Goal: Task Accomplishment & Management: Manage account settings

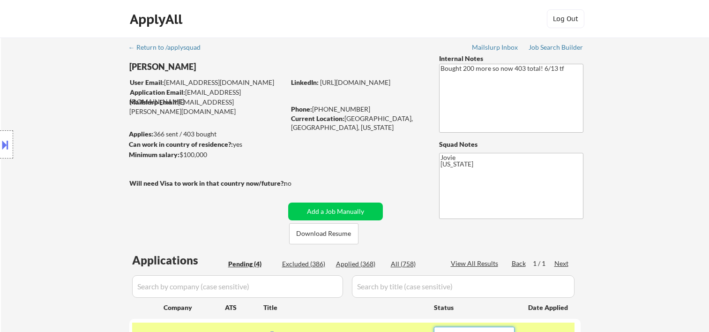
select select ""pending""
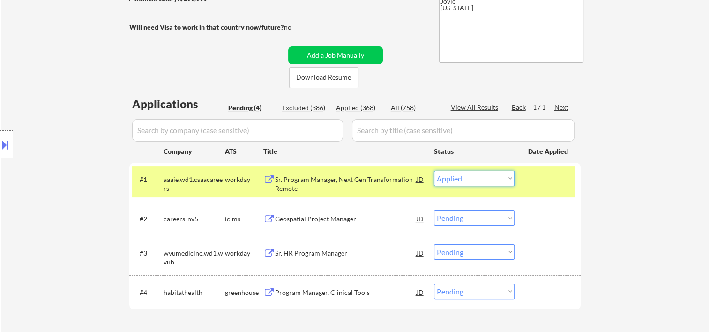
click at [434, 171] on select "Choose an option... Pending Applied Excluded (Questions) Excluded (Expired) Exc…" at bounding box center [474, 178] width 81 height 15
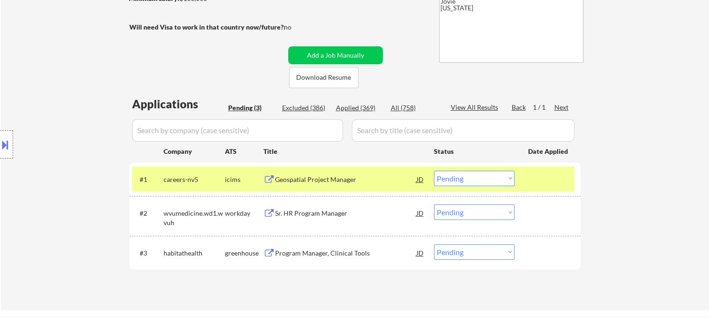
click at [526, 192] on div "#1 careers-nv5 icims Geospatial Project Manager JD Choose an option... Pending …" at bounding box center [354, 179] width 451 height 33
click at [533, 178] on div at bounding box center [548, 179] width 41 height 17
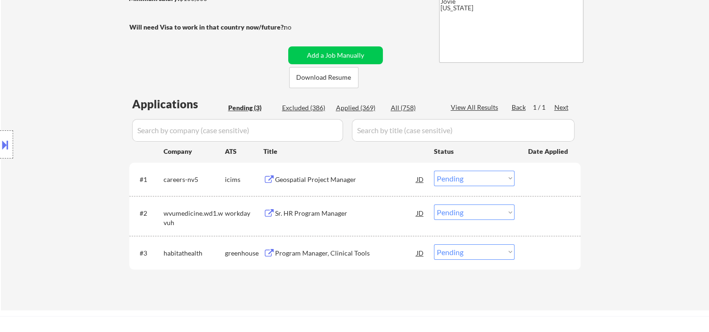
click at [533, 174] on div at bounding box center [548, 179] width 41 height 17
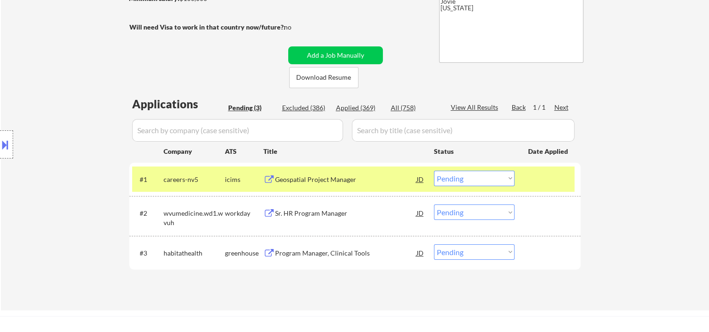
click at [533, 174] on div at bounding box center [548, 179] width 41 height 17
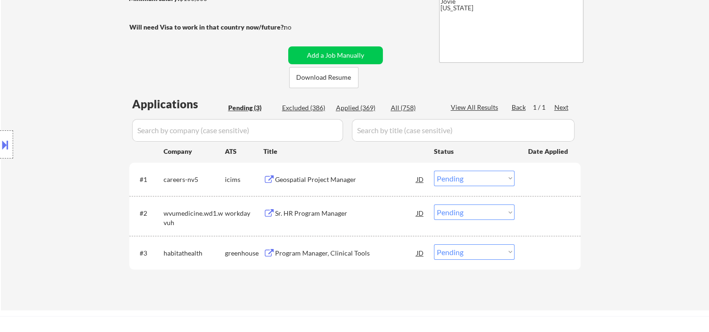
click at [538, 175] on div at bounding box center [548, 179] width 41 height 17
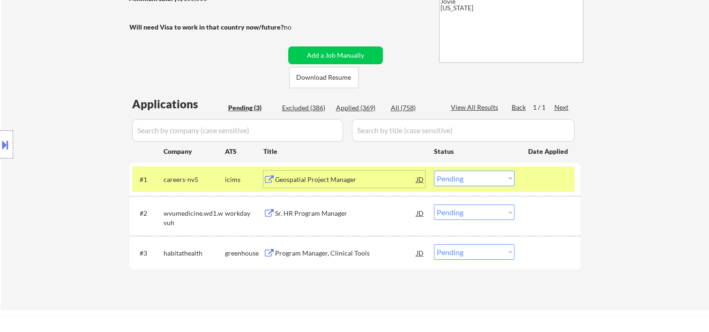
click at [322, 173] on div "Geospatial Project Manager" at bounding box center [346, 179] width 142 height 17
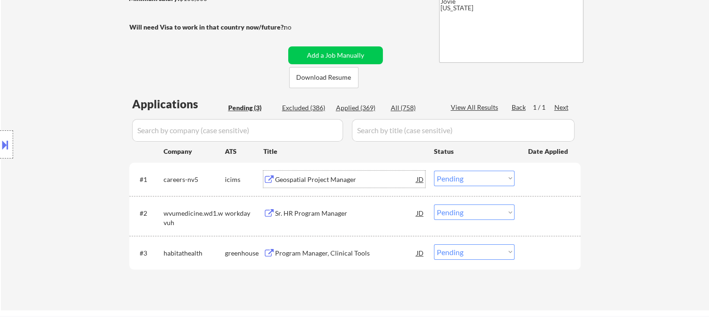
click at [535, 182] on div at bounding box center [548, 179] width 41 height 17
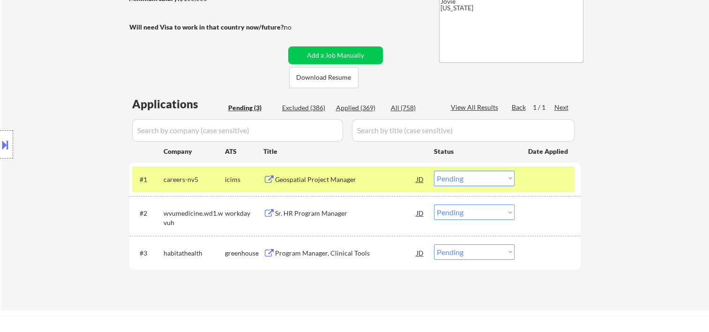
click at [511, 180] on select "Choose an option... Pending Applied Excluded (Questions) Excluded (Expired) Exc…" at bounding box center [474, 178] width 81 height 15
click at [434, 171] on select "Choose an option... Pending Applied Excluded (Questions) Excluded (Expired) Exc…" at bounding box center [474, 178] width 81 height 15
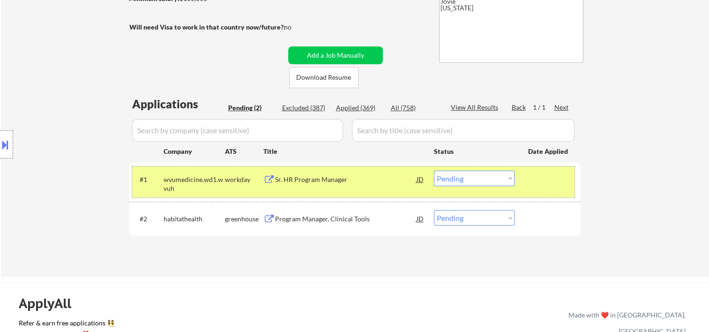
click at [531, 184] on div at bounding box center [548, 179] width 41 height 17
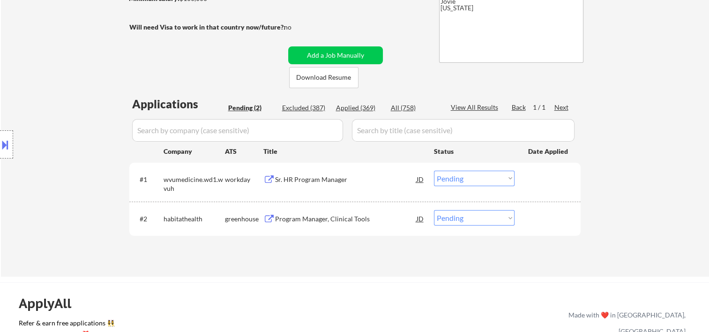
click at [532, 180] on div at bounding box center [548, 179] width 41 height 17
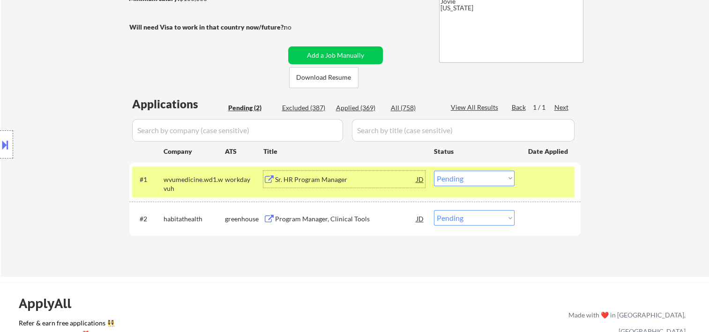
click at [361, 187] on div "Sr. HR Program Manager" at bounding box center [346, 179] width 142 height 17
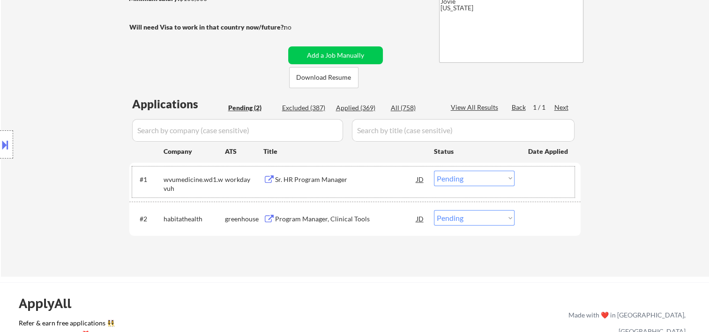
click at [529, 173] on div at bounding box center [548, 179] width 41 height 17
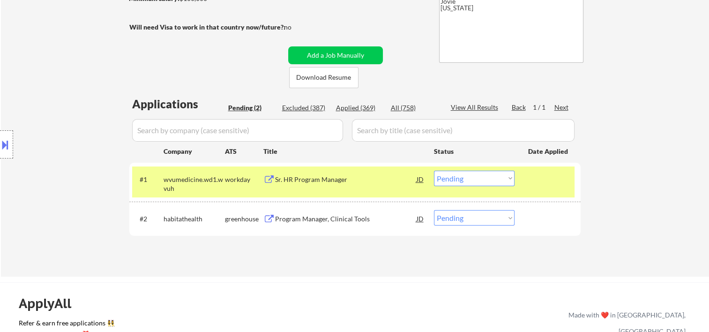
click at [510, 177] on select "Choose an option... Pending Applied Excluded (Questions) Excluded (Expired) Exc…" at bounding box center [474, 178] width 81 height 15
click at [434, 171] on select "Choose an option... Pending Applied Excluded (Questions) Excluded (Expired) Exc…" at bounding box center [474, 178] width 81 height 15
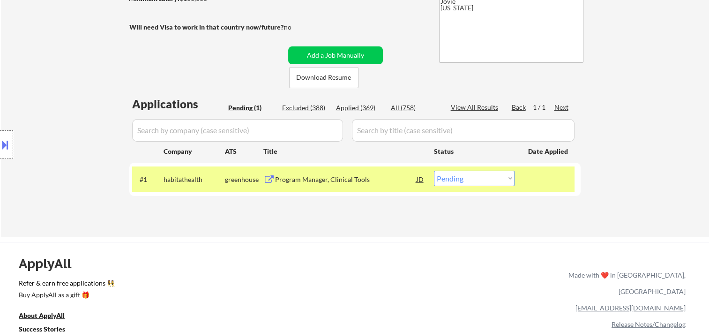
click at [533, 175] on div at bounding box center [548, 179] width 41 height 17
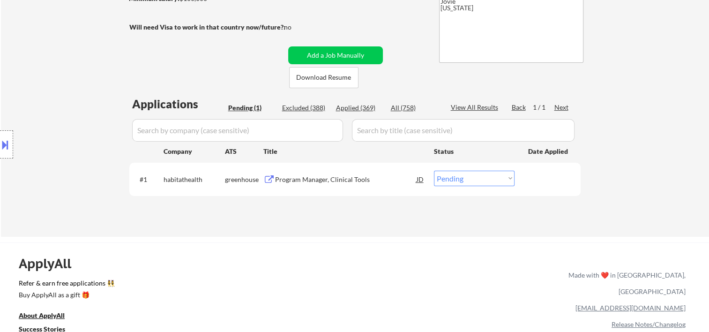
click at [533, 175] on div at bounding box center [548, 179] width 41 height 17
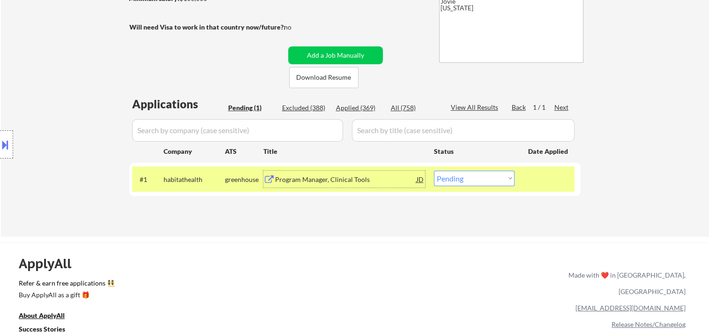
click at [392, 175] on div "Program Manager, Clinical Tools" at bounding box center [346, 179] width 142 height 9
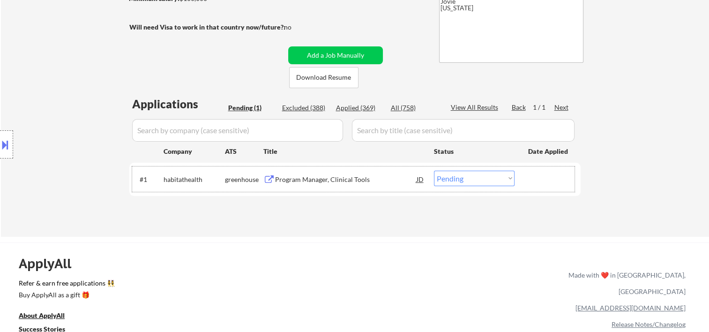
click at [518, 180] on div "#1 habitathealth greenhouse Program Manager, Clinical Tools JD Choose an option…" at bounding box center [353, 178] width 443 height 25
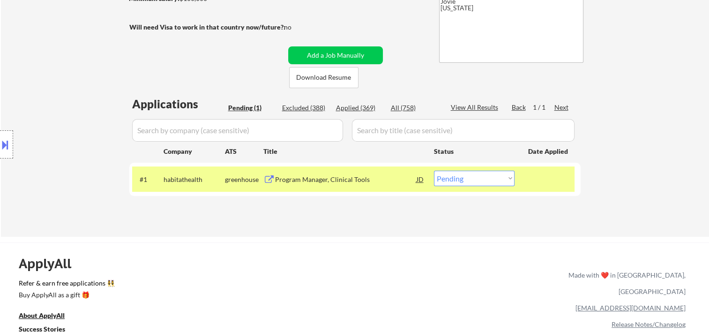
click at [506, 180] on select "Choose an option... Pending Applied Excluded (Questions) Excluded (Expired) Exc…" at bounding box center [474, 178] width 81 height 15
select select ""applied""
click at [434, 171] on select "Choose an option... Pending Applied Excluded (Questions) Excluded (Expired) Exc…" at bounding box center [474, 178] width 81 height 15
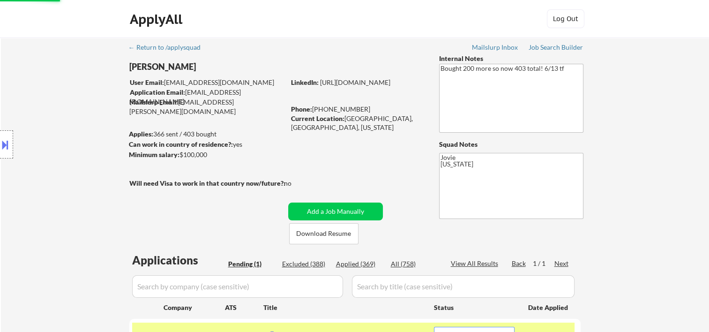
select select ""applied""
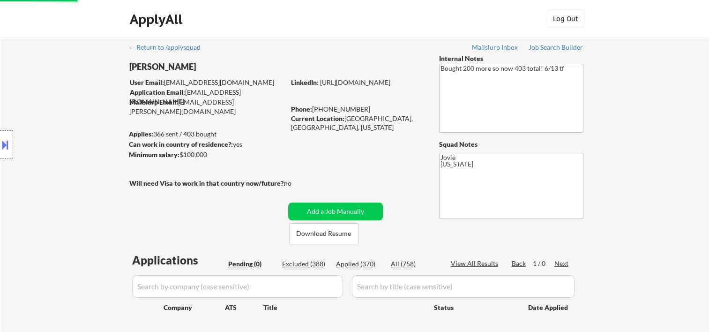
scroll to position [156, 0]
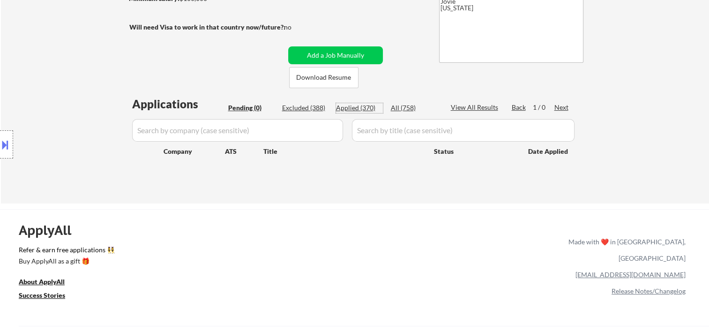
click at [353, 108] on div "Applied (370)" at bounding box center [359, 107] width 47 height 9
select select ""applied""
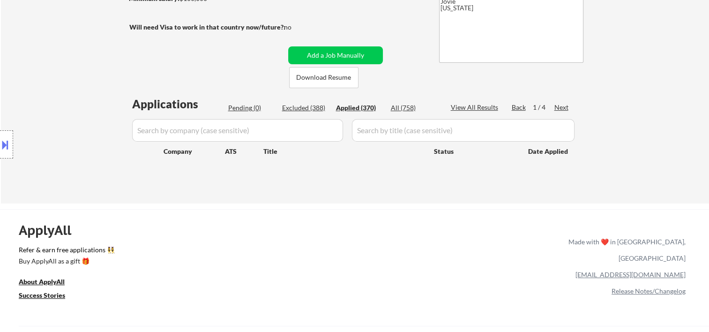
select select ""applied""
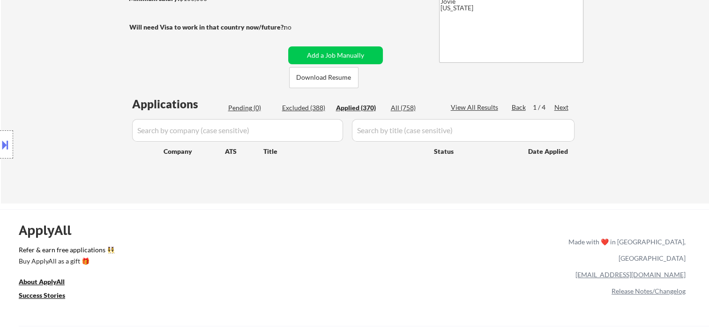
select select ""applied""
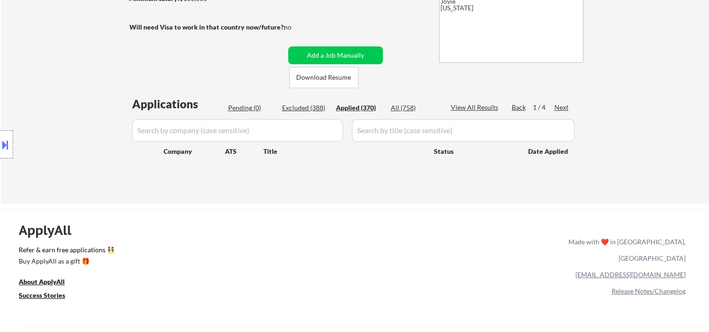
select select ""applied""
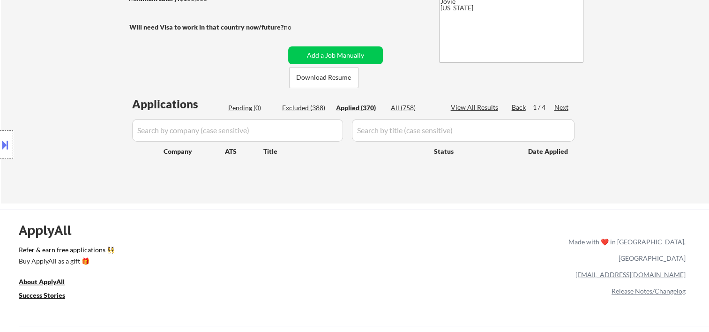
select select ""applied""
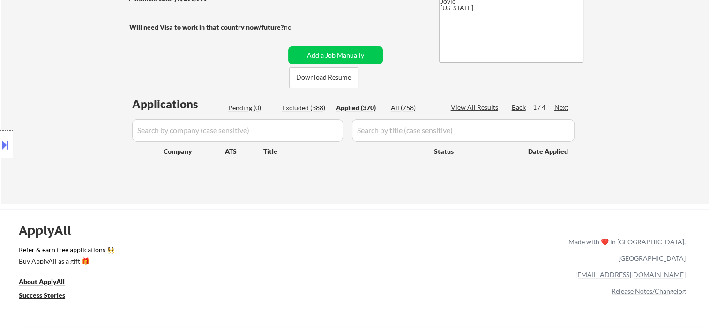
select select ""applied""
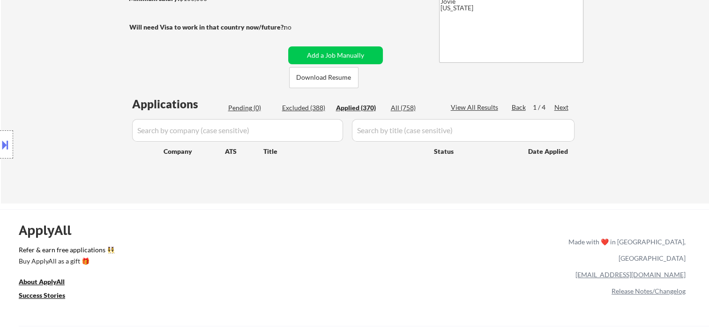
select select ""applied""
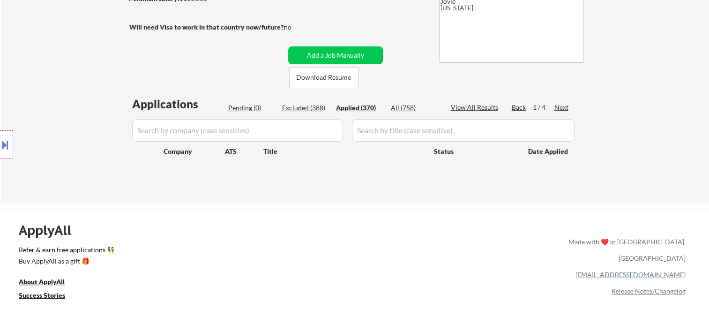
select select ""applied""
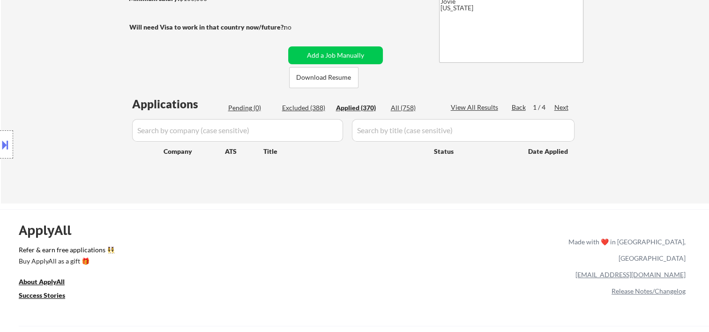
select select ""applied""
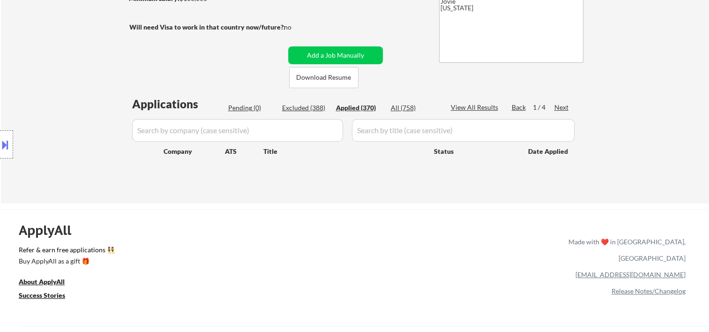
select select ""applied""
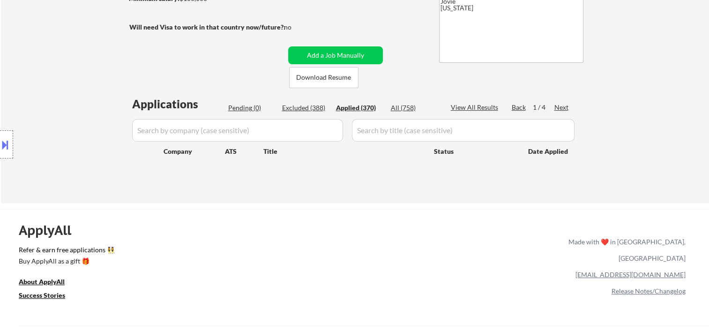
select select ""applied""
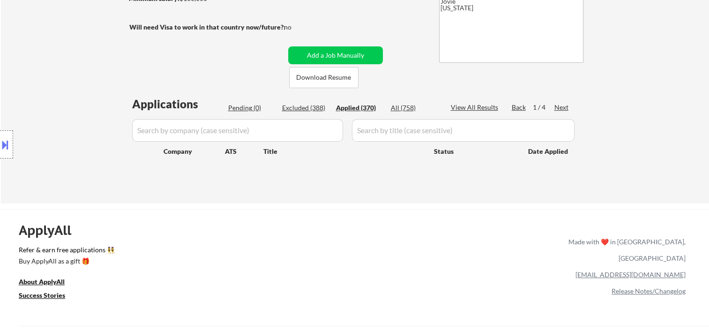
select select ""applied""
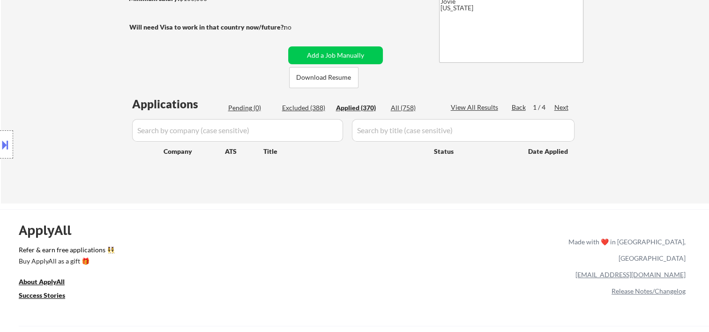
select select ""applied""
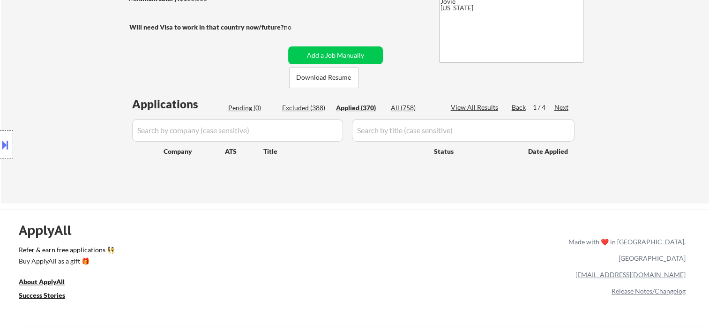
select select ""applied""
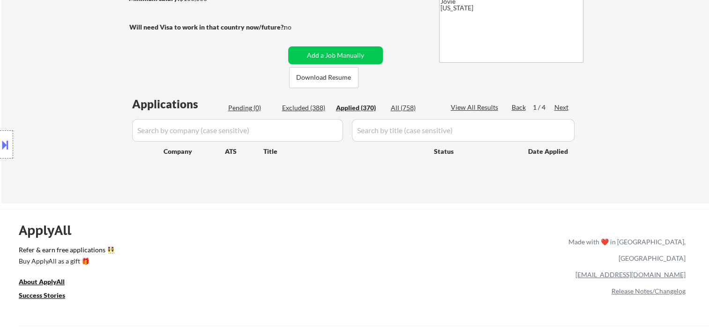
select select ""applied""
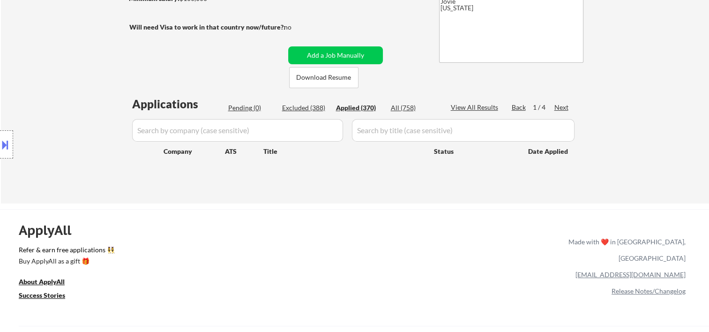
select select ""applied""
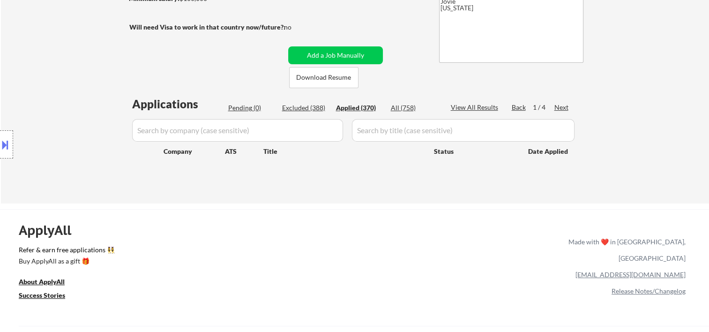
select select ""applied""
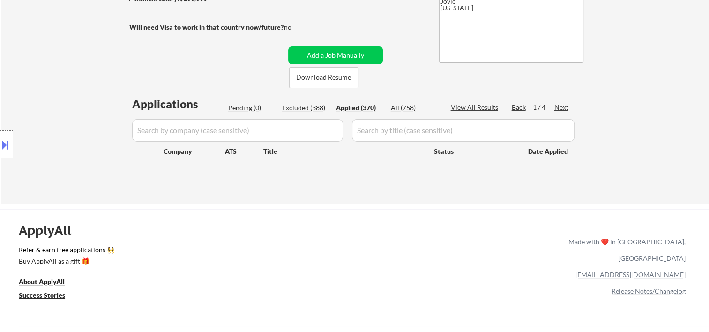
select select ""applied""
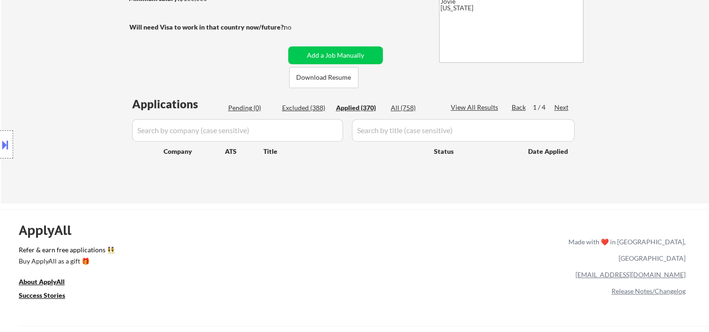
select select ""applied""
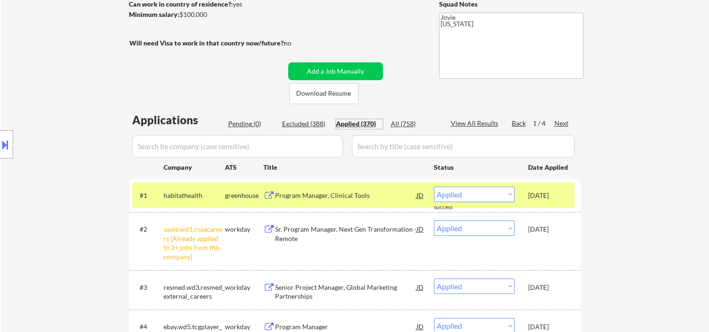
scroll to position [0, 0]
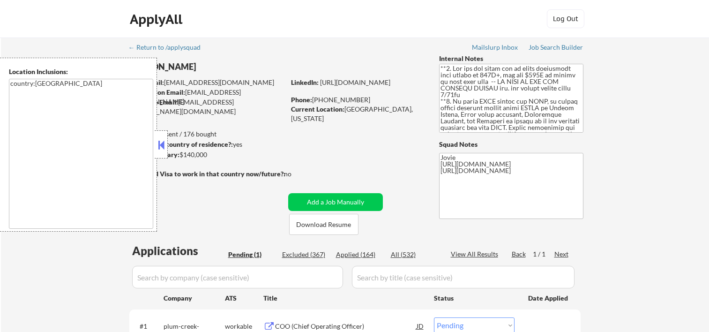
select select ""pending""
click at [158, 147] on button at bounding box center [161, 145] width 10 height 14
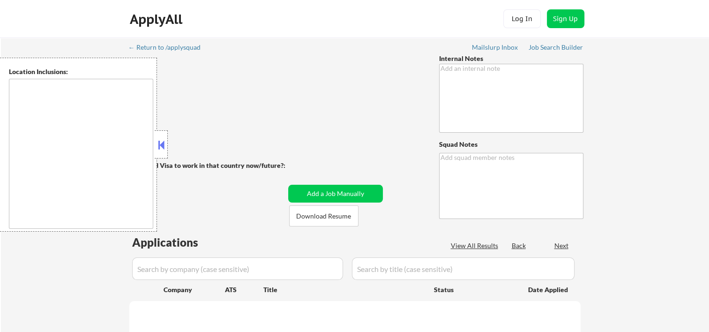
type textarea "🤖 AI ANSWERS OK FOR THIS CUSTOMER!!!! Outreach on titles -8/1 BM This subscribe…"
type textarea "Jovie https://jobs.smartrecruiters.com/oneclick-ui/company/KIPP/publication/386…"
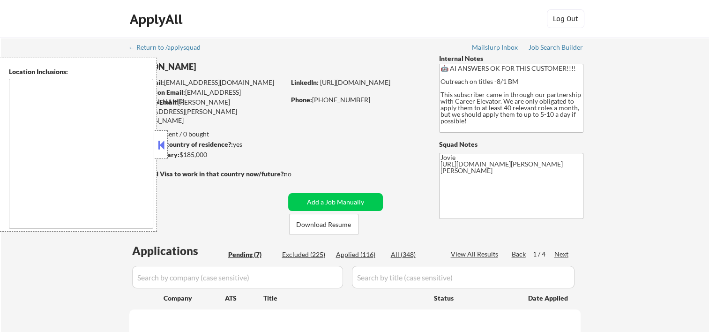
select select ""pending""
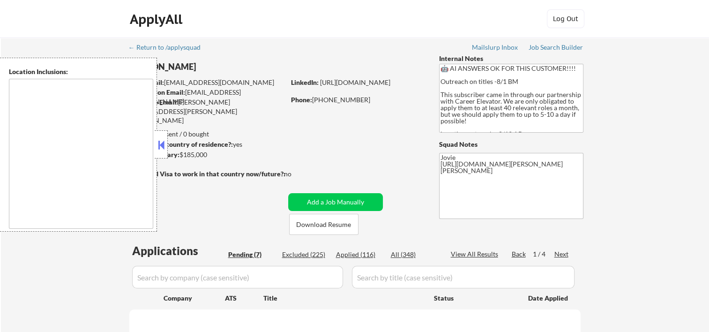
select select ""pending""
type textarea "Cambridge, MA Somerville, MA Brookline, MA Newton, MA Quincy, MA Medford, MA Ma…"
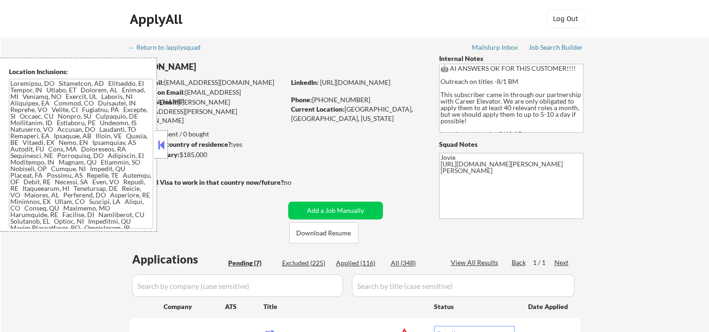
click at [161, 144] on button at bounding box center [161, 145] width 10 height 14
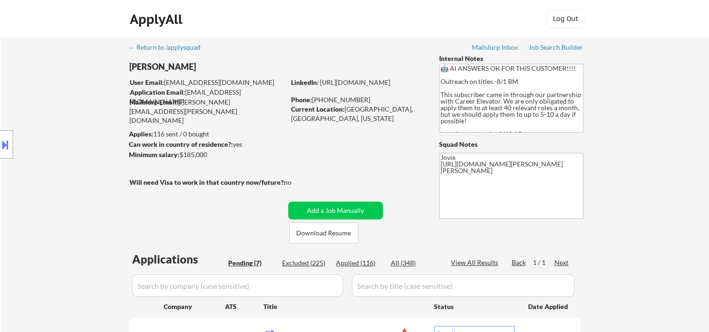
scroll to position [156, 0]
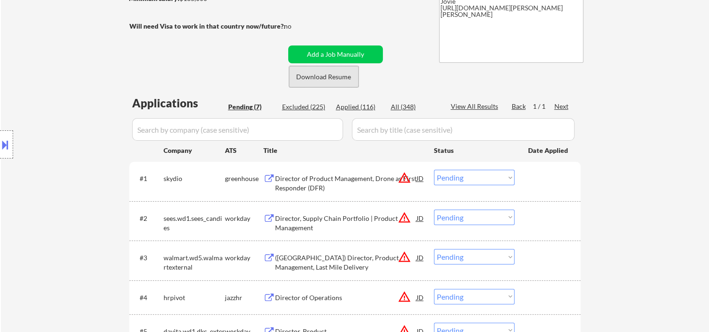
click at [322, 72] on button "Download Resume" at bounding box center [323, 76] width 69 height 21
drag, startPoint x: 635, startPoint y: 188, endPoint x: 628, endPoint y: 188, distance: 7.5
click at [635, 188] on div "← Return to /applysquad Mailslurp Inbox Job Search Builder Craig Copland User E…" at bounding box center [355, 174] width 708 height 587
click at [542, 179] on div at bounding box center [548, 178] width 41 height 17
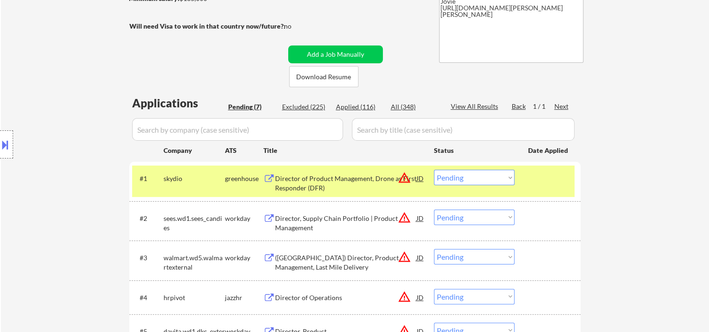
click at [353, 177] on div "Director of Product Management, Drone as First Responder (DFR)" at bounding box center [346, 183] width 142 height 18
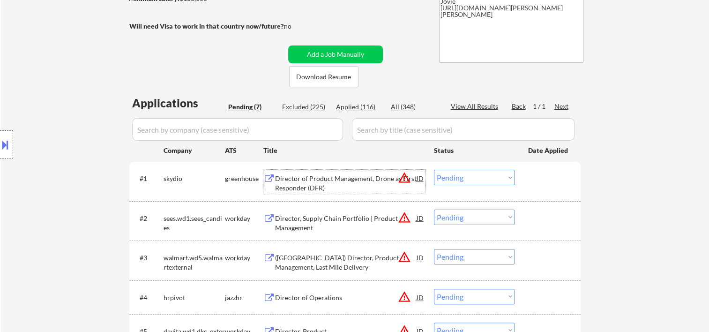
drag, startPoint x: 546, startPoint y: 180, endPoint x: 520, endPoint y: 185, distance: 25.7
click at [542, 183] on div at bounding box center [548, 178] width 41 height 17
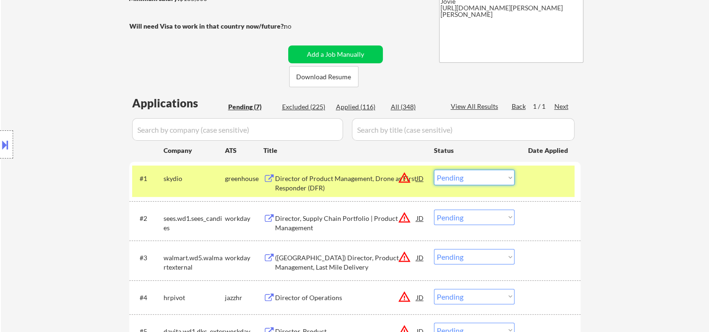
click at [507, 178] on select "Choose an option... Pending Applied Excluded (Questions) Excluded (Expired) Exc…" at bounding box center [474, 177] width 81 height 15
click at [434, 170] on select "Choose an option... Pending Applied Excluded (Questions) Excluded (Expired) Exc…" at bounding box center [474, 177] width 81 height 15
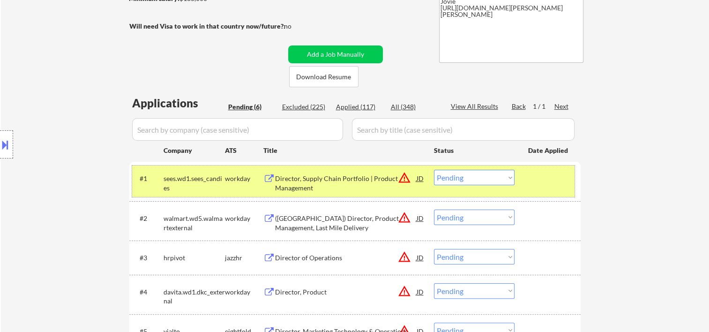
click at [542, 176] on div at bounding box center [548, 178] width 41 height 17
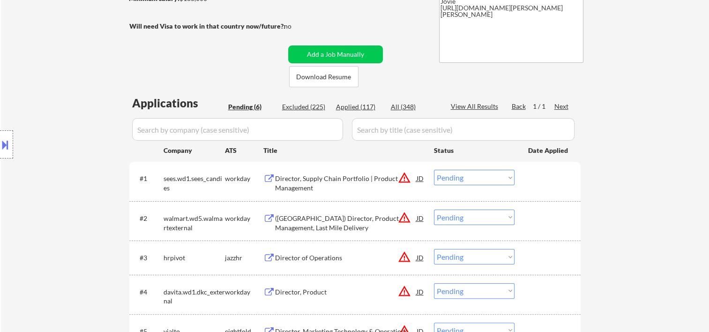
click at [538, 177] on div at bounding box center [548, 178] width 41 height 17
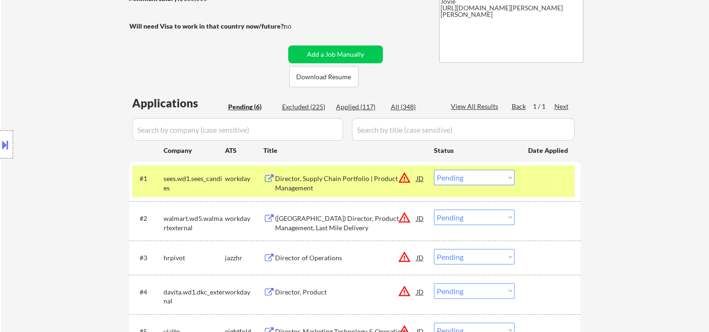
click at [341, 167] on div "#1 sees.wd1.sees_candies workday Director, Supply Chain Portfolio | Product Man…" at bounding box center [353, 180] width 443 height 31
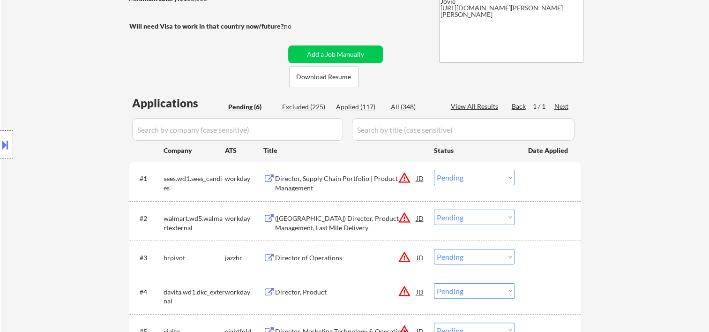
click at [538, 188] on div "#1 sees.wd1.sees_candies workday Director, Supply Chain Portfolio | Product Man…" at bounding box center [353, 180] width 443 height 31
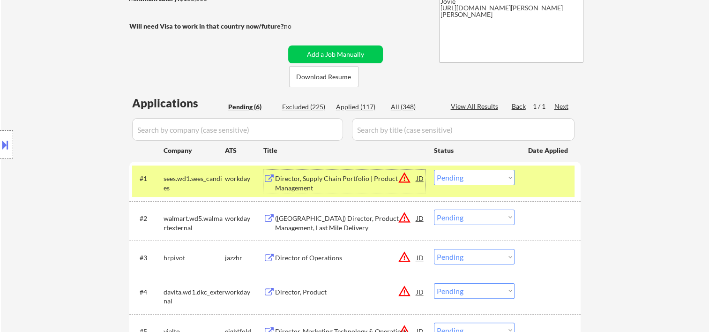
click at [349, 183] on div "Director, Supply Chain Portfolio | Product Management" at bounding box center [346, 183] width 142 height 18
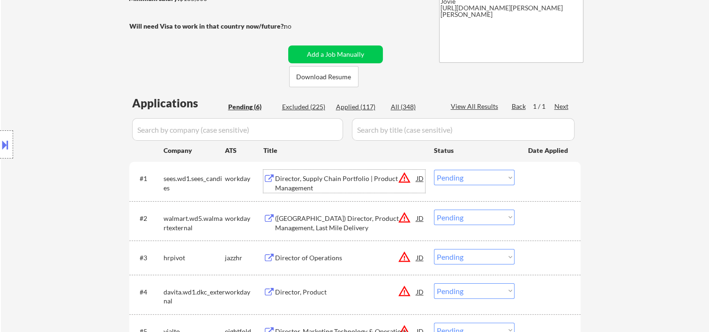
click at [536, 175] on div at bounding box center [548, 178] width 41 height 17
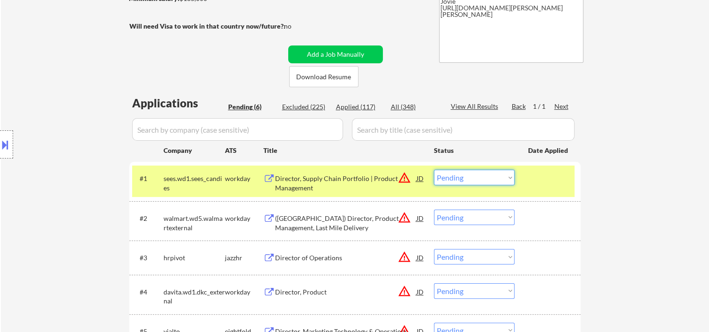
click at [506, 183] on select "Choose an option... Pending Applied Excluded (Questions) Excluded (Expired) Exc…" at bounding box center [474, 177] width 81 height 15
click at [434, 170] on select "Choose an option... Pending Applied Excluded (Questions) Excluded (Expired) Exc…" at bounding box center [474, 177] width 81 height 15
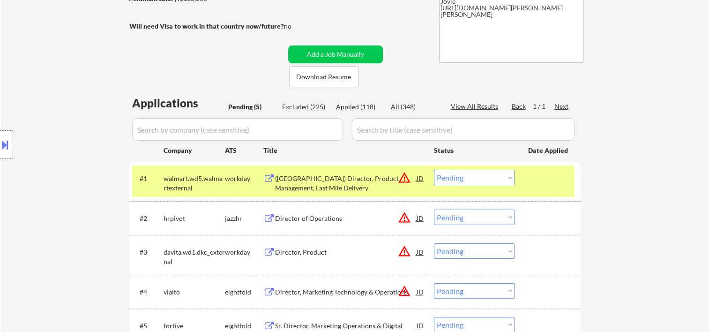
click at [540, 183] on div at bounding box center [548, 178] width 41 height 17
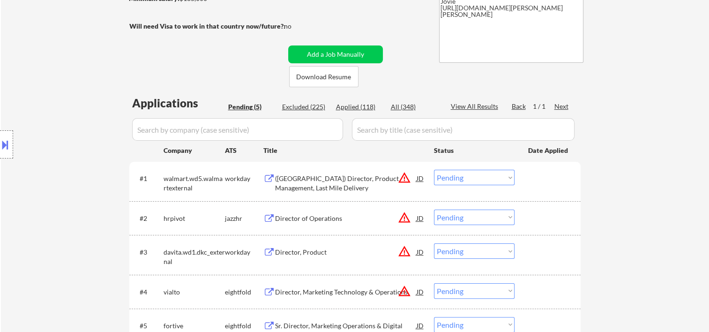
drag, startPoint x: 524, startPoint y: 175, endPoint x: 493, endPoint y: 186, distance: 33.1
click at [525, 175] on div "#1 walmart.wd5.walmartexternal workday (USA) Director, Product Management, Last…" at bounding box center [353, 180] width 443 height 31
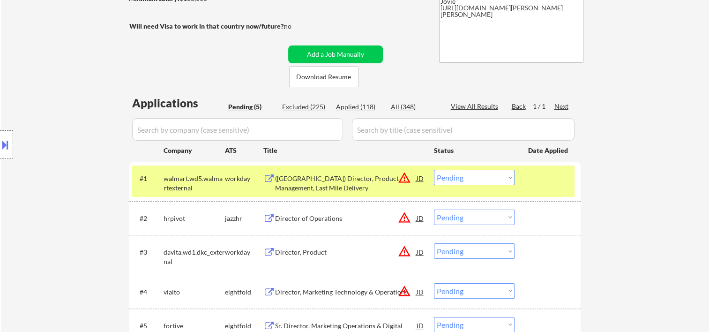
click at [328, 179] on div "(USA) Director, Product Management, Last Mile Delivery" at bounding box center [346, 183] width 142 height 18
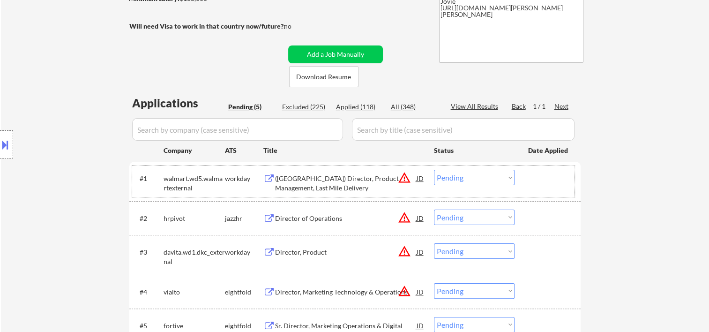
click at [535, 173] on div at bounding box center [548, 178] width 41 height 17
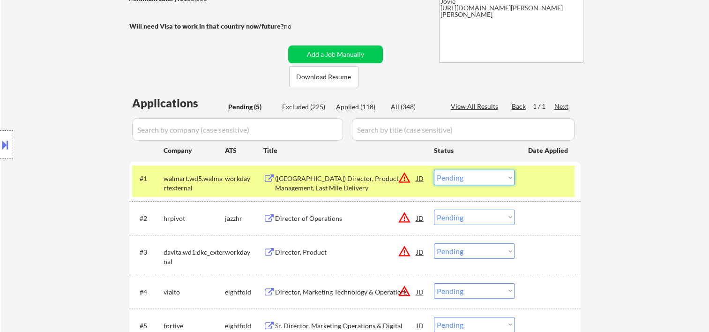
click at [504, 178] on select "Choose an option... Pending Applied Excluded (Questions) Excluded (Expired) Exc…" at bounding box center [474, 177] width 81 height 15
click at [434, 170] on select "Choose an option... Pending Applied Excluded (Questions) Excluded (Expired) Exc…" at bounding box center [474, 177] width 81 height 15
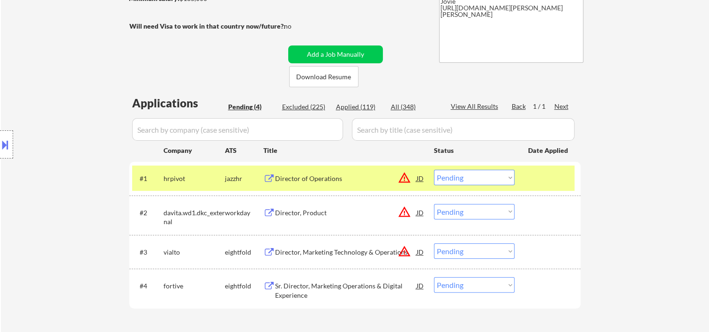
click at [546, 185] on div at bounding box center [548, 178] width 41 height 17
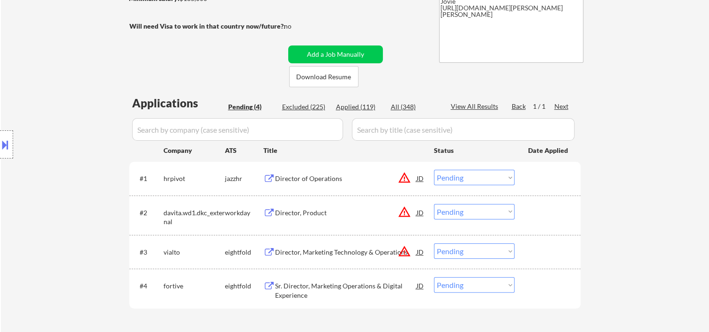
click at [551, 175] on div at bounding box center [548, 178] width 41 height 17
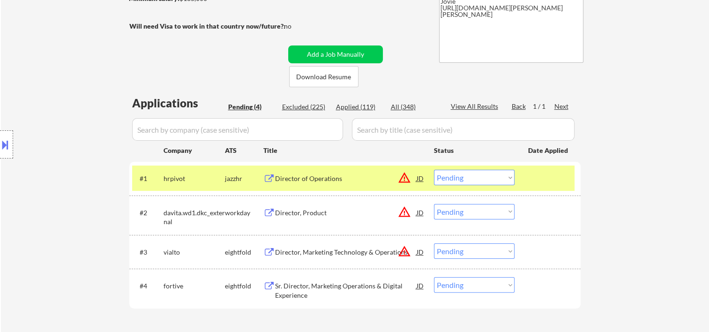
click at [313, 178] on div "Director of Operations" at bounding box center [346, 178] width 142 height 9
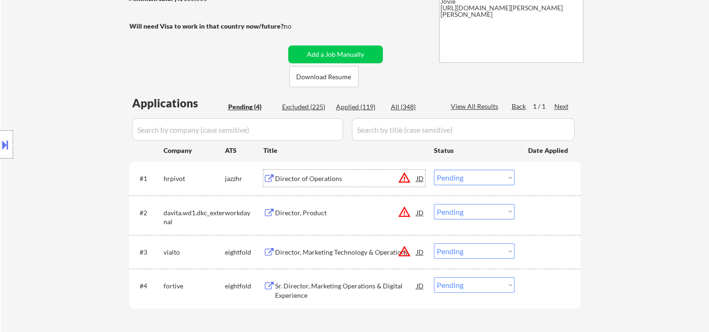
click at [539, 179] on div at bounding box center [548, 178] width 41 height 17
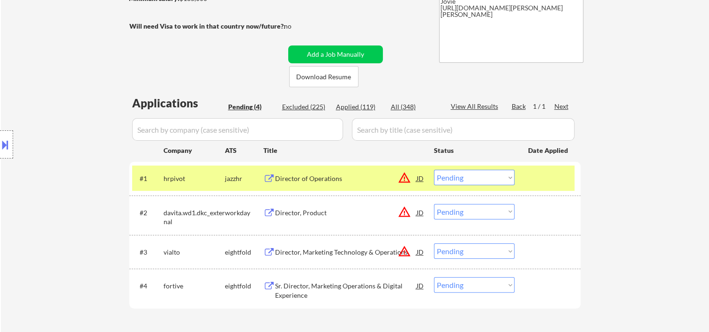
click at [511, 182] on select "Choose an option... Pending Applied Excluded (Questions) Excluded (Expired) Exc…" at bounding box center [474, 177] width 81 height 15
click at [434, 170] on select "Choose an option... Pending Applied Excluded (Questions) Excluded (Expired) Exc…" at bounding box center [474, 177] width 81 height 15
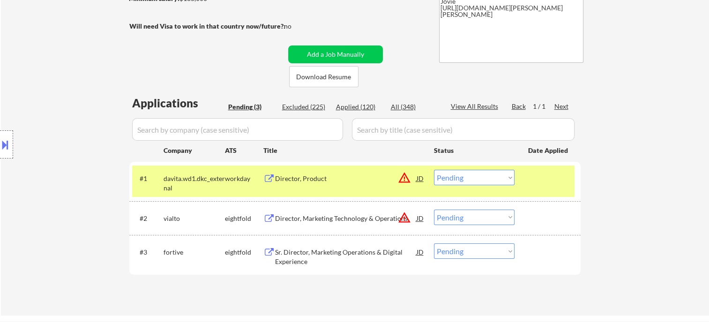
click at [544, 174] on div at bounding box center [548, 178] width 41 height 17
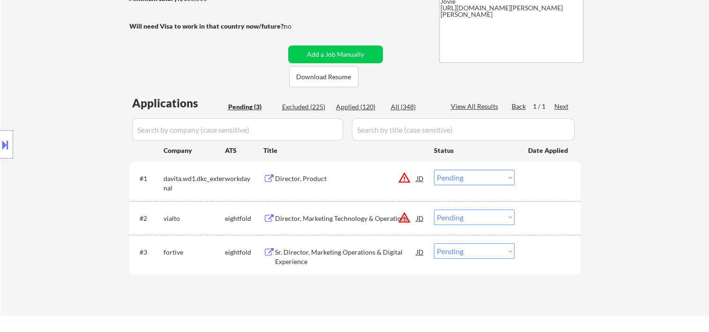
click at [546, 186] on div at bounding box center [548, 178] width 41 height 17
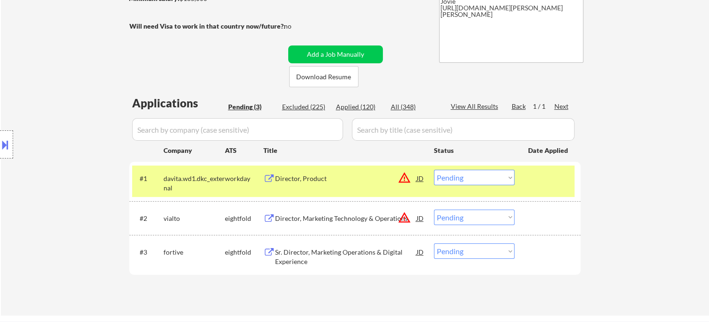
click at [332, 174] on div "Director, Product" at bounding box center [346, 178] width 142 height 9
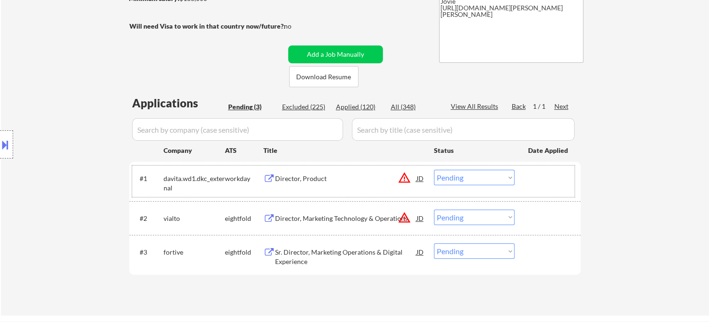
click at [535, 180] on div at bounding box center [548, 178] width 41 height 17
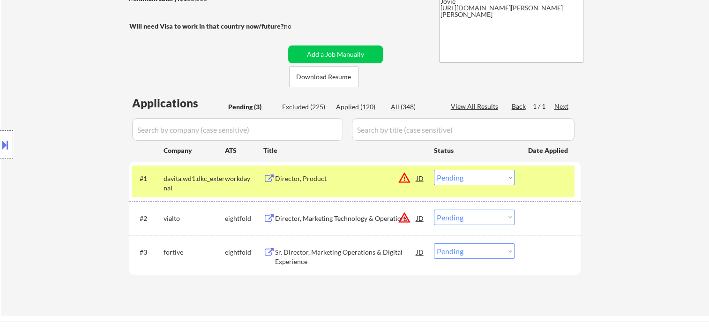
click at [499, 176] on select "Choose an option... Pending Applied Excluded (Questions) Excluded (Expired) Exc…" at bounding box center [474, 177] width 81 height 15
click at [434, 170] on select "Choose an option... Pending Applied Excluded (Questions) Excluded (Expired) Exc…" at bounding box center [474, 177] width 81 height 15
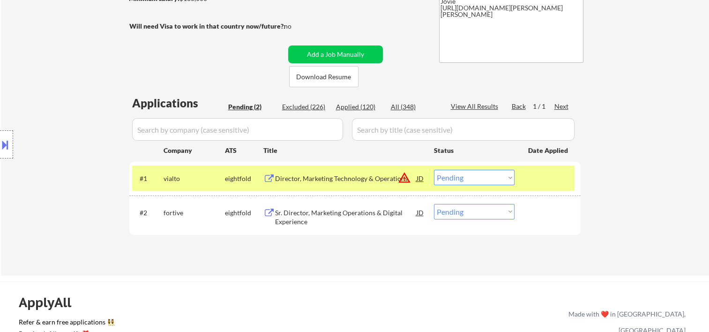
click at [540, 178] on div at bounding box center [548, 178] width 41 height 17
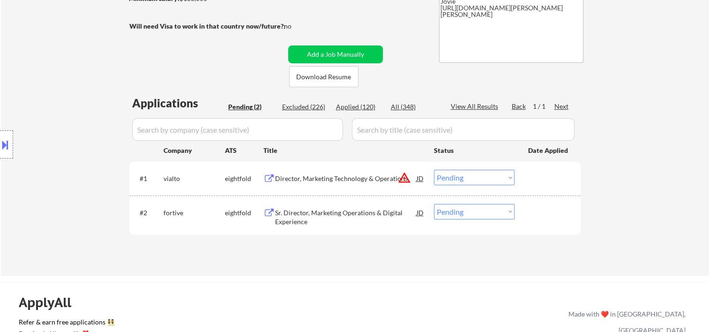
click at [542, 180] on div at bounding box center [548, 178] width 41 height 17
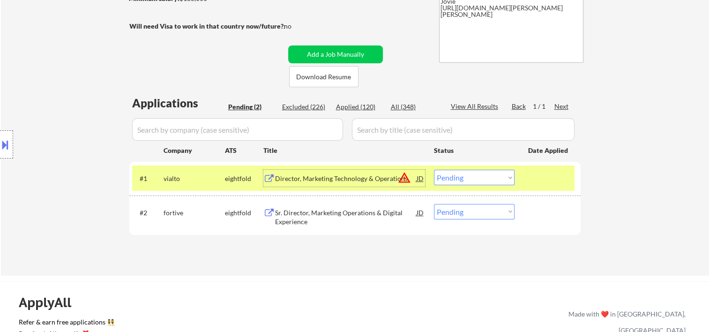
click at [369, 182] on div "Director, Marketing Technology & Operations" at bounding box center [346, 178] width 142 height 9
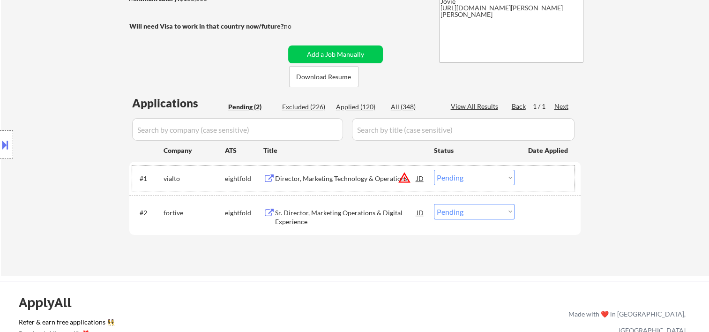
drag, startPoint x: 532, startPoint y: 176, endPoint x: 520, endPoint y: 180, distance: 12.5
click at [532, 176] on div at bounding box center [548, 178] width 41 height 17
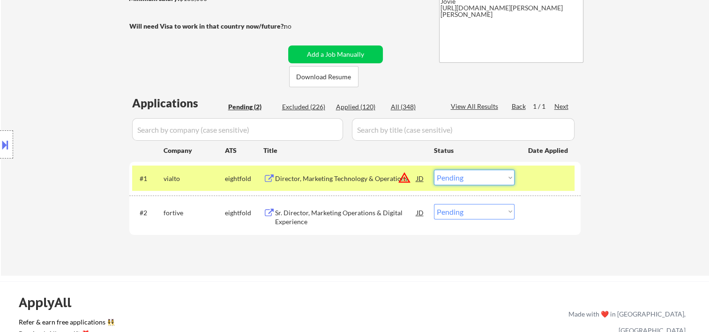
click at [512, 177] on select "Choose an option... Pending Applied Excluded (Questions) Excluded (Expired) Exc…" at bounding box center [474, 177] width 81 height 15
click at [434, 170] on select "Choose an option... Pending Applied Excluded (Questions) Excluded (Expired) Exc…" at bounding box center [474, 177] width 81 height 15
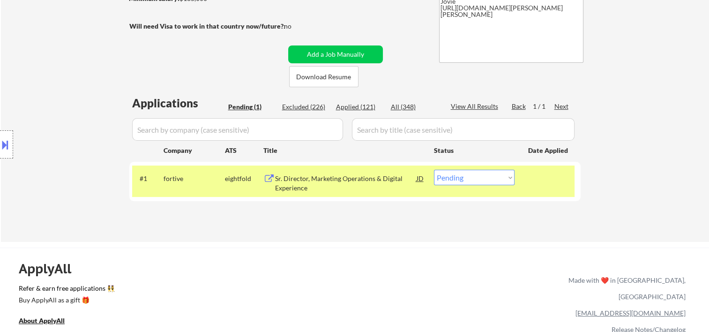
click at [549, 188] on div "#1 fortive eightfold Sr. Director, Marketing Operations & Digital Experience JD…" at bounding box center [353, 180] width 443 height 31
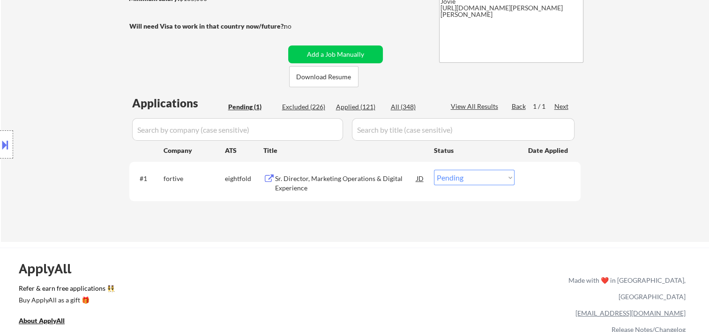
click at [544, 182] on div at bounding box center [548, 178] width 41 height 17
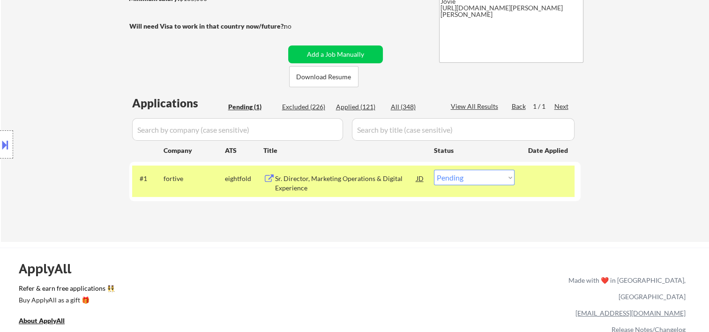
click at [381, 178] on div "Sr. Director, Marketing Operations & Digital Experience" at bounding box center [346, 183] width 142 height 18
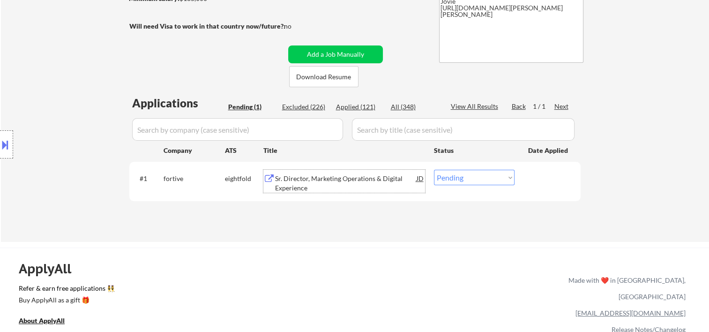
click at [524, 178] on div "#1 fortive eightfold Sr. Director, Marketing Operations & Digital Experience JD…" at bounding box center [353, 180] width 443 height 31
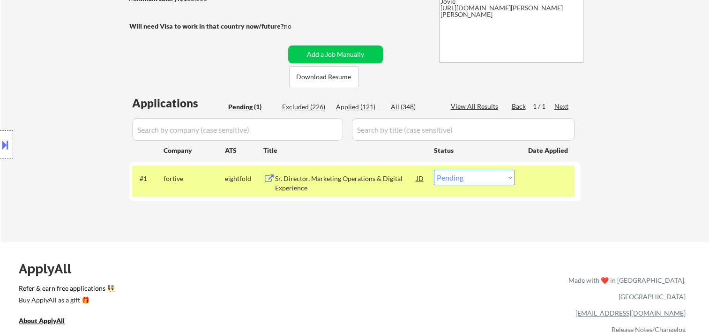
click at [512, 178] on select "Choose an option... Pending Applied Excluded (Questions) Excluded (Expired) Exc…" at bounding box center [474, 177] width 81 height 15
select select ""excluded""
click at [434, 170] on select "Choose an option... Pending Applied Excluded (Questions) Excluded (Expired) Exc…" at bounding box center [474, 177] width 81 height 15
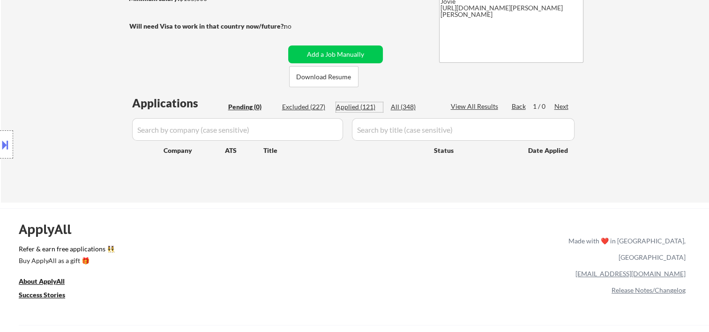
click at [368, 103] on div "Applied (121)" at bounding box center [359, 106] width 47 height 9
select select ""applied""
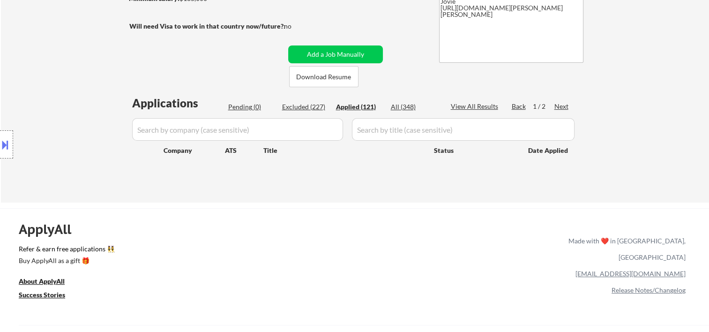
select select ""applied""
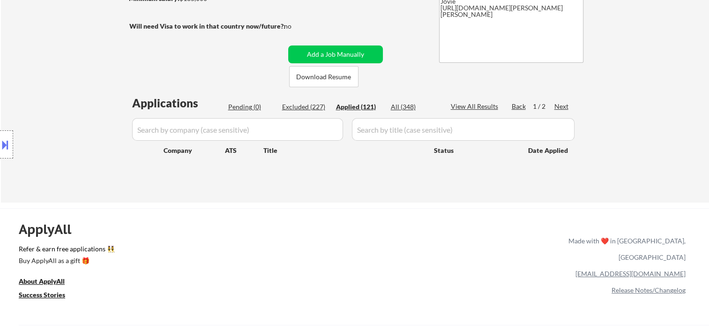
select select ""applied""
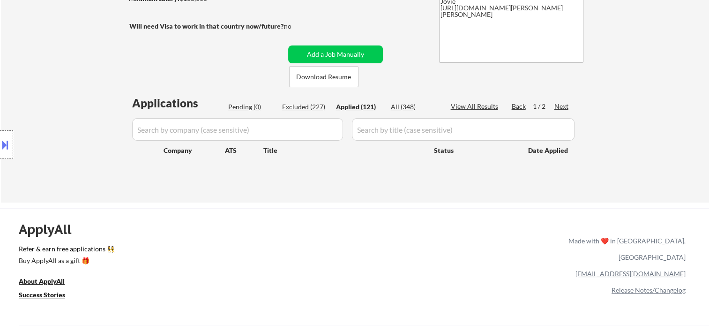
select select ""applied""
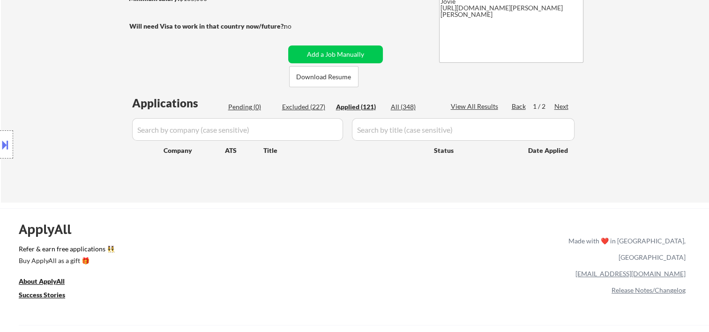
select select ""applied""
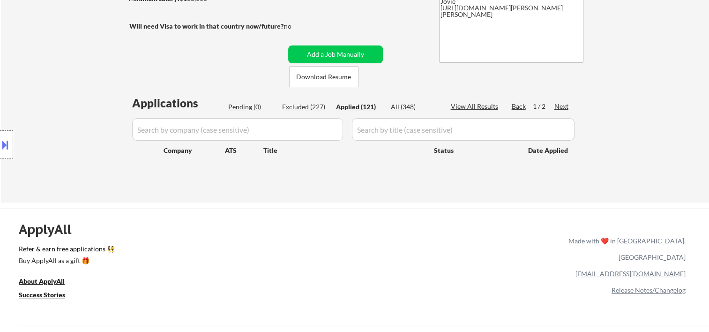
select select ""applied""
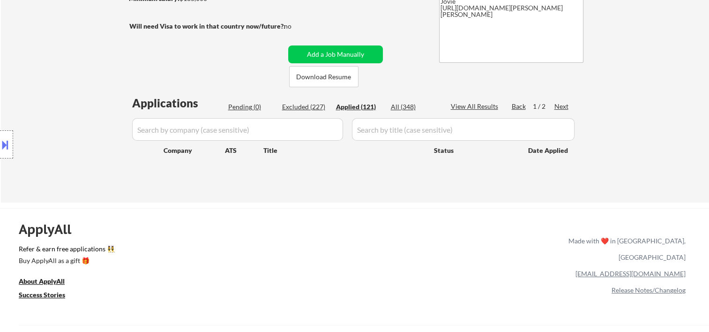
select select ""applied""
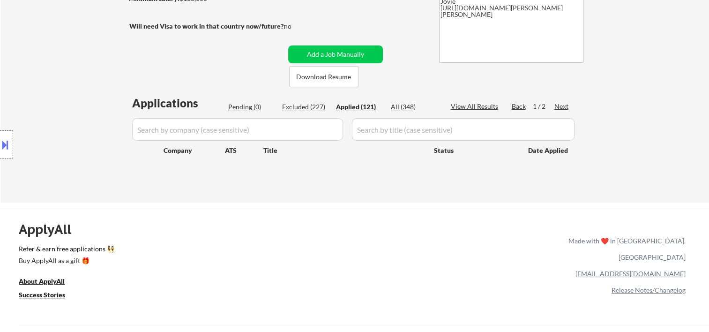
select select ""applied""
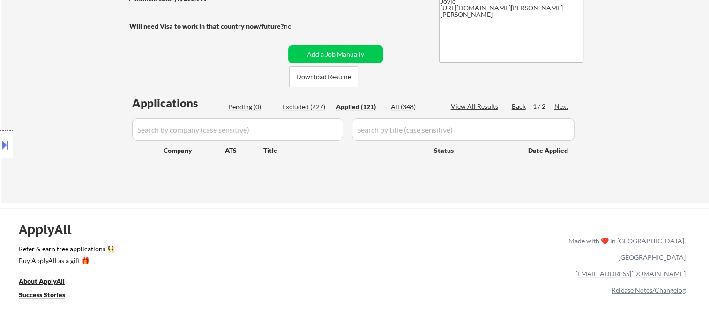
select select ""applied""
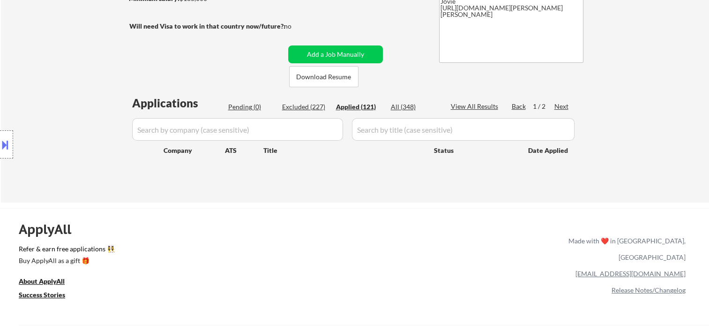
select select ""applied""
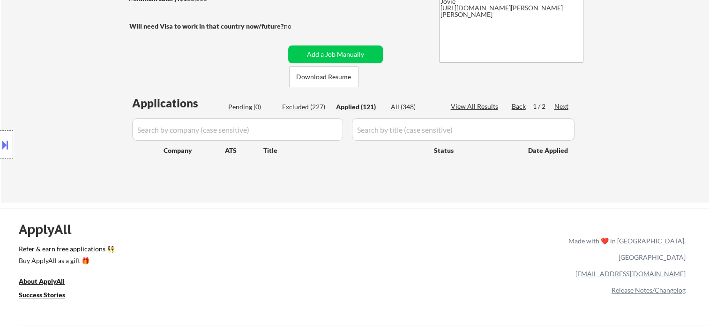
select select ""applied""
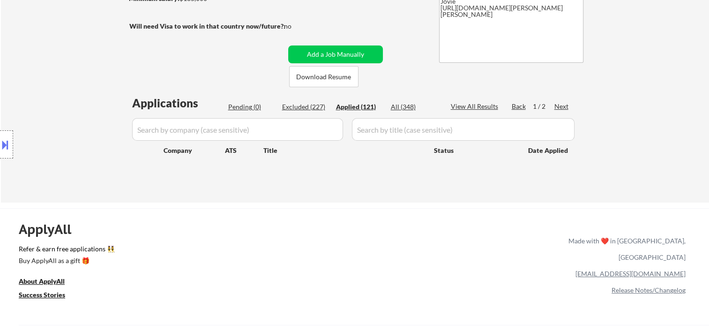
select select ""applied""
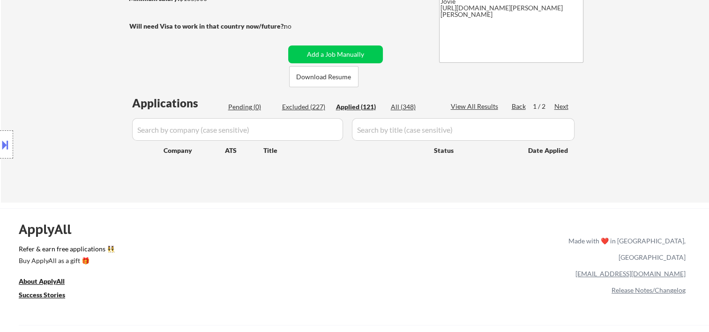
select select ""applied""
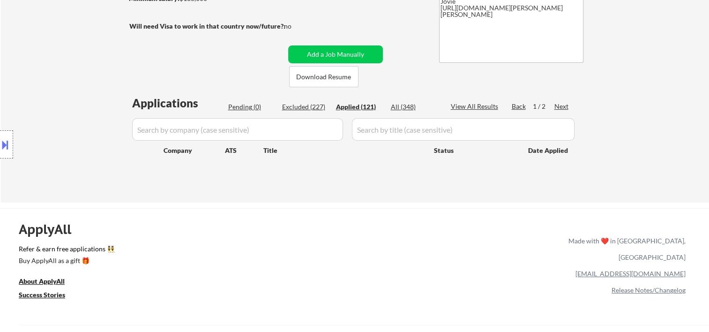
select select ""applied""
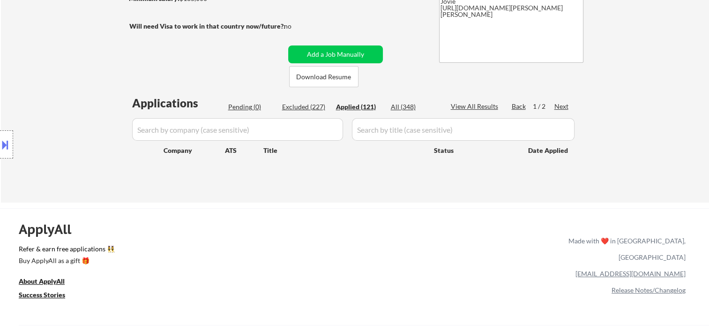
select select ""applied""
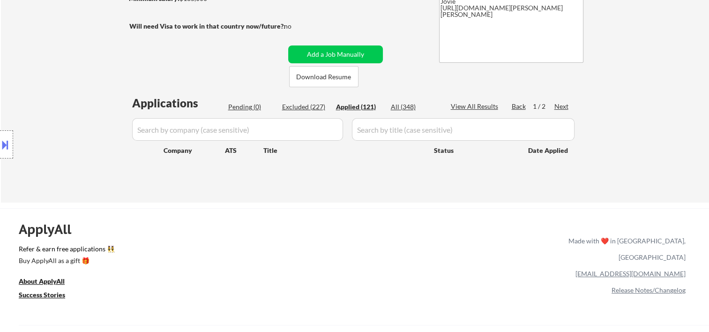
select select ""applied""
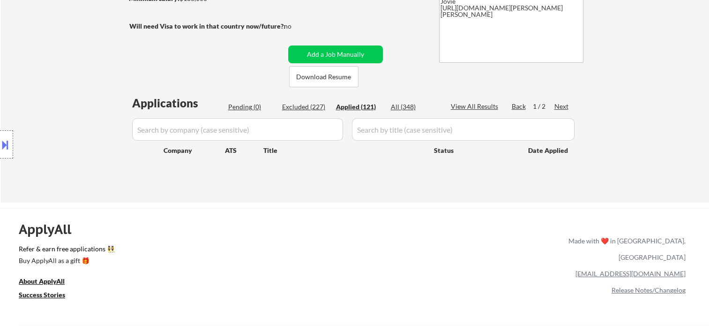
select select ""applied""
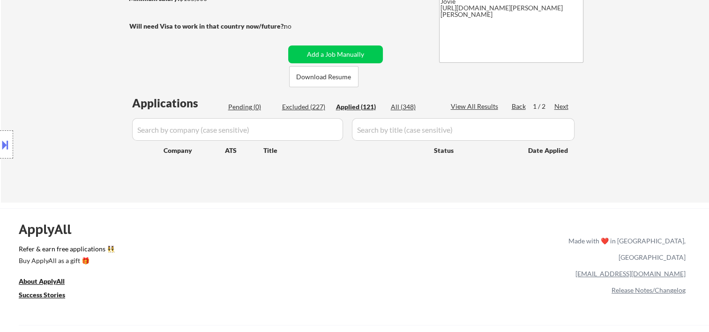
select select ""applied""
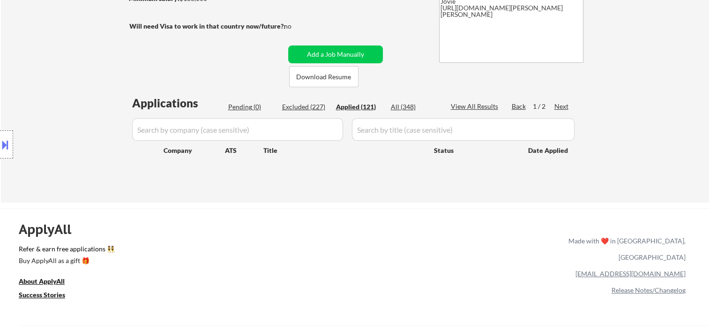
select select ""applied""
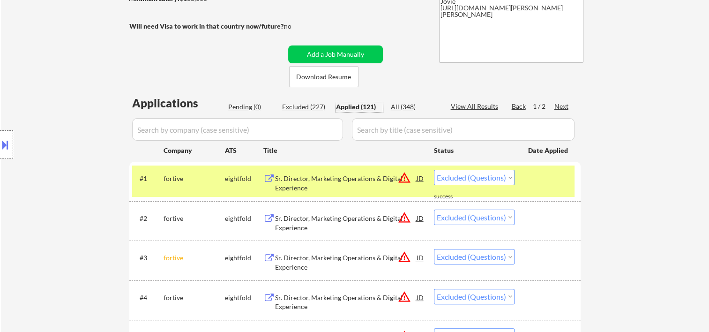
select select ""applied""
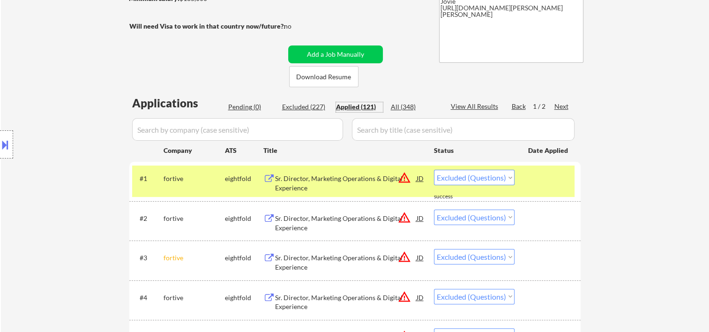
select select ""applied""
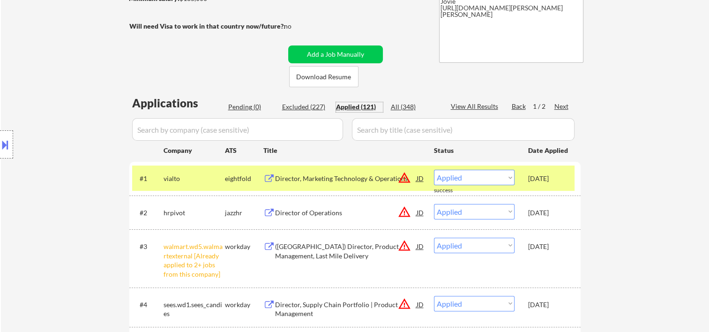
scroll to position [312, 0]
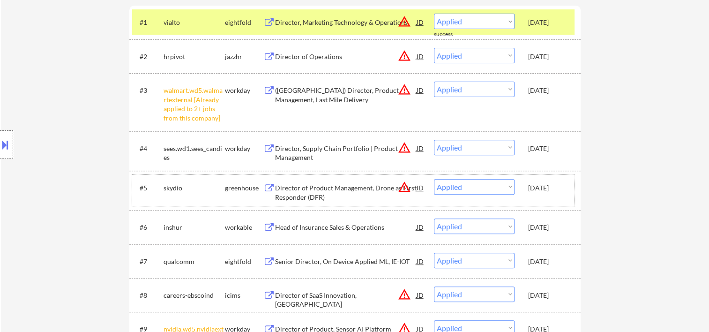
click at [552, 192] on div "[DATE]" at bounding box center [548, 187] width 41 height 17
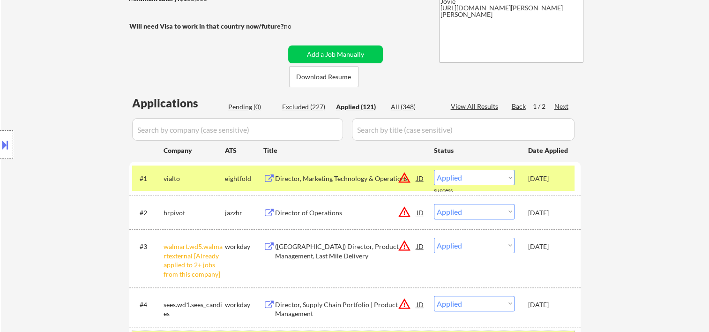
scroll to position [0, 0]
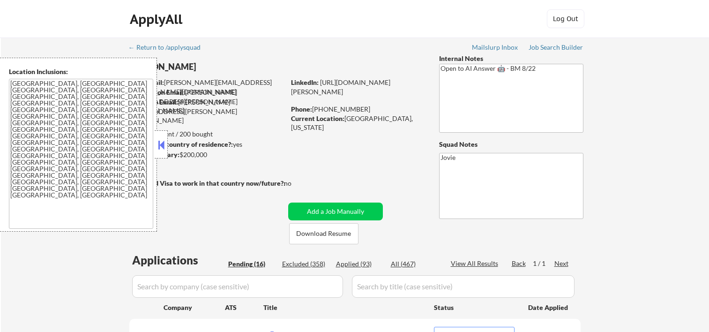
select select ""pending""
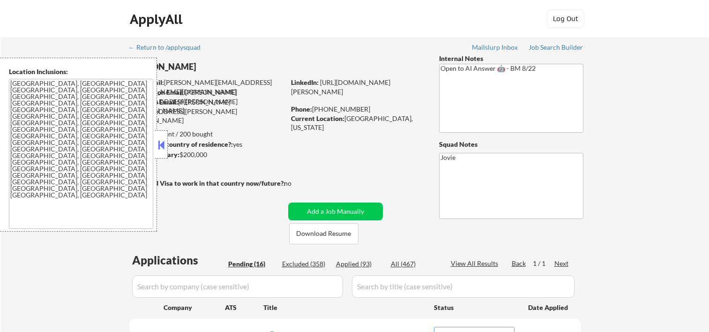
select select ""pending""
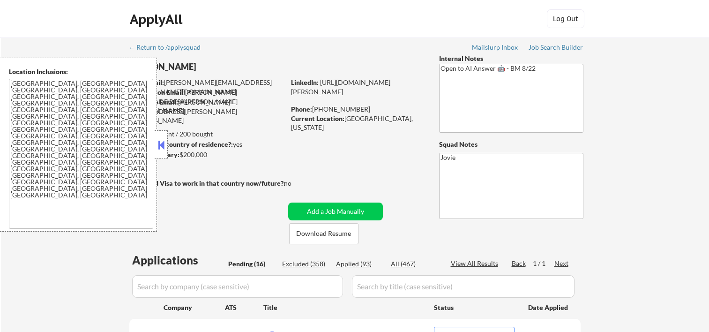
select select ""pending""
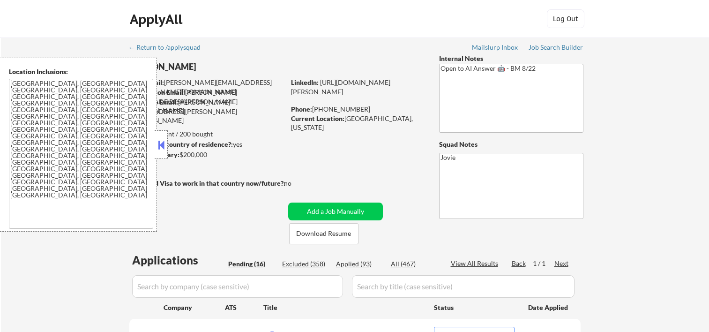
select select ""pending""
click at [160, 141] on button at bounding box center [161, 145] width 10 height 14
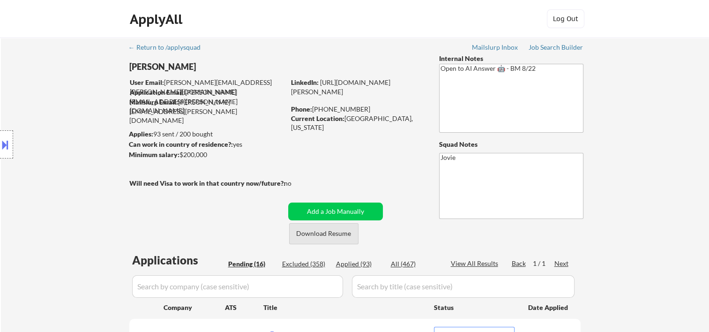
click at [348, 235] on button "Download Resume" at bounding box center [323, 233] width 69 height 21
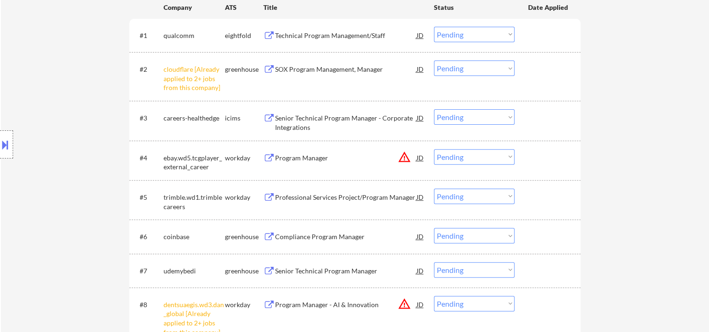
scroll to position [143, 0]
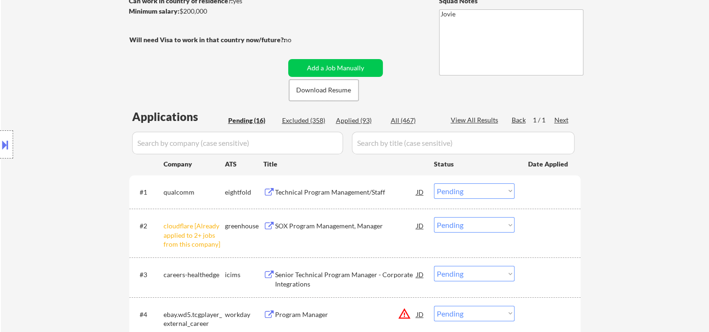
click at [541, 184] on div at bounding box center [548, 191] width 41 height 17
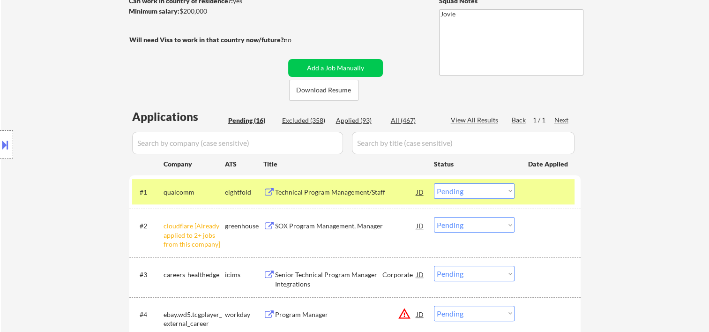
click at [379, 184] on div "Technical Program Management/Staff" at bounding box center [346, 191] width 142 height 17
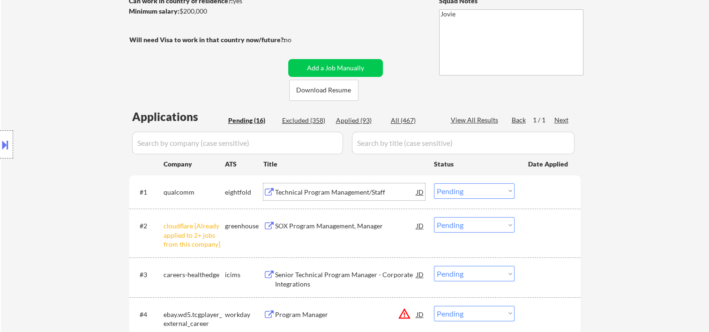
drag, startPoint x: 546, startPoint y: 194, endPoint x: 539, endPoint y: 196, distance: 6.8
click at [546, 194] on div at bounding box center [548, 191] width 41 height 17
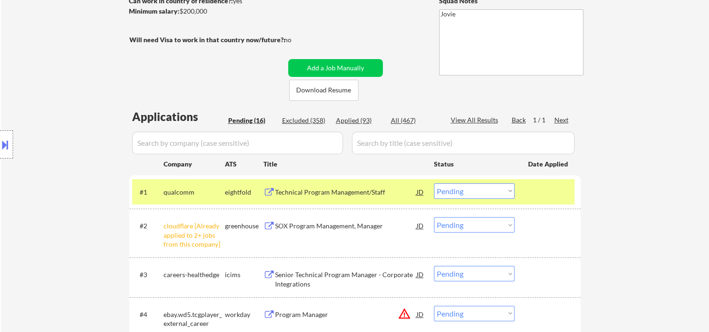
click at [508, 191] on select "Choose an option... Pending Applied Excluded (Questions) Excluded (Expired) Exc…" at bounding box center [474, 190] width 81 height 15
click at [434, 183] on select "Choose an option... Pending Applied Excluded (Questions) Excluded (Expired) Exc…" at bounding box center [474, 190] width 81 height 15
select select ""pending""
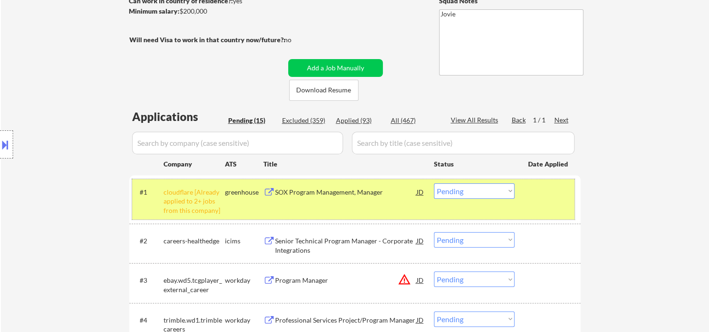
click at [541, 196] on div at bounding box center [548, 191] width 41 height 17
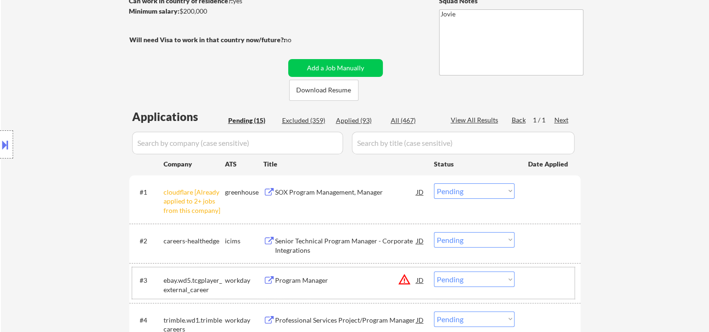
click at [527, 284] on div "#3 ebay.wd5.tcgplayer_external_career workday Program Manager JD warning_amber …" at bounding box center [353, 282] width 443 height 31
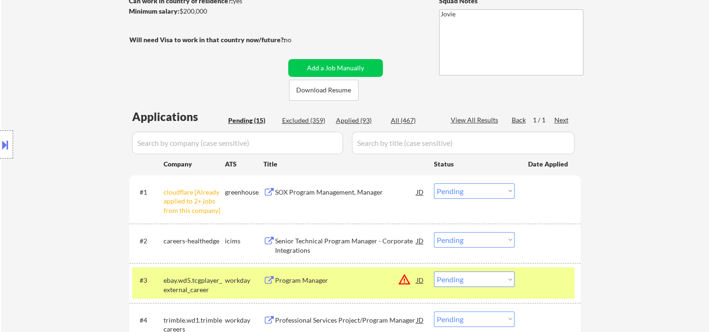
click at [325, 278] on div "Program Manager" at bounding box center [346, 280] width 142 height 9
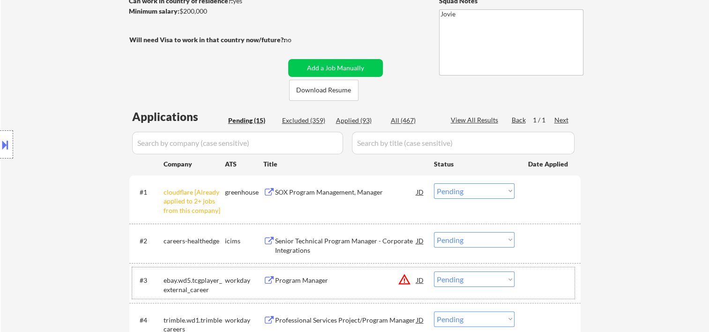
drag, startPoint x: 535, startPoint y: 276, endPoint x: 523, endPoint y: 279, distance: 12.2
click at [536, 277] on div at bounding box center [548, 279] width 41 height 17
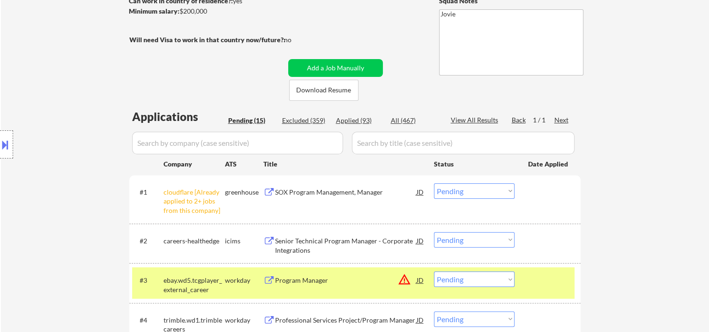
click at [511, 281] on select "Choose an option... Pending Applied Excluded (Questions) Excluded (Expired) Exc…" at bounding box center [474, 278] width 81 height 15
click at [434, 271] on select "Choose an option... Pending Applied Excluded (Questions) Excluded (Expired) Exc…" at bounding box center [474, 278] width 81 height 15
select select ""pending""
click at [554, 284] on div at bounding box center [548, 279] width 41 height 17
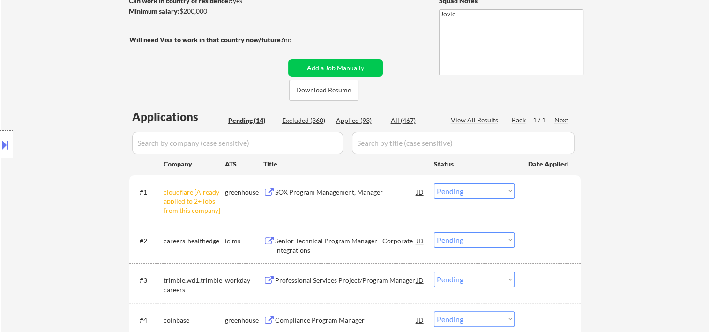
click at [533, 278] on div at bounding box center [548, 279] width 41 height 17
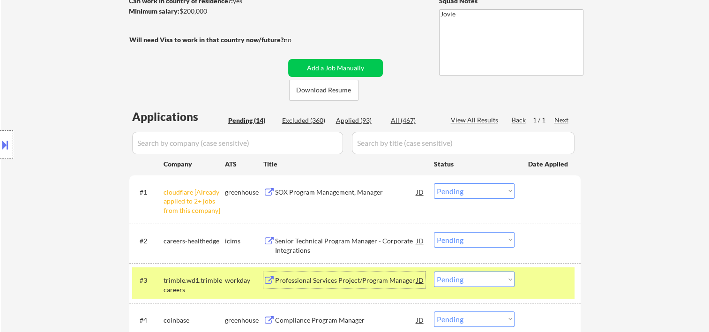
click at [376, 285] on div "Professional Services Project/Program Manager" at bounding box center [346, 280] width 142 height 9
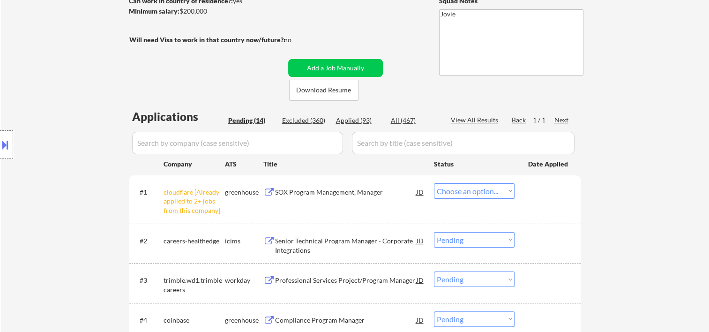
select select ""pending""
select select ""PLACEHOLDER_1427118222253""
select select ""pending""
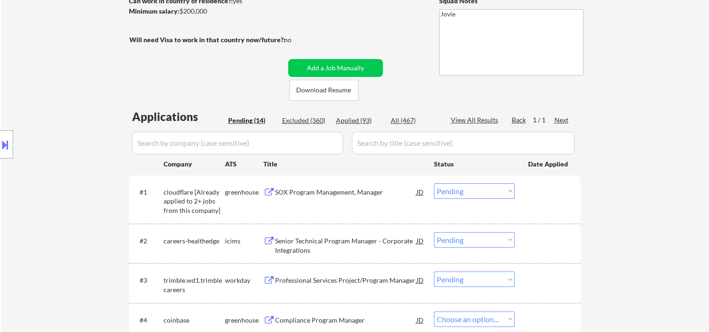
select select ""pending""
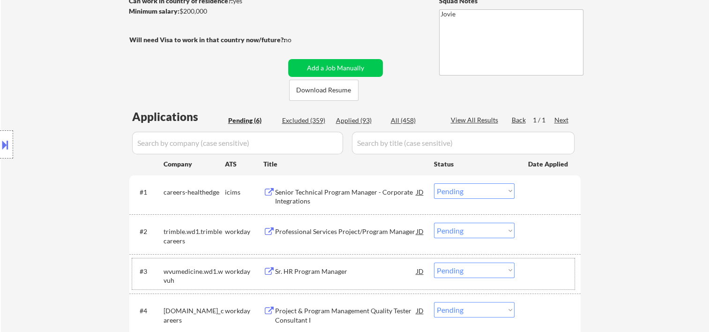
click at [525, 266] on div "#3 wvumedicine.wd1.wvuh workday Sr. HR Program Manager JD warning_amber Choose …" at bounding box center [353, 273] width 443 height 31
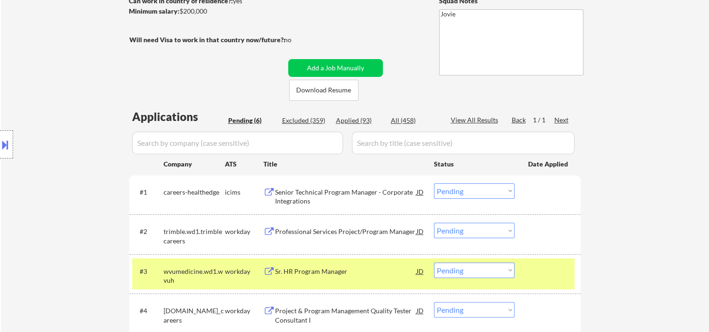
click at [511, 270] on select "Choose an option... Pending Applied Excluded (Questions) Excluded (Expired) Exc…" at bounding box center [474, 270] width 81 height 15
click at [434, 263] on select "Choose an option... Pending Applied Excluded (Questions) Excluded (Expired) Exc…" at bounding box center [474, 270] width 81 height 15
select select ""pending""
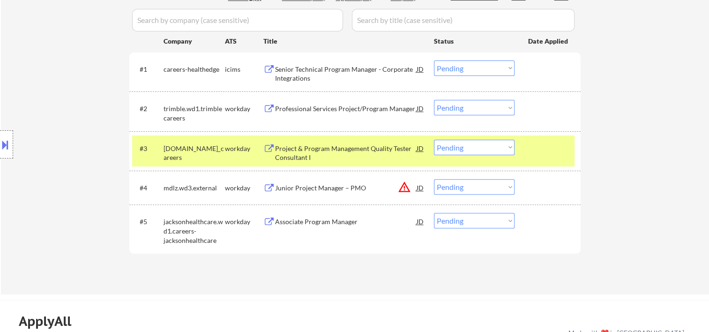
scroll to position [275, 0]
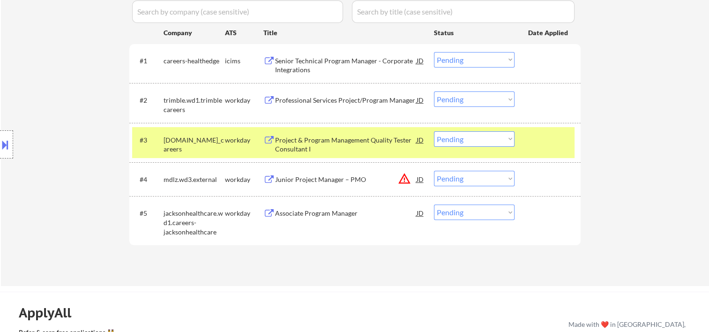
click at [536, 102] on div at bounding box center [548, 99] width 41 height 17
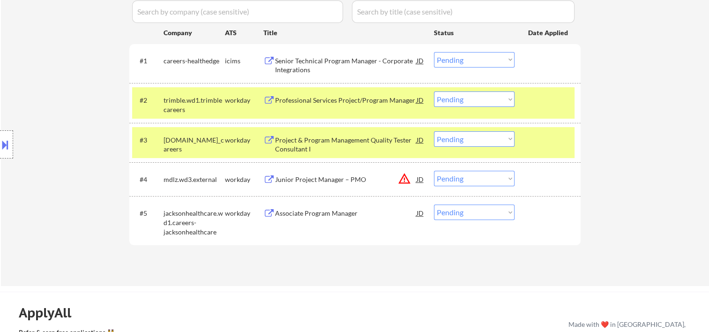
click at [537, 135] on div at bounding box center [548, 139] width 41 height 17
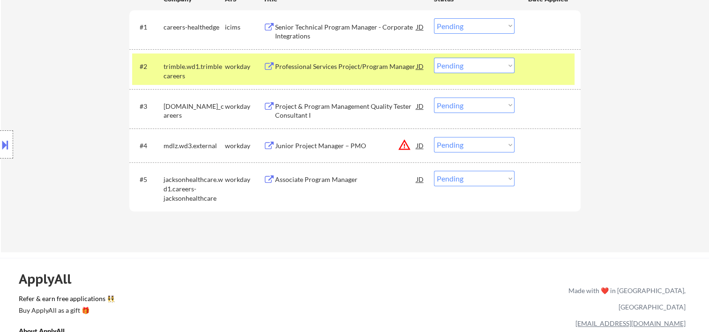
scroll to position [312, 0]
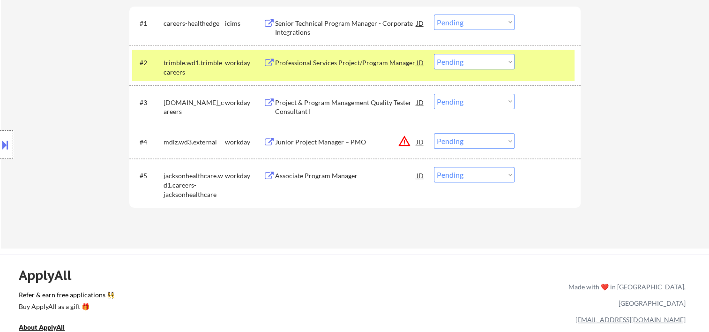
click at [537, 64] on div at bounding box center [548, 62] width 41 height 17
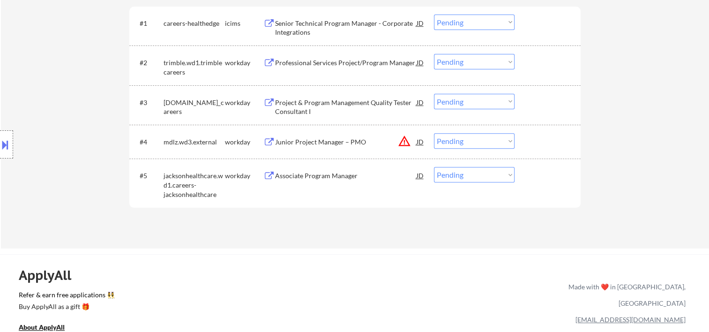
click at [551, 69] on div at bounding box center [548, 62] width 41 height 17
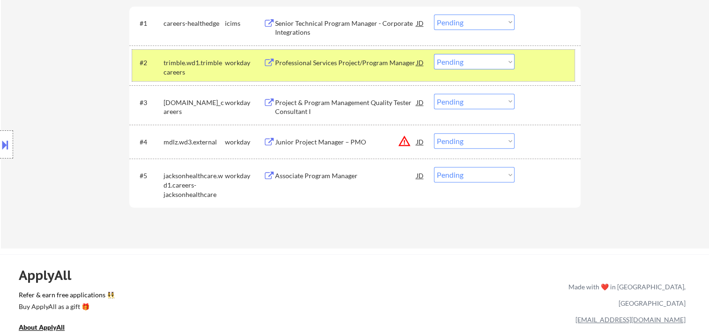
click at [557, 67] on div at bounding box center [548, 62] width 41 height 17
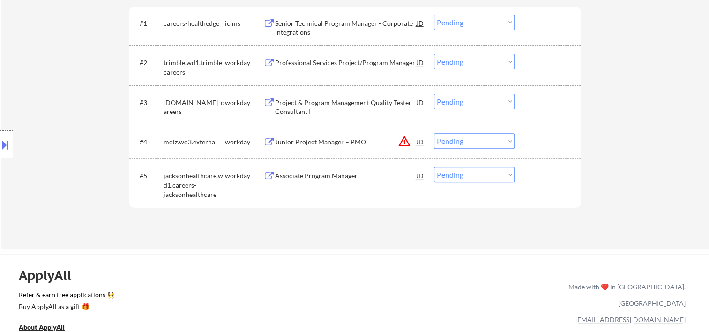
click at [551, 65] on div at bounding box center [548, 62] width 41 height 17
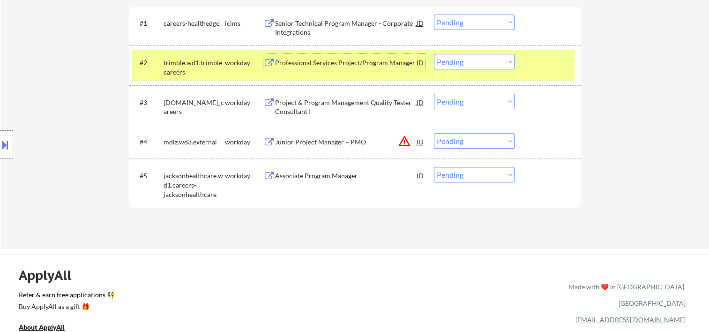
click at [344, 57] on div "Professional Services Project/Program Manager" at bounding box center [346, 62] width 142 height 17
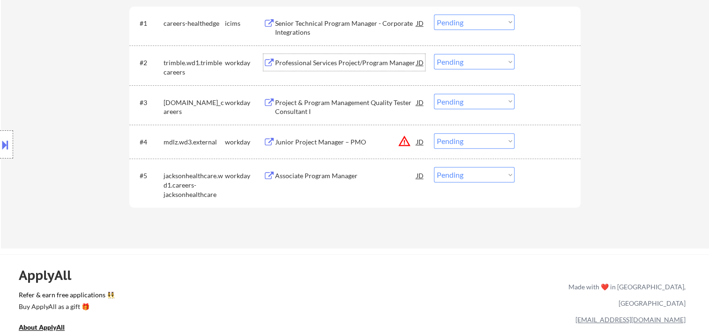
click at [526, 59] on div "#2 trimble.wd1.trimblecareers workday Professional Services Project/Program Man…" at bounding box center [353, 65] width 443 height 31
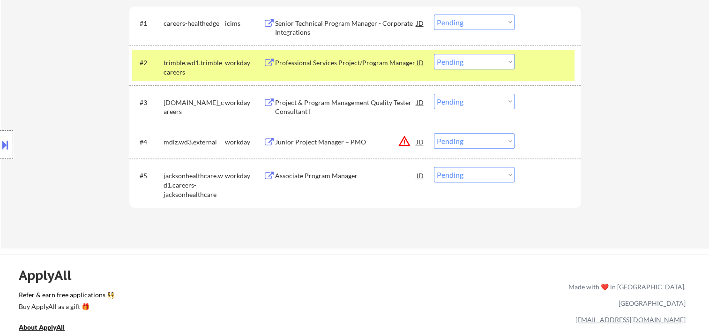
click at [507, 63] on select "Choose an option... Pending Applied Excluded (Questions) Excluded (Expired) Exc…" at bounding box center [474, 61] width 81 height 15
click at [434, 54] on select "Choose an option... Pending Applied Excluded (Questions) Excluded (Expired) Exc…" at bounding box center [474, 61] width 81 height 15
select select ""pending""
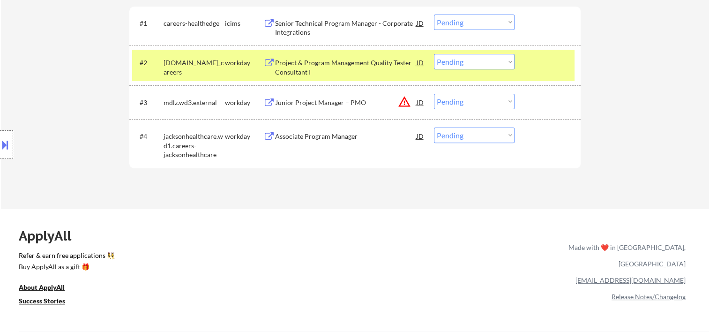
click at [522, 58] on div "#2 allstate.wd5.allstate_careers workday Project & Program Management Quality T…" at bounding box center [353, 65] width 443 height 31
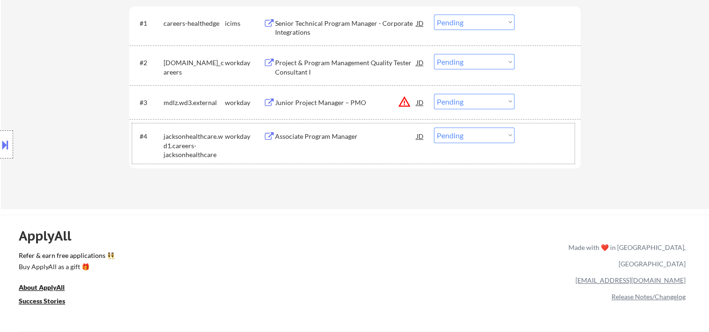
drag, startPoint x: 536, startPoint y: 128, endPoint x: 442, endPoint y: 140, distance: 94.9
click at [537, 128] on div at bounding box center [548, 136] width 41 height 17
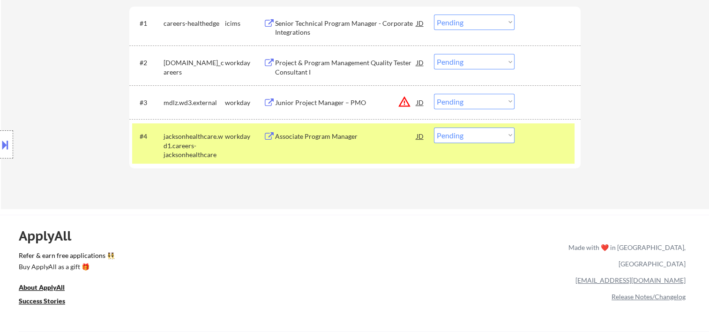
click at [350, 134] on div "Associate Program Manager" at bounding box center [346, 136] width 142 height 9
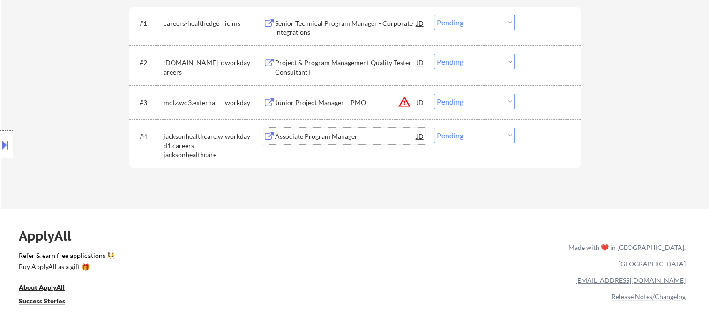
click at [527, 135] on div "#4 jacksonhealthcare.wd1.careers-jacksonhealthcare workday Associate Program Ma…" at bounding box center [353, 143] width 443 height 40
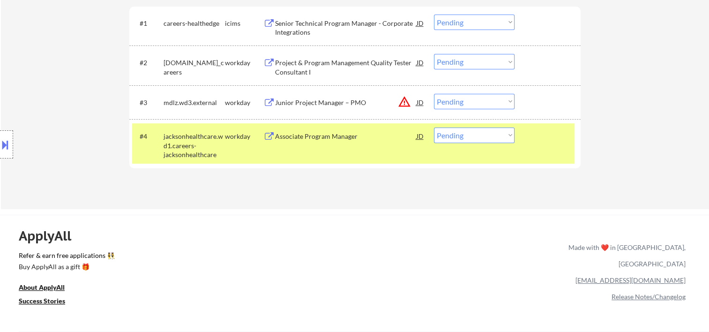
click at [508, 136] on select "Choose an option... Pending Applied Excluded (Questions) Excluded (Expired) Exc…" at bounding box center [474, 135] width 81 height 15
select select ""excluded__bad_match_""
click at [434, 128] on select "Choose an option... Pending Applied Excluded (Questions) Excluded (Expired) Exc…" at bounding box center [474, 135] width 81 height 15
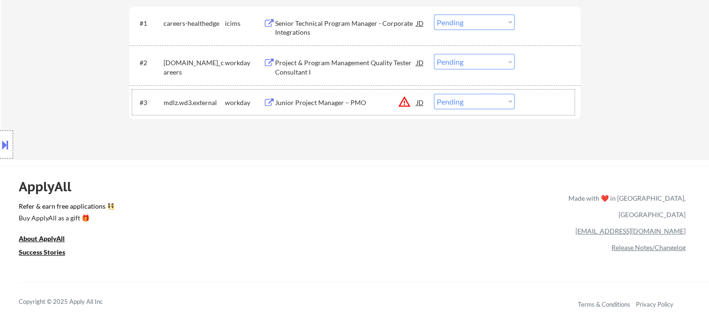
drag, startPoint x: 540, startPoint y: 98, endPoint x: 458, endPoint y: 105, distance: 82.9
click at [536, 98] on div at bounding box center [548, 102] width 41 height 17
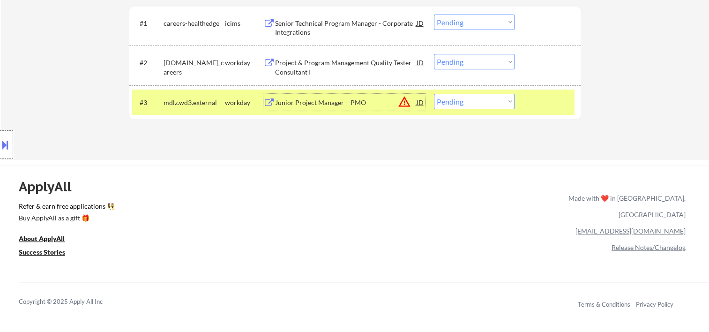
click at [362, 105] on div "Junior Project Manager – PMO" at bounding box center [346, 102] width 142 height 9
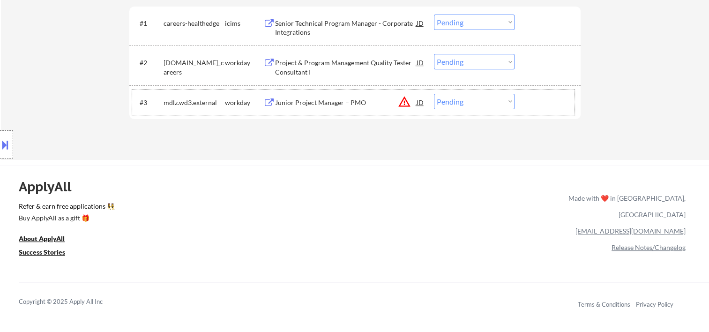
drag, startPoint x: 554, startPoint y: 99, endPoint x: 527, endPoint y: 107, distance: 27.9
click at [553, 99] on div at bounding box center [548, 102] width 41 height 17
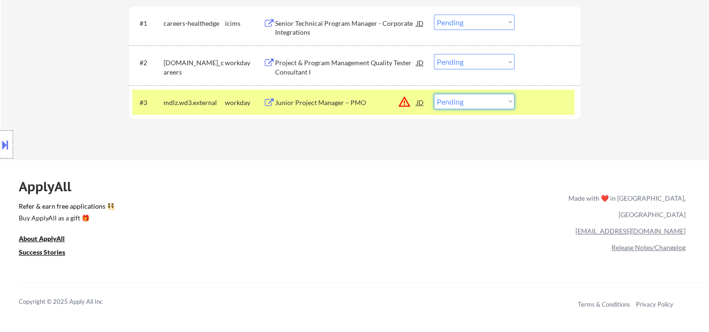
click at [508, 101] on select "Choose an option... Pending Applied Excluded (Questions) Excluded (Expired) Exc…" at bounding box center [474, 101] width 81 height 15
select select ""excluded__bad_match_""
click at [434, 94] on select "Choose an option... Pending Applied Excluded (Questions) Excluded (Expired) Exc…" at bounding box center [474, 101] width 81 height 15
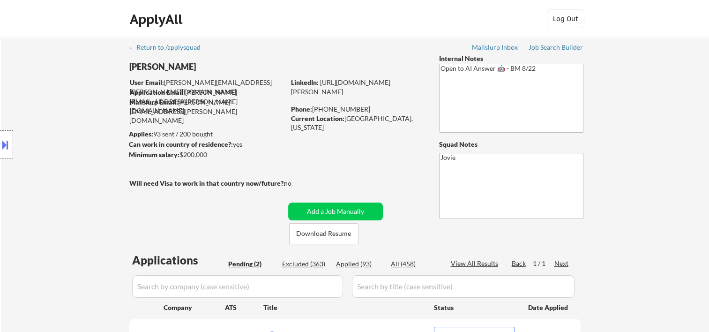
scroll to position [156, 0]
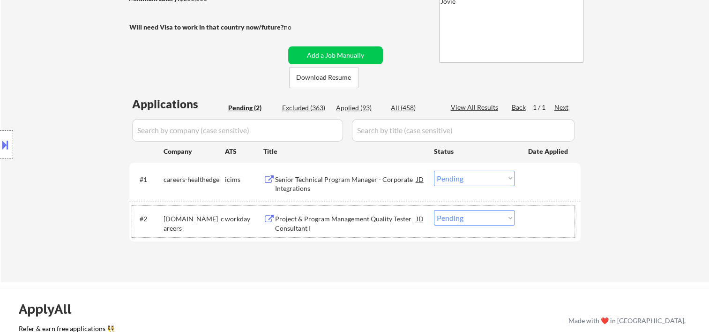
drag, startPoint x: 541, startPoint y: 210, endPoint x: 462, endPoint y: 219, distance: 79.8
click at [539, 212] on div at bounding box center [548, 218] width 41 height 17
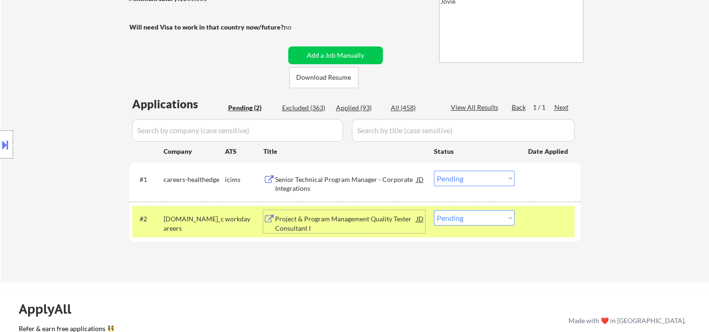
click at [361, 214] on div "Project & Program Management Quality Tester Consultant I" at bounding box center [346, 223] width 142 height 18
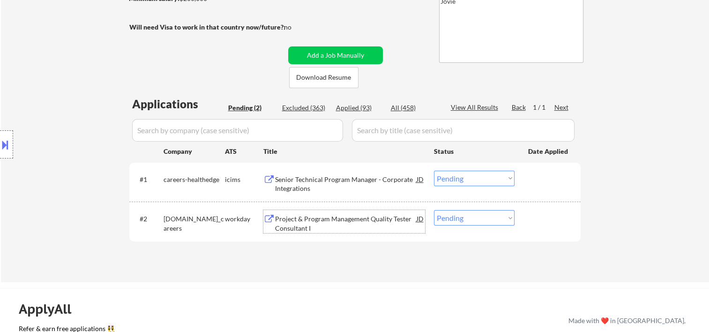
click at [529, 223] on div at bounding box center [548, 218] width 41 height 17
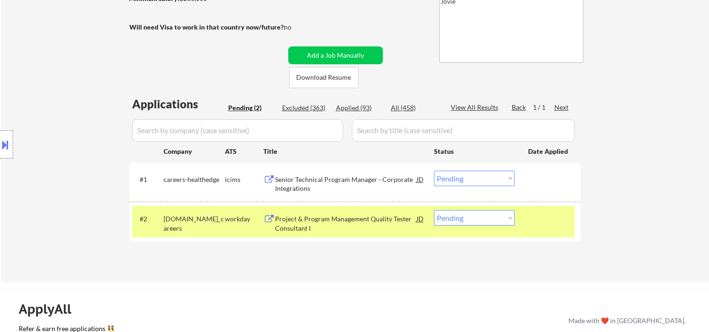
click at [508, 216] on select "Choose an option... Pending Applied Excluded (Questions) Excluded (Expired) Exc…" at bounding box center [474, 217] width 81 height 15
select select ""excluded__bad_match_""
click at [434, 210] on select "Choose an option... Pending Applied Excluded (Questions) Excluded (Expired) Exc…" at bounding box center [474, 217] width 81 height 15
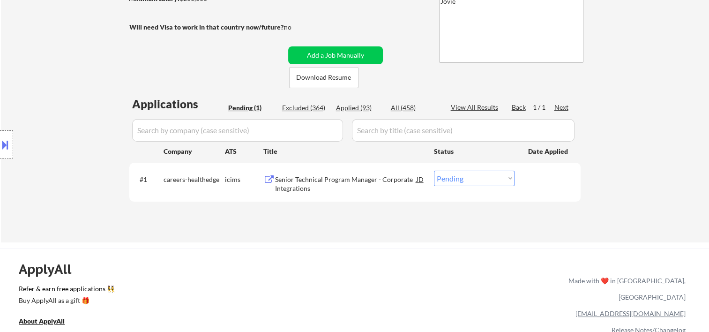
click at [543, 178] on div at bounding box center [548, 179] width 41 height 17
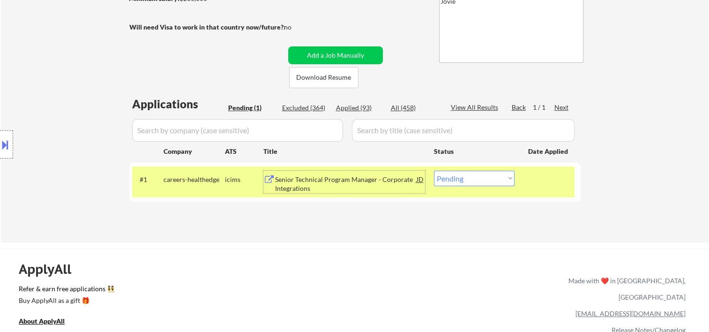
click at [351, 171] on div "Senior Technical Program Manager - Corporate Integrations" at bounding box center [346, 182] width 142 height 23
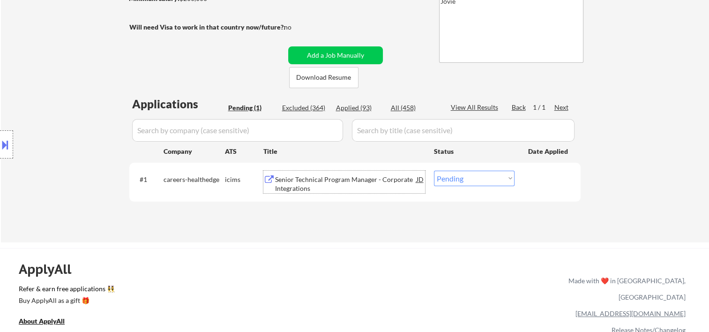
drag, startPoint x: 546, startPoint y: 183, endPoint x: 533, endPoint y: 182, distance: 13.7
click at [547, 184] on div at bounding box center [548, 179] width 41 height 17
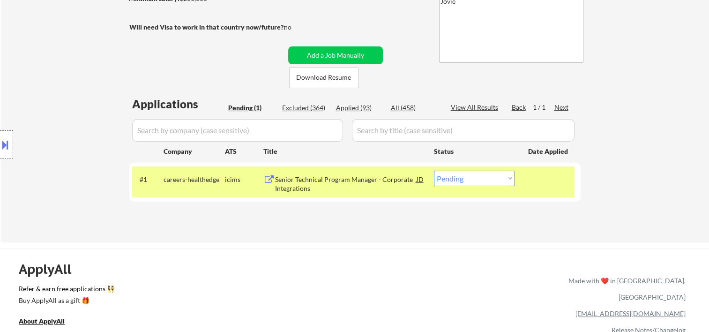
click at [509, 179] on select "Choose an option... Pending Applied Excluded (Questions) Excluded (Expired) Exc…" at bounding box center [474, 178] width 81 height 15
select select ""excluded__expired_""
click at [434, 171] on select "Choose an option... Pending Applied Excluded (Questions) Excluded (Expired) Exc…" at bounding box center [474, 178] width 81 height 15
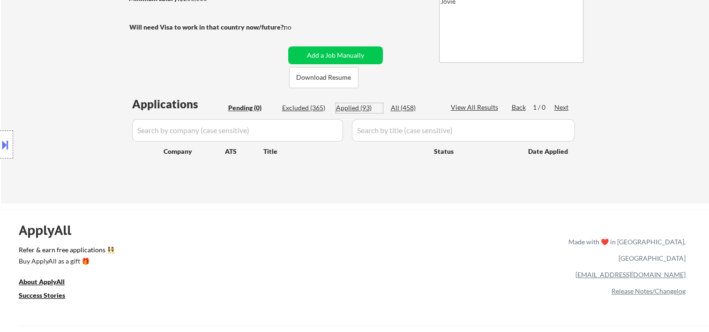
click at [354, 105] on div "Applied (93)" at bounding box center [359, 107] width 47 height 9
select select ""applied""
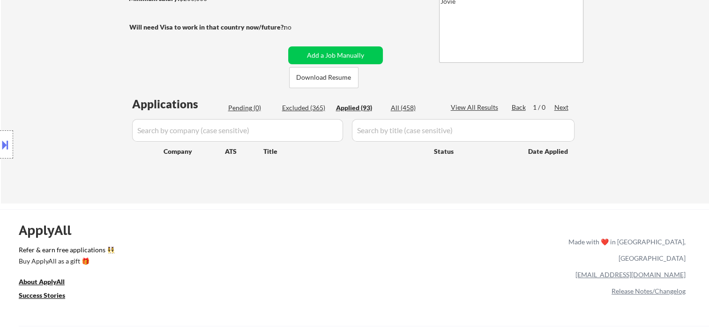
select select ""applied""
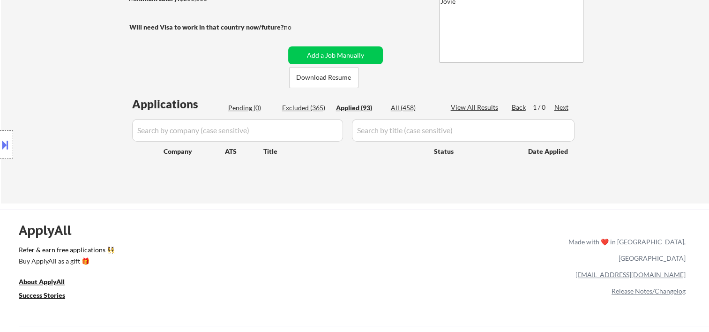
select select ""applied""
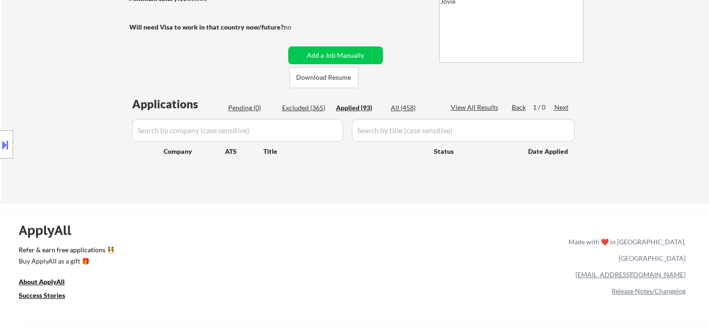
select select ""applied""
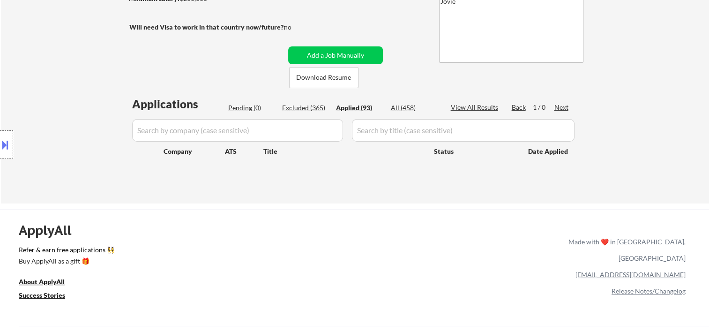
select select ""applied""
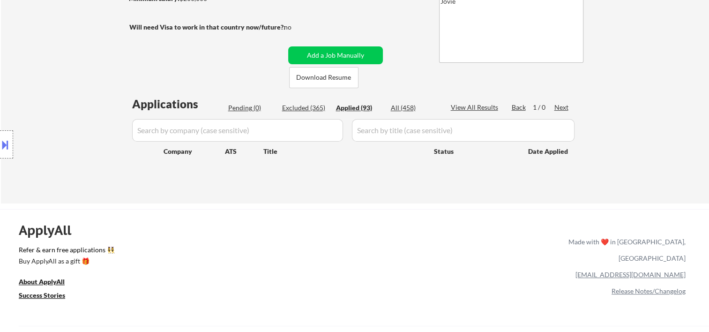
select select ""applied""
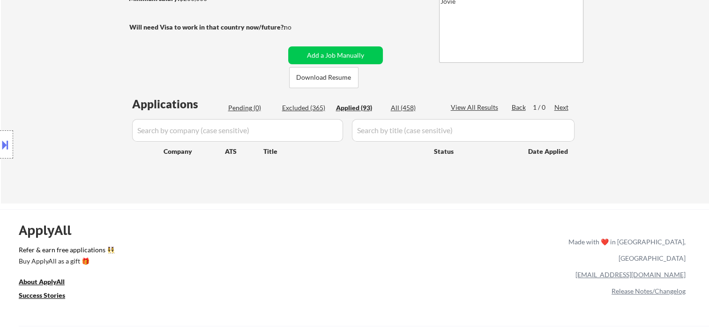
select select ""applied""
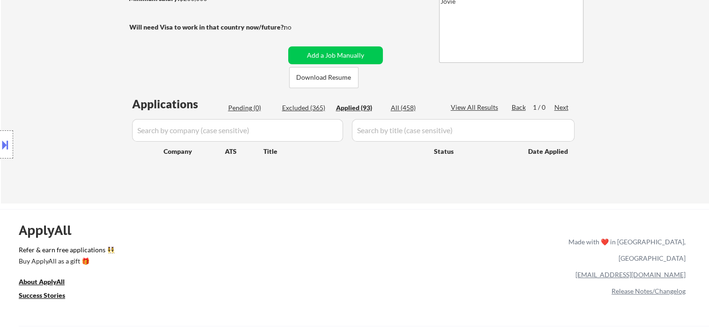
select select ""applied""
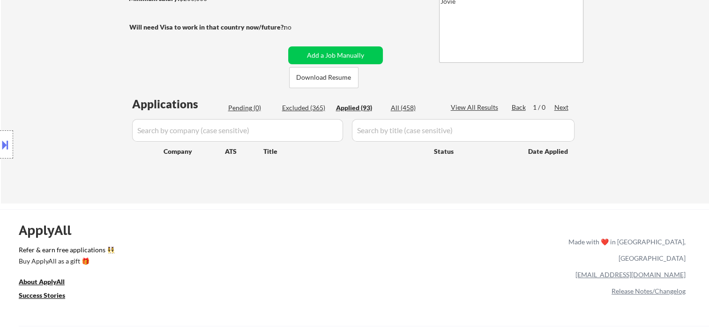
select select ""applied""
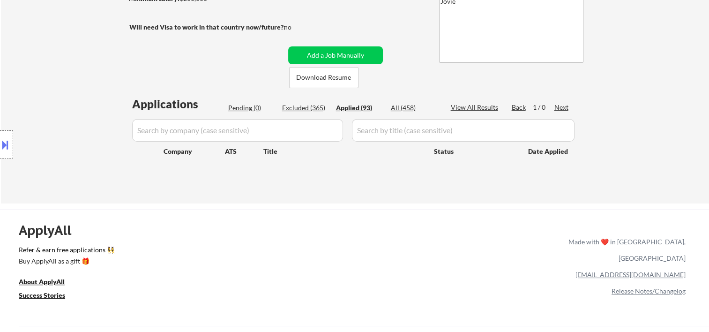
select select ""applied""
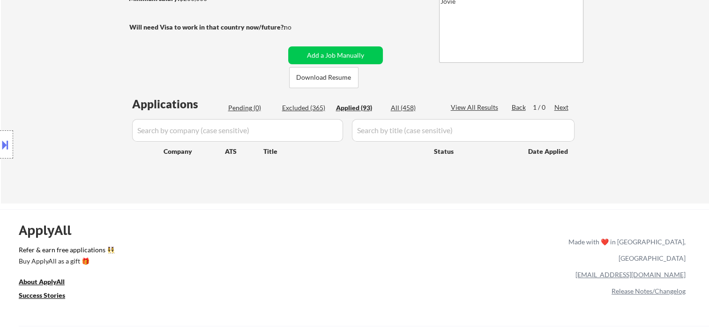
select select ""applied""
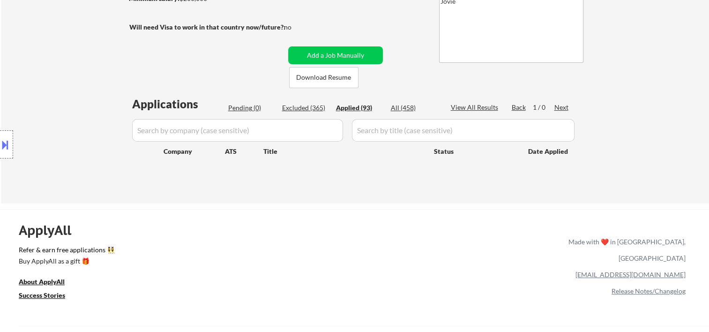
select select ""applied""
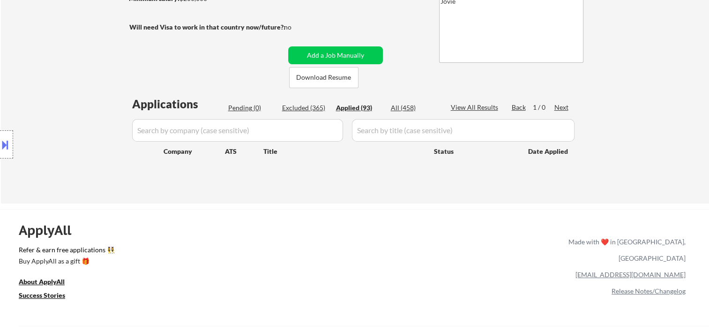
select select ""applied""
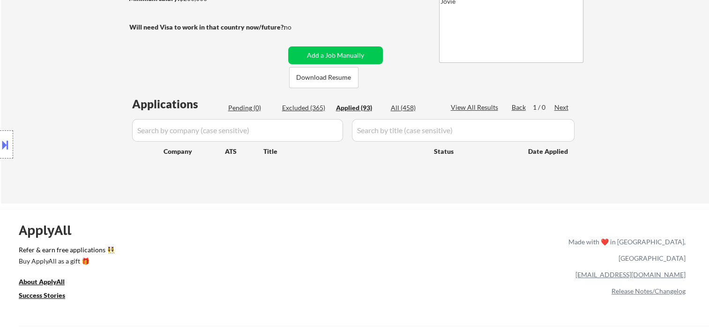
select select ""applied""
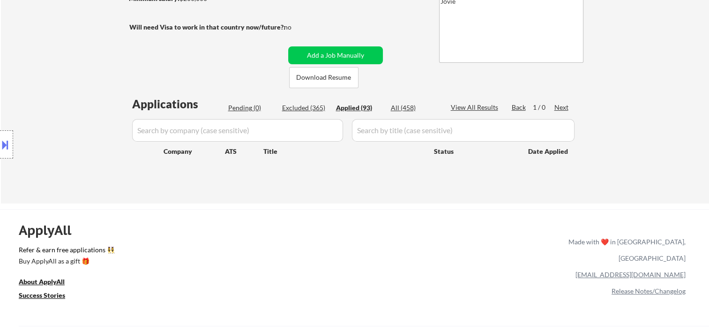
select select ""applied""
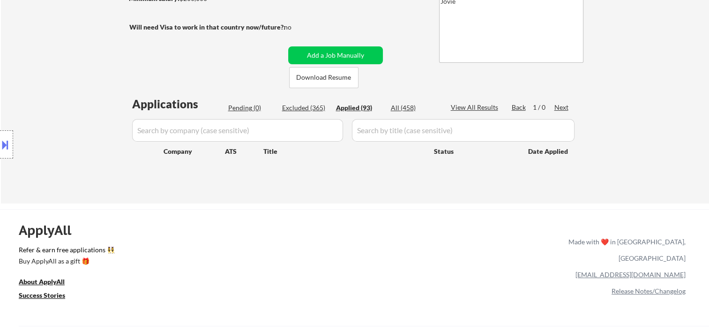
select select ""applied""
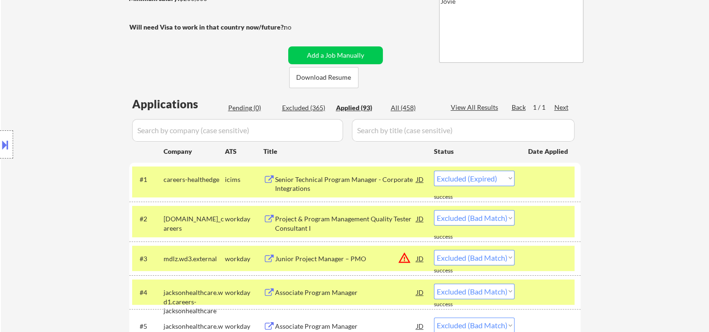
select select ""applied""
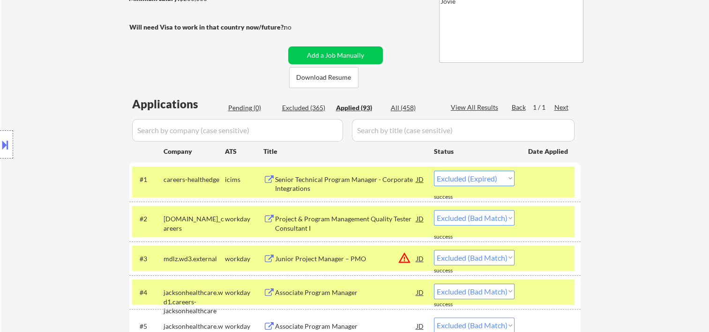
select select ""applied""
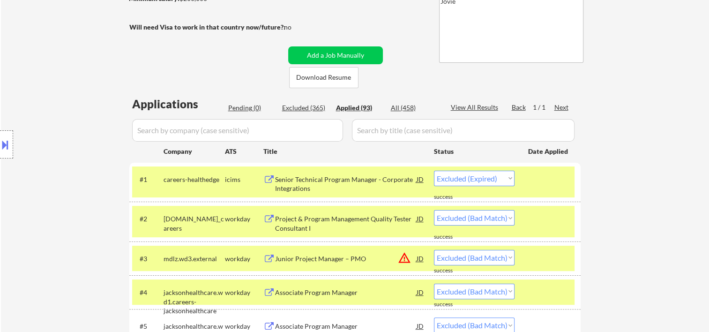
select select ""applied""
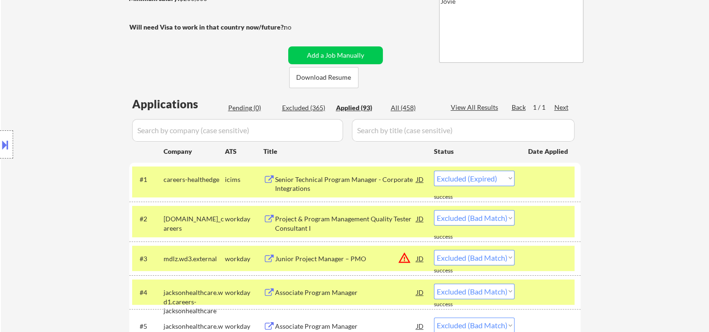
select select ""applied""
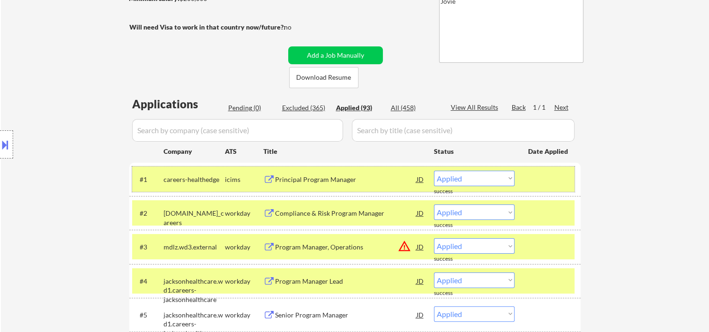
click at [554, 180] on div at bounding box center [548, 179] width 41 height 17
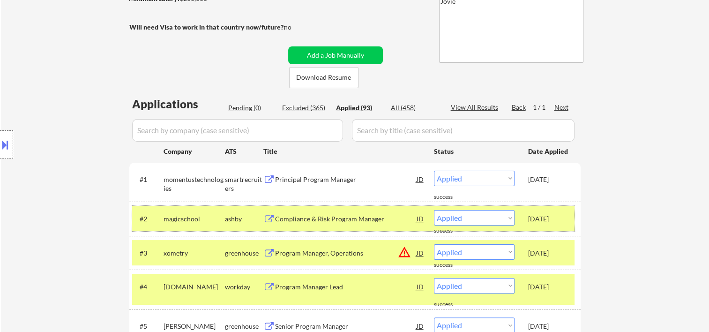
click at [540, 216] on div "Oct 11, 2025" at bounding box center [548, 218] width 41 height 9
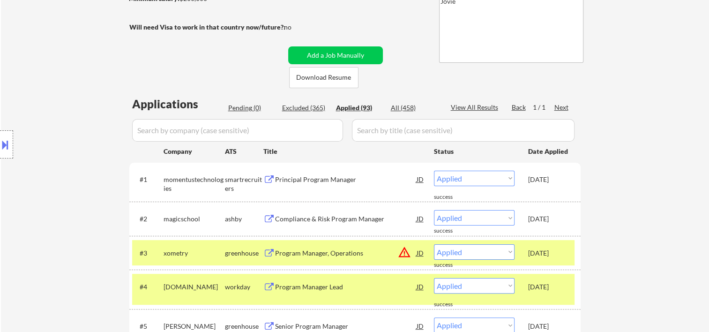
click at [549, 247] on div "Oct 9, 2025" at bounding box center [548, 252] width 41 height 17
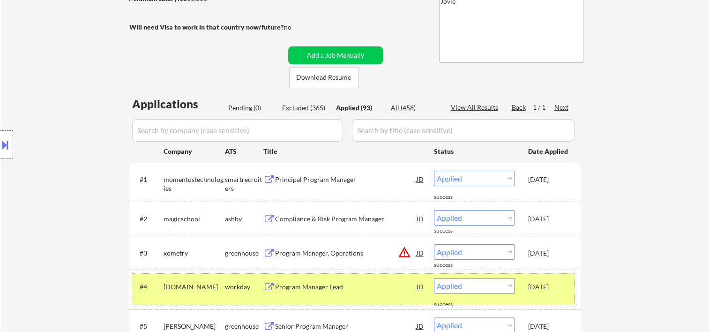
click at [554, 281] on div "Oct 9, 2025" at bounding box center [548, 286] width 41 height 17
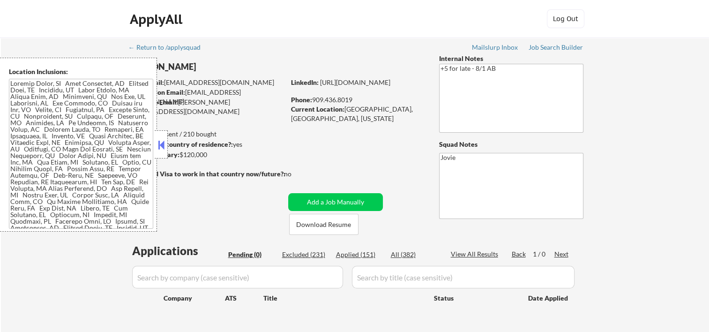
click at [163, 143] on button at bounding box center [161, 145] width 10 height 14
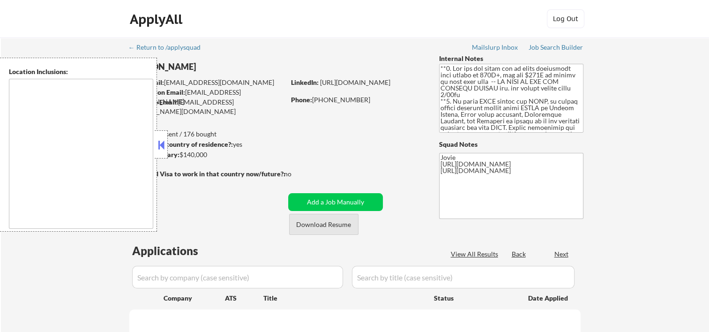
type textarea "country:[GEOGRAPHIC_DATA]"
select select ""pending""
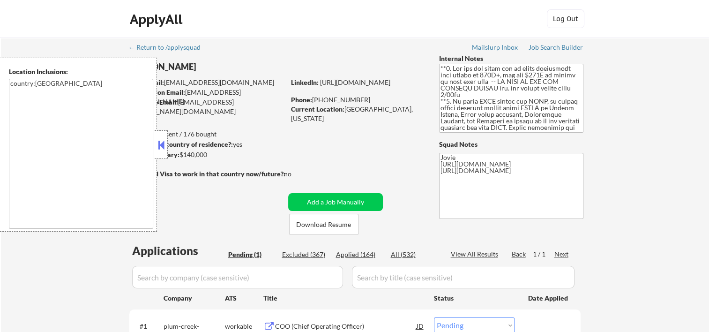
click at [164, 142] on button at bounding box center [161, 145] width 10 height 14
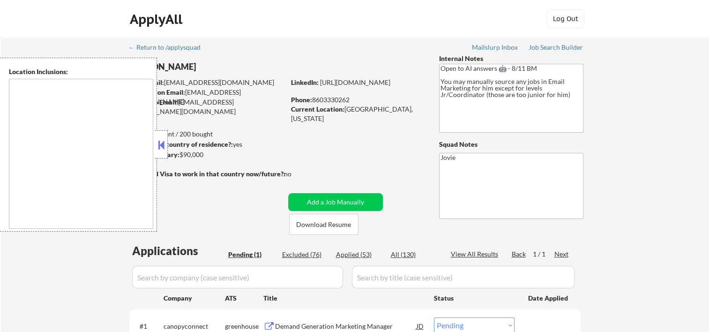
click at [161, 139] on button at bounding box center [161, 145] width 10 height 14
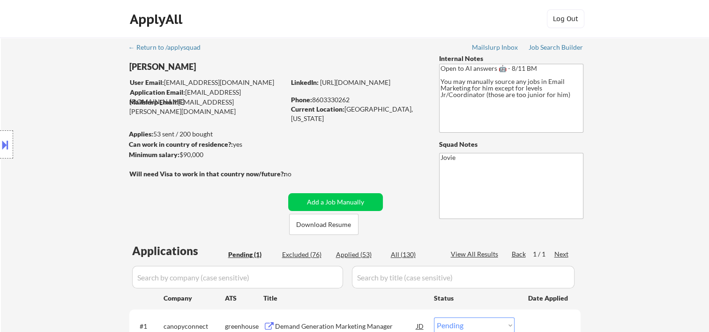
drag, startPoint x: 408, startPoint y: 21, endPoint x: 373, endPoint y: 85, distance: 73.4
click at [408, 21] on div "ApplyAll Log In Sign Up Log Out" at bounding box center [354, 20] width 469 height 23
click at [321, 229] on button "Download Resume" at bounding box center [323, 224] width 69 height 21
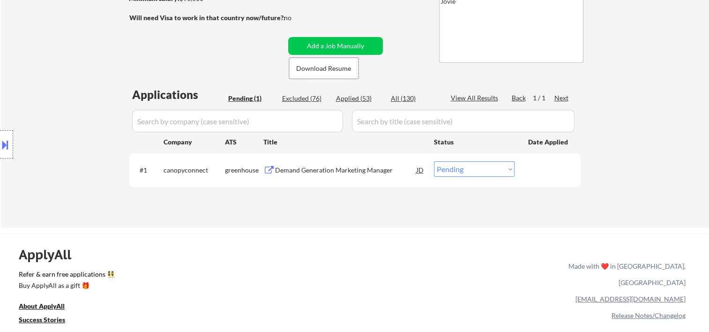
click at [295, 165] on div "Demand Generation Marketing Manager" at bounding box center [346, 169] width 142 height 17
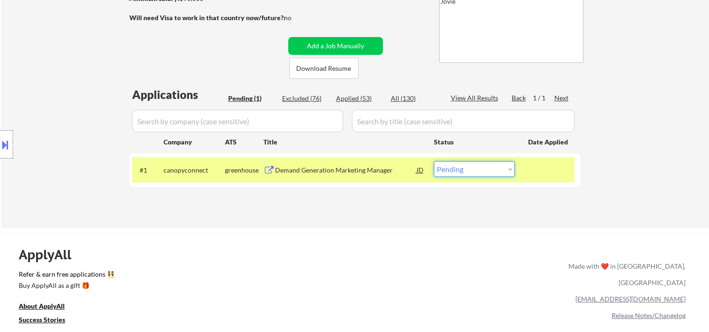
click at [508, 167] on select "Choose an option... Pending Applied Excluded (Questions) Excluded (Expired) Exc…" at bounding box center [474, 168] width 81 height 15
select select ""applied""
click at [434, 161] on select "Choose an option... Pending Applied Excluded (Questions) Excluded (Expired) Exc…" at bounding box center [474, 168] width 81 height 15
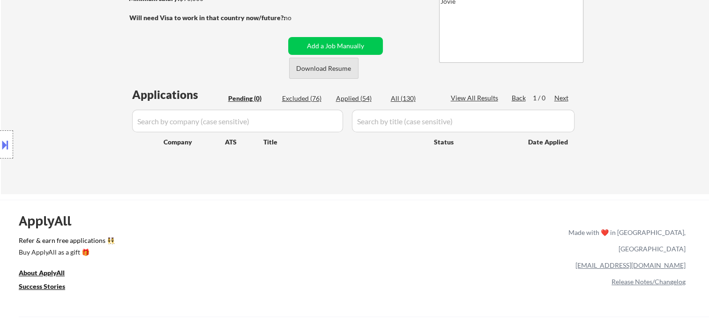
scroll to position [0, 0]
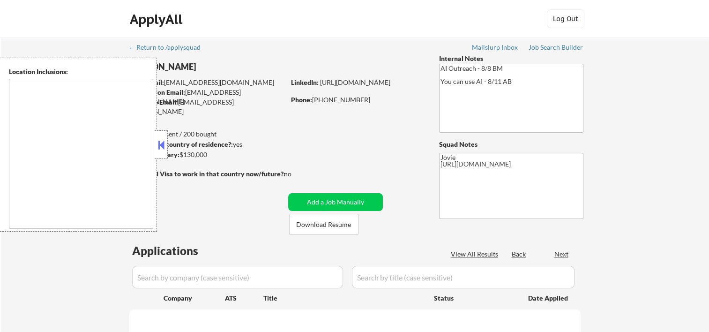
select select ""pending""
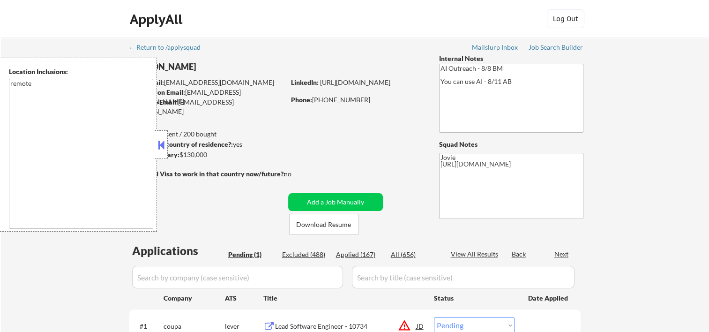
click at [164, 144] on button at bounding box center [161, 145] width 10 height 14
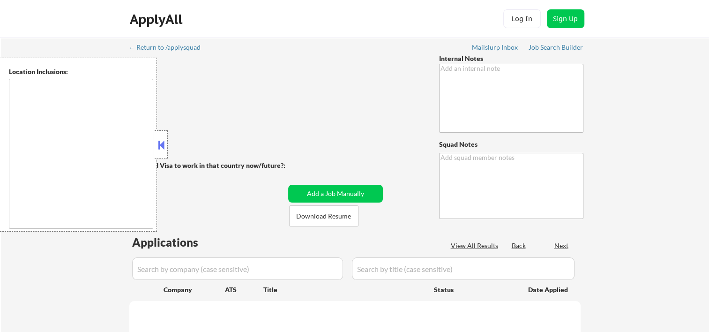
click at [161, 148] on button at bounding box center [161, 145] width 10 height 14
click at [158, 146] on button at bounding box center [161, 145] width 10 height 14
click at [161, 146] on button at bounding box center [161, 145] width 10 height 14
click at [166, 142] on div at bounding box center [161, 144] width 13 height 28
click at [165, 141] on button at bounding box center [161, 145] width 10 height 14
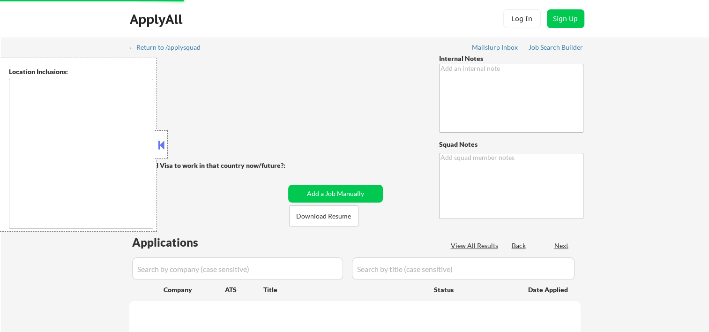
click at [161, 141] on button at bounding box center [161, 145] width 10 height 14
click at [158, 143] on button at bounding box center [161, 145] width 10 height 14
click at [164, 143] on button at bounding box center [161, 145] width 10 height 14
click at [162, 141] on button at bounding box center [161, 145] width 10 height 14
click at [165, 144] on button at bounding box center [161, 145] width 10 height 14
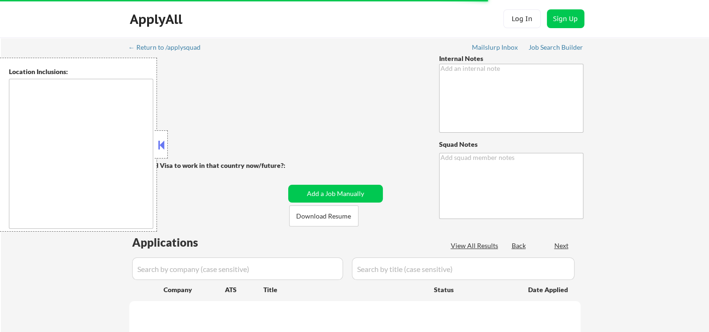
click at [162, 151] on button at bounding box center [161, 145] width 10 height 14
type textarea "1. Anywhere in the [GEOGRAPHIC_DATA] is OK!!! 2. Pls confirm each job requires …"
type textarea "Jovie"
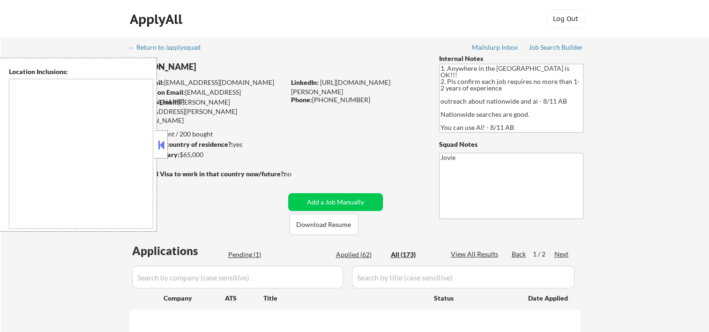
click at [166, 143] on button at bounding box center [161, 145] width 10 height 14
type textarea "country:[GEOGRAPHIC_DATA]"
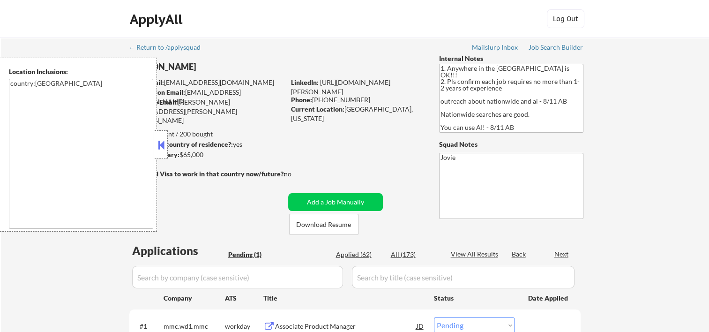
click at [165, 147] on button at bounding box center [161, 145] width 10 height 14
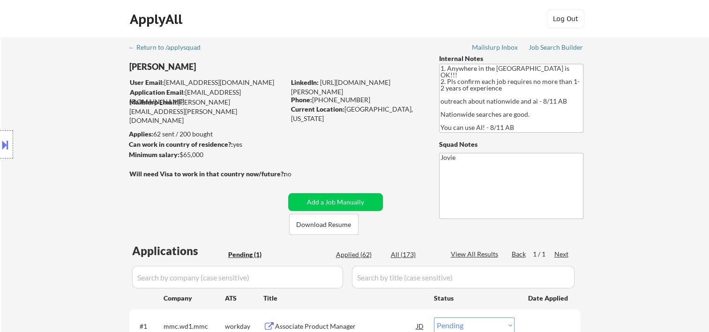
click at [432, 12] on div "ApplyAll Log Out" at bounding box center [354, 20] width 469 height 23
click at [335, 218] on button "Download Resume" at bounding box center [323, 224] width 69 height 21
click at [363, 23] on div "ApplyAll Log Out" at bounding box center [354, 20] width 469 height 23
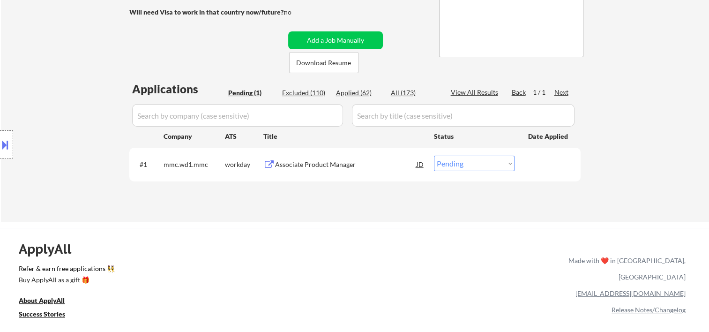
scroll to position [312, 0]
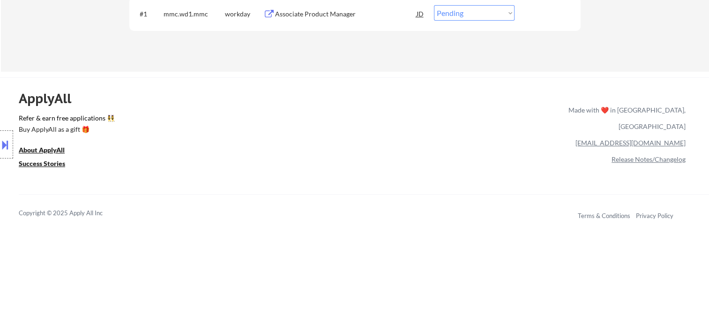
click at [287, 17] on div "Associate Product Manager" at bounding box center [346, 13] width 142 height 9
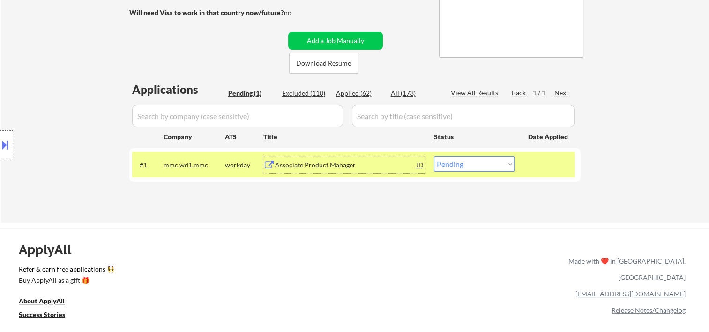
scroll to position [156, 0]
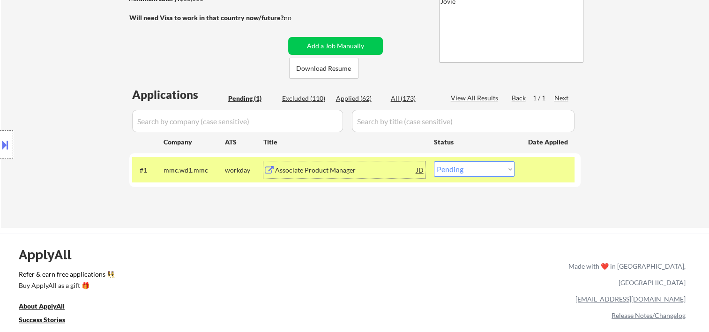
click at [510, 166] on select "Choose an option... Pending Applied Excluded (Questions) Excluded (Expired) Exc…" at bounding box center [474, 168] width 81 height 15
select select ""applied""
click at [434, 161] on select "Choose an option... Pending Applied Excluded (Questions) Excluded (Expired) Exc…" at bounding box center [474, 168] width 81 height 15
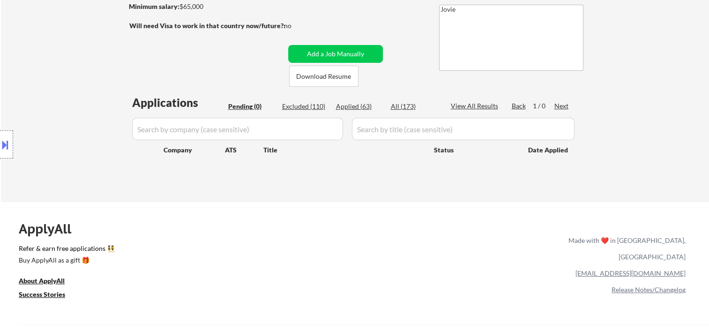
scroll to position [0, 0]
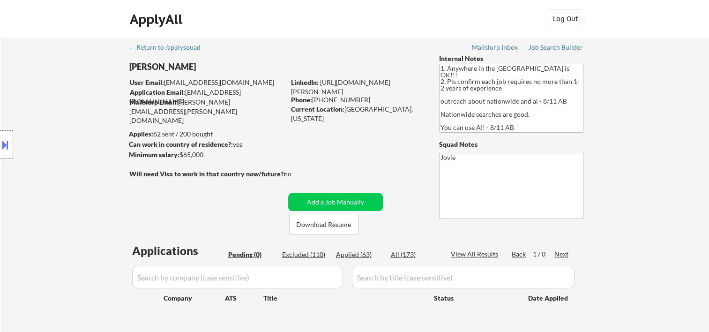
click at [350, 255] on div "Applied (63)" at bounding box center [359, 254] width 47 height 9
select select ""applied""
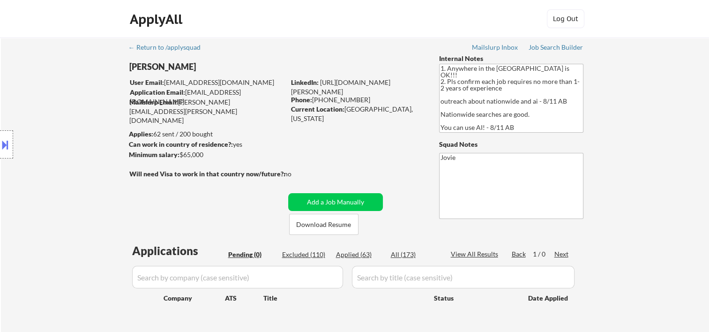
select select ""applied""
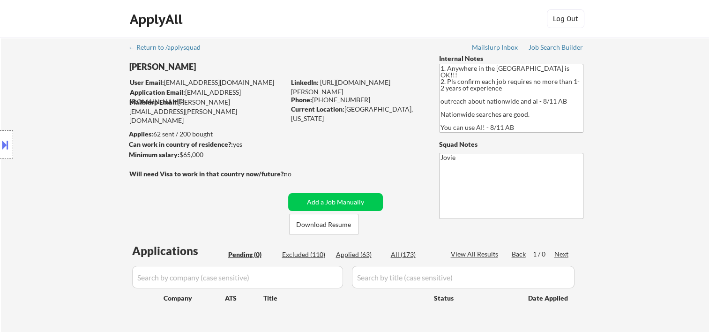
select select ""applied""
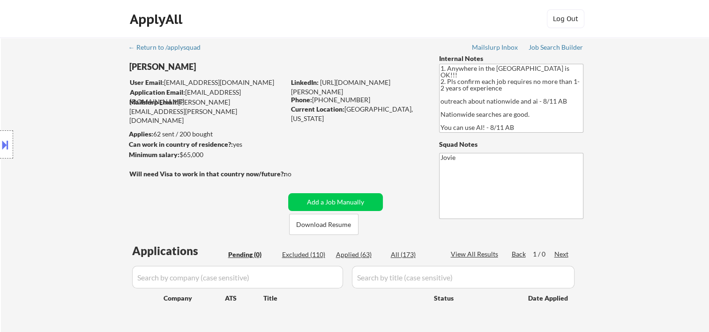
select select ""applied""
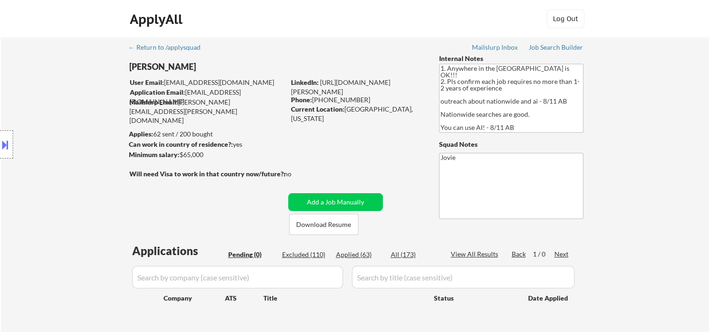
select select ""applied""
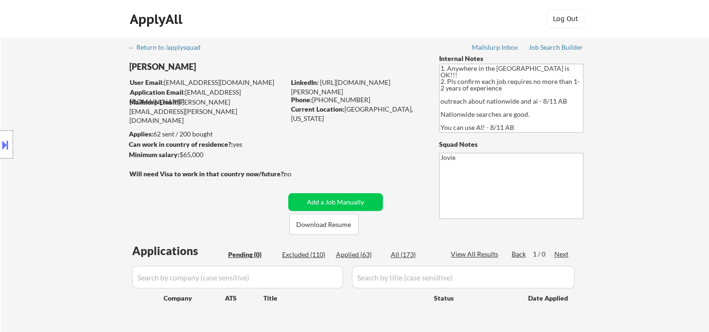
select select ""applied""
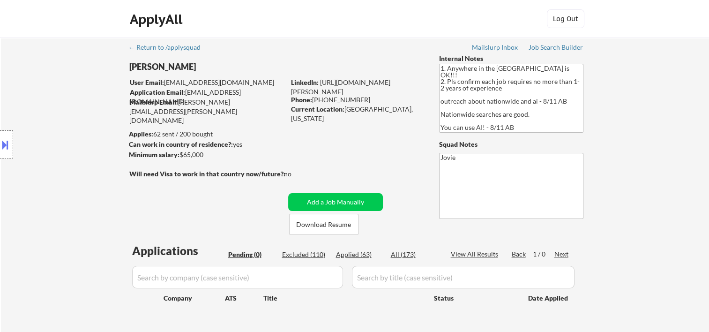
select select ""applied""
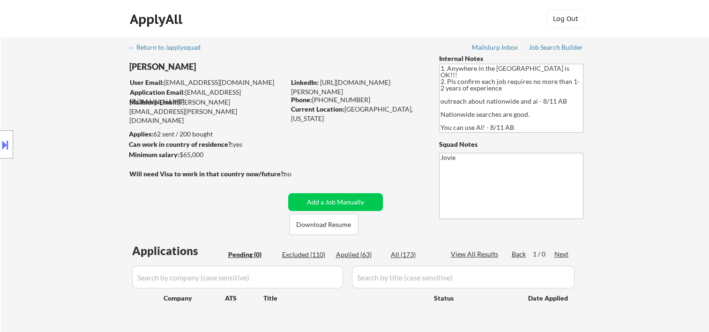
select select ""applied""
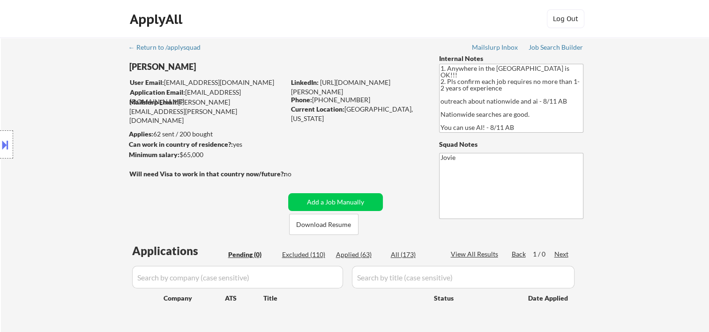
select select ""applied""
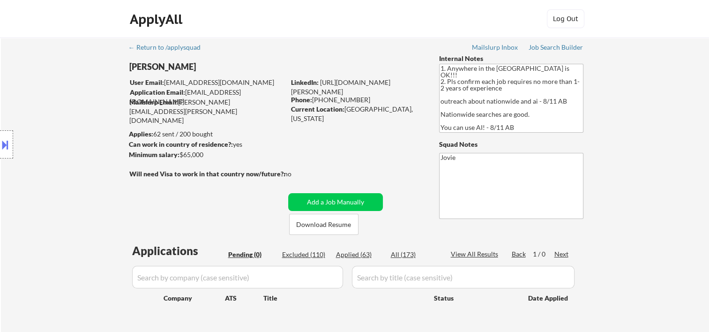
select select ""applied""
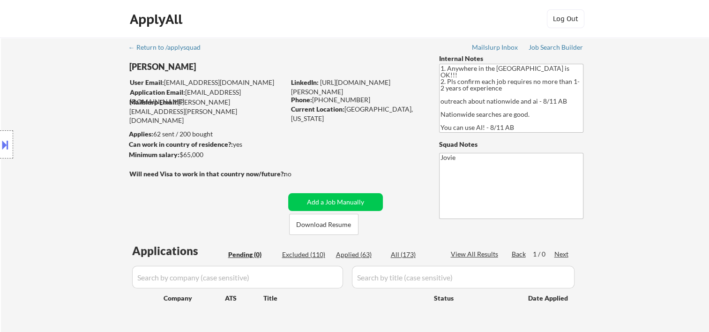
select select ""applied""
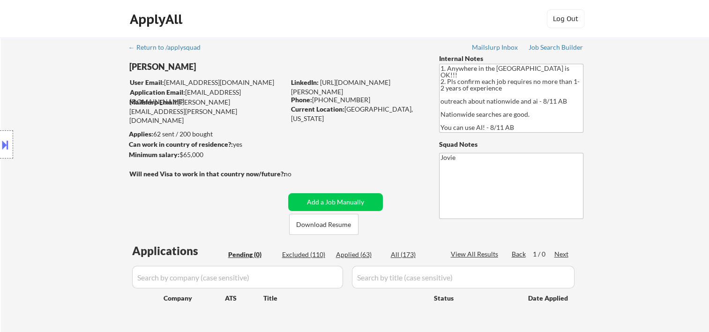
select select ""applied""
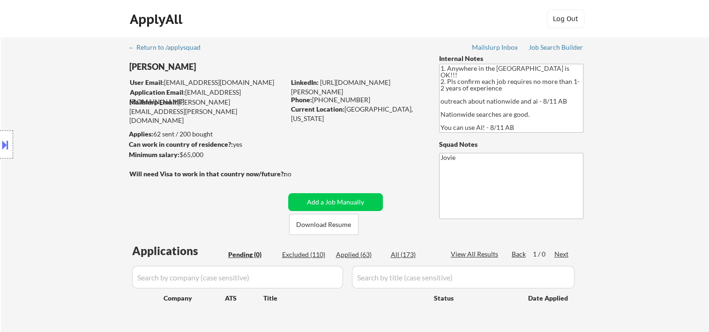
select select ""applied""
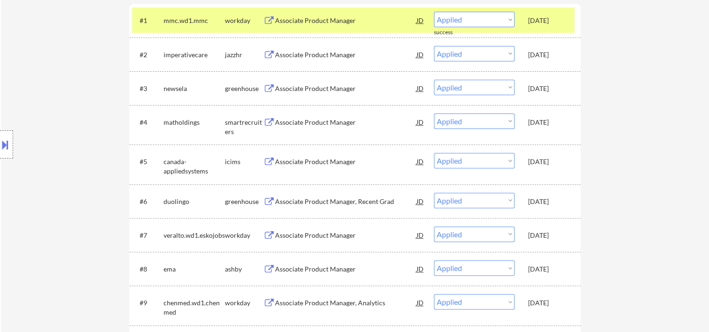
scroll to position [156, 0]
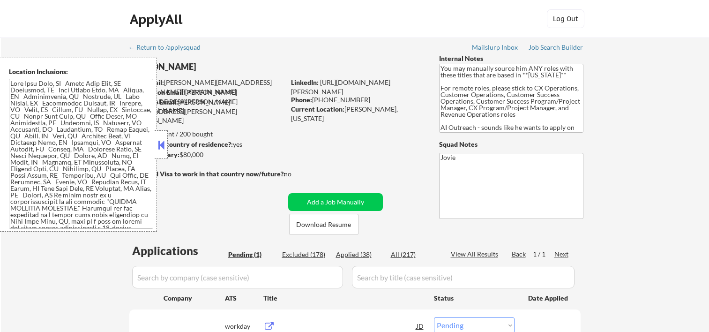
select select ""pending""
click at [160, 146] on button at bounding box center [161, 145] width 10 height 14
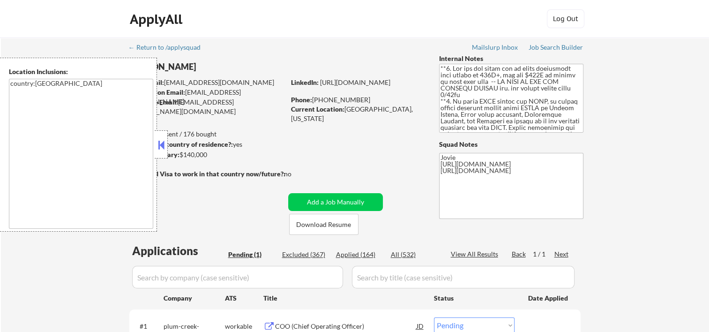
click at [328, 212] on div "← Return to /applysquad Mailslurp Inbox Job Search Builder Chanel Perez User Em…" at bounding box center [355, 210] width 468 height 345
click at [163, 139] on button at bounding box center [161, 145] width 10 height 14
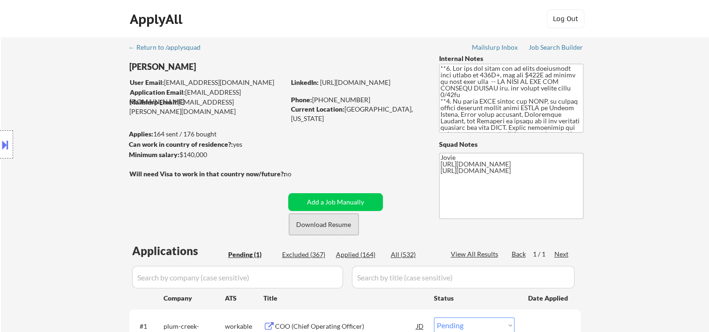
click at [329, 225] on button "Download Resume" at bounding box center [323, 224] width 69 height 21
click at [421, 21] on div "ApplyAll Log Out" at bounding box center [354, 20] width 469 height 23
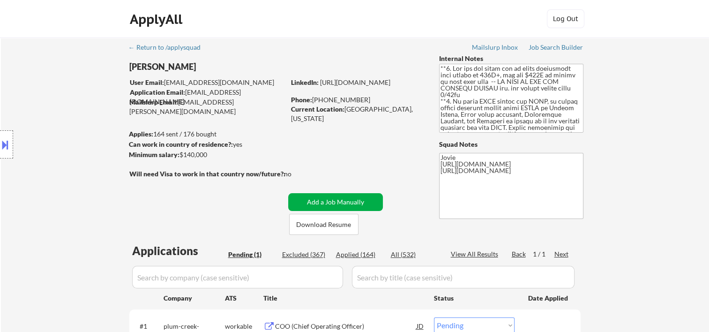
scroll to position [156, 0]
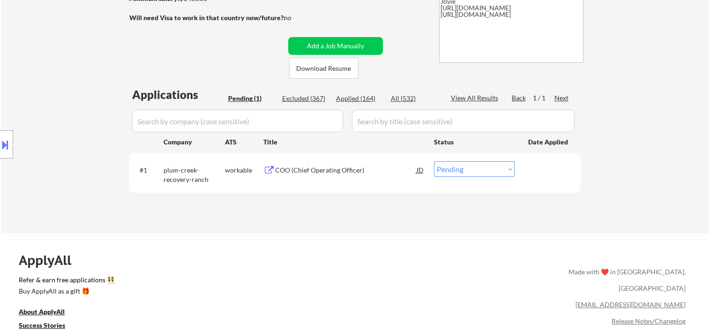
click at [346, 170] on div "COO (Chief Operating Officer)" at bounding box center [346, 169] width 142 height 9
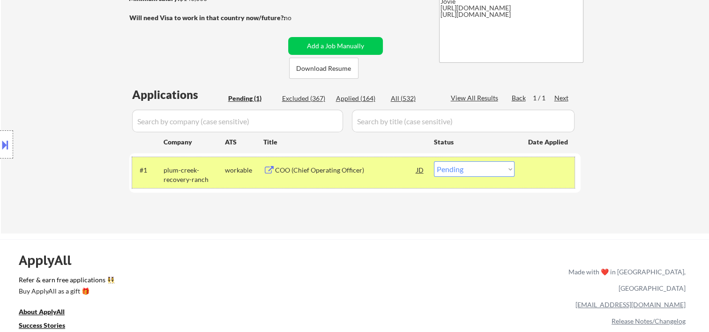
click at [534, 168] on div at bounding box center [548, 169] width 41 height 17
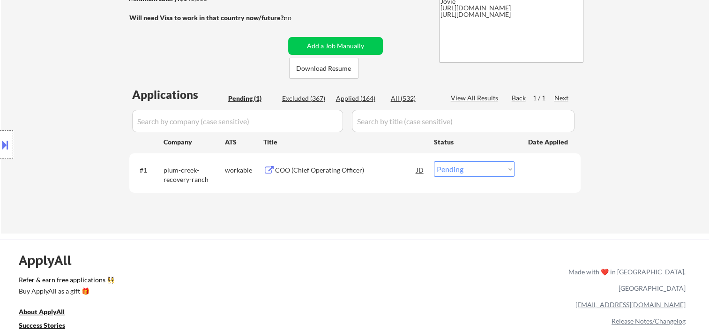
click at [533, 169] on div at bounding box center [548, 169] width 41 height 17
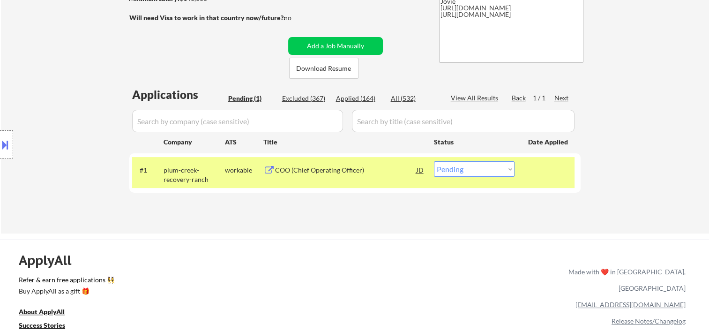
click at [508, 173] on select "Choose an option... Pending Applied Excluded (Questions) Excluded (Expired) Exc…" at bounding box center [474, 168] width 81 height 15
select select ""excluded__bad_match_""
click at [434, 161] on select "Choose an option... Pending Applied Excluded (Questions) Excluded (Expired) Exc…" at bounding box center [474, 168] width 81 height 15
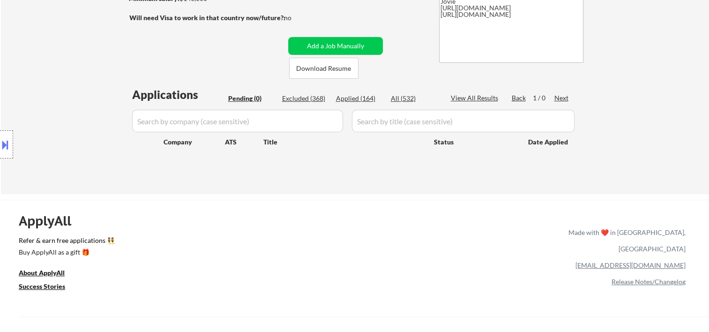
scroll to position [0, 0]
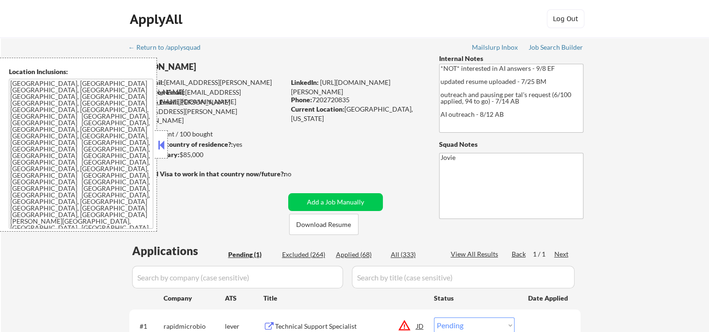
click at [164, 138] on button at bounding box center [161, 145] width 10 height 14
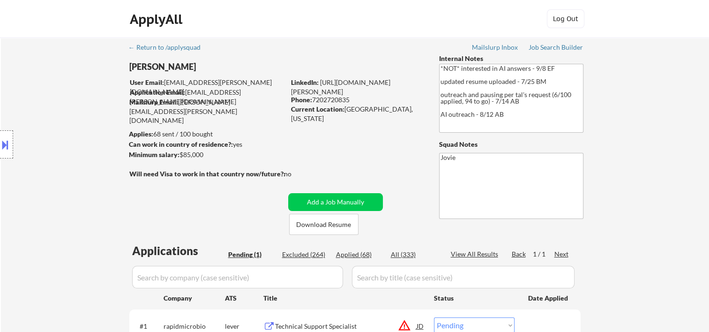
click at [470, 15] on div "ApplyAll Log Out" at bounding box center [354, 20] width 469 height 23
click at [317, 220] on button "Download Resume" at bounding box center [323, 224] width 69 height 21
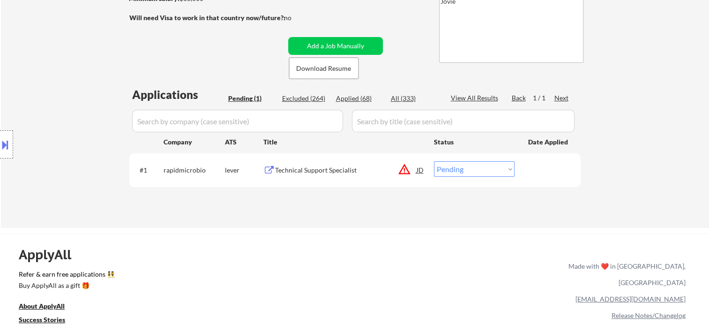
click at [536, 173] on div at bounding box center [548, 169] width 41 height 17
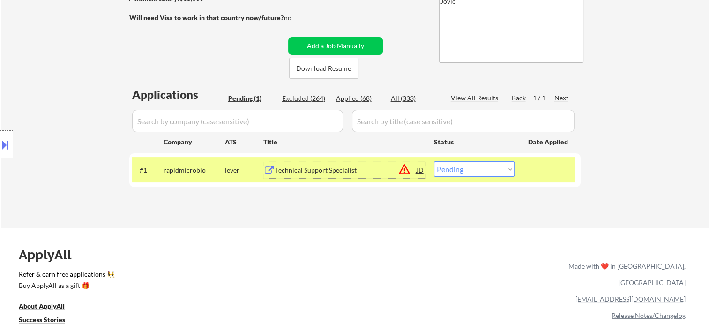
click at [319, 167] on div "Technical Support Specialist" at bounding box center [346, 169] width 142 height 9
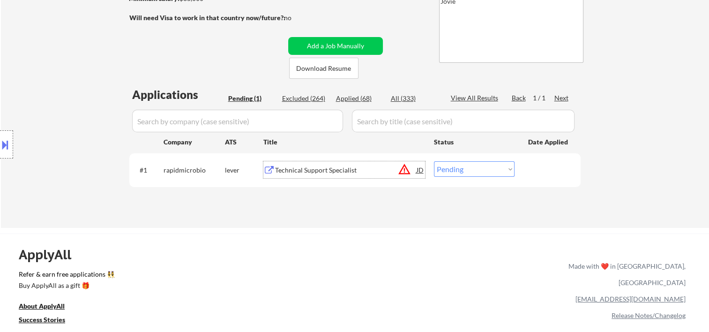
click at [529, 173] on div at bounding box center [548, 169] width 41 height 17
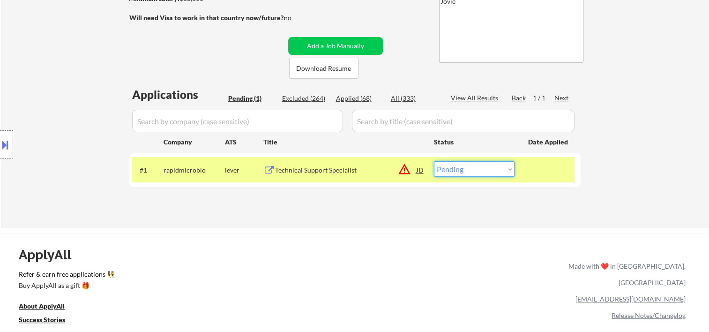
click at [497, 169] on select "Choose an option... Pending Applied Excluded (Questions) Excluded (Expired) Exc…" at bounding box center [474, 168] width 81 height 15
select select ""applied""
click at [434, 161] on select "Choose an option... Pending Applied Excluded (Questions) Excluded (Expired) Exc…" at bounding box center [474, 168] width 81 height 15
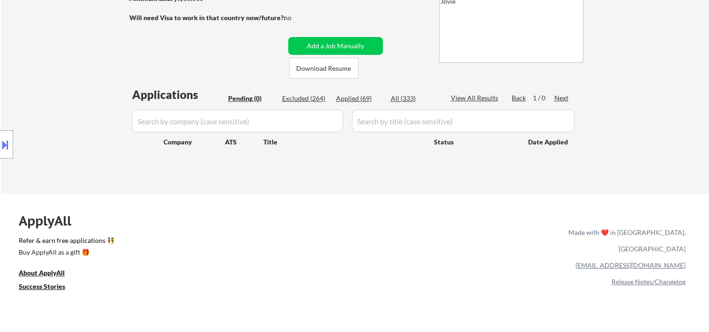
drag, startPoint x: 417, startPoint y: 45, endPoint x: 412, endPoint y: 49, distance: 7.0
click at [417, 45] on div "← Return to /applysquad Mailslurp Inbox Job Search Builder Evan Miller User Ema…" at bounding box center [355, 33] width 468 height 305
click at [359, 100] on div "Applied (69)" at bounding box center [359, 98] width 47 height 9
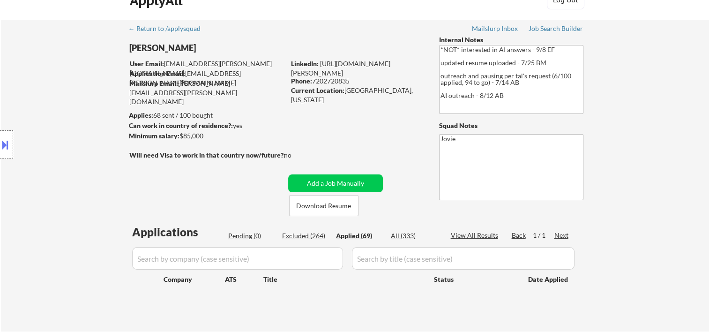
scroll to position [0, 0]
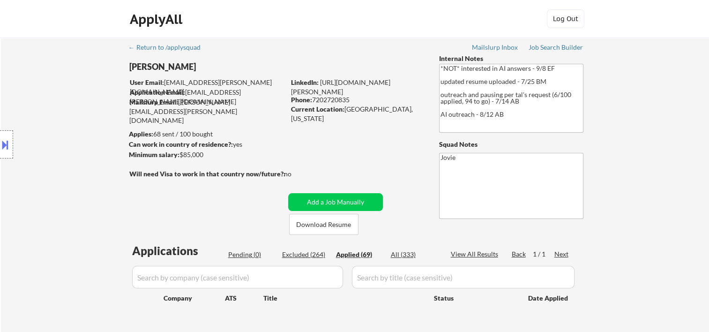
select select ""applied""
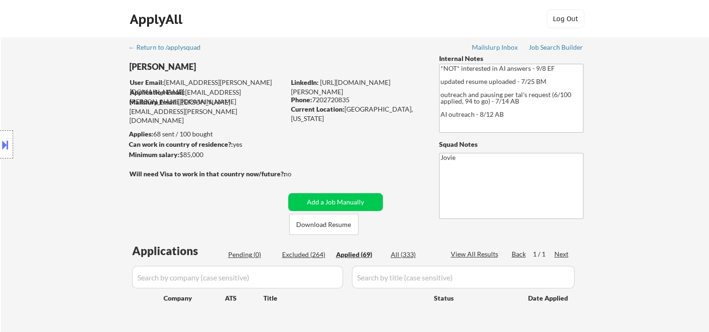
select select ""applied""
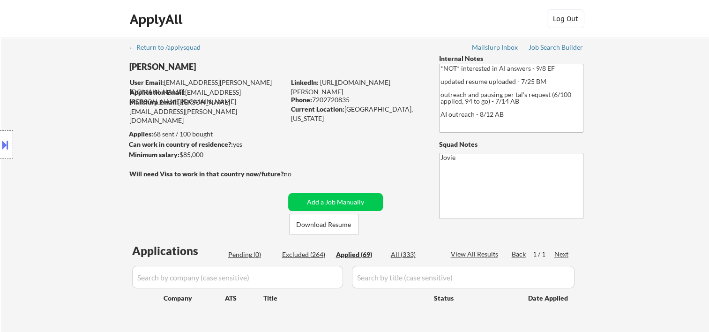
select select ""applied""
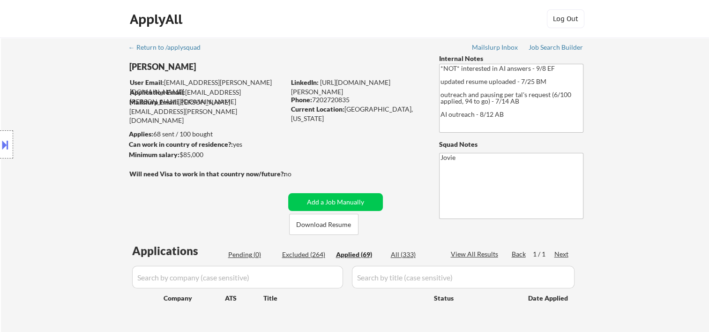
select select ""applied""
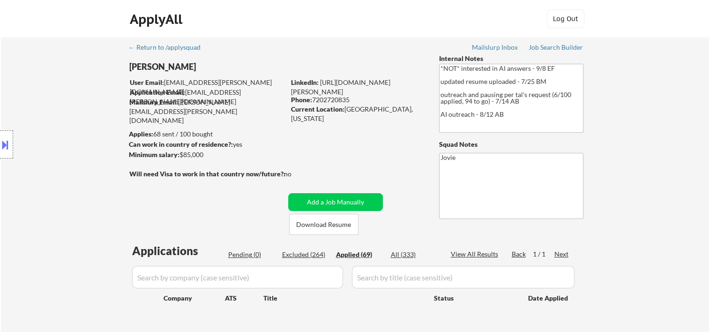
select select ""applied""
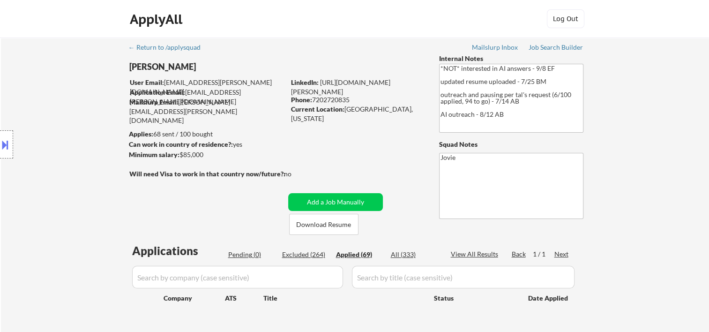
select select ""applied""
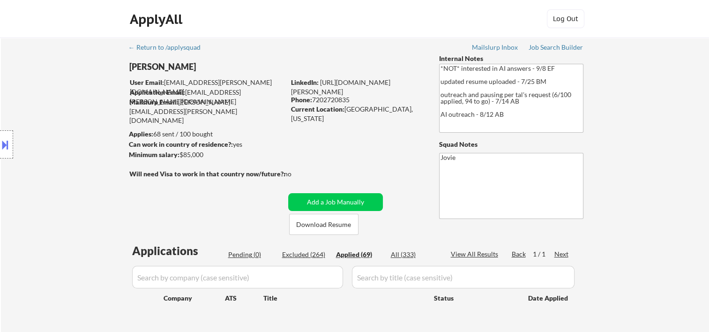
select select ""applied""
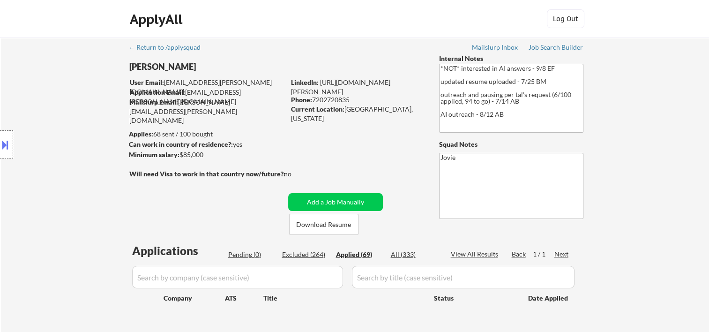
select select ""applied""
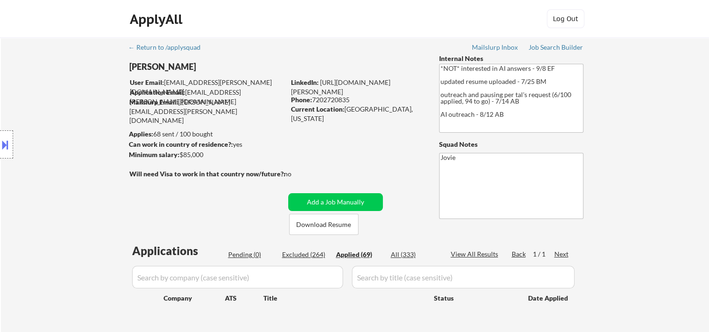
select select ""applied""
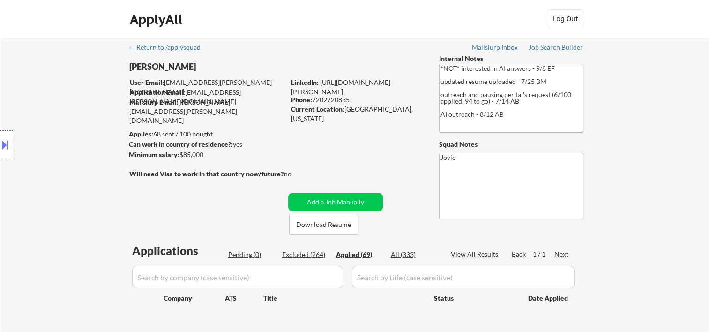
select select ""applied""
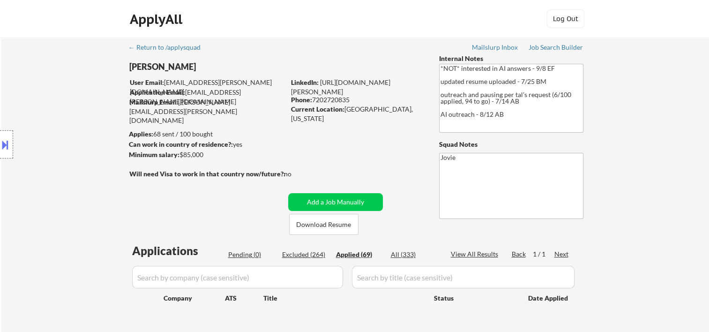
select select ""applied""
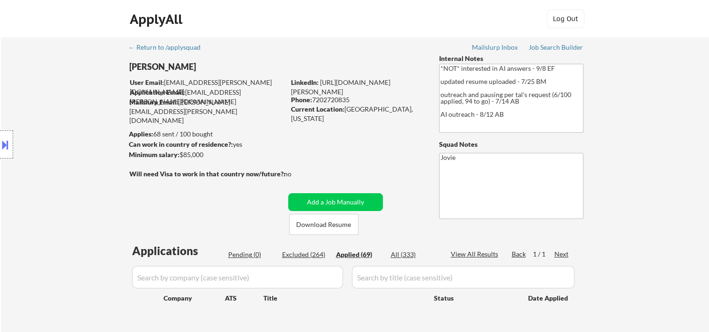
select select ""applied""
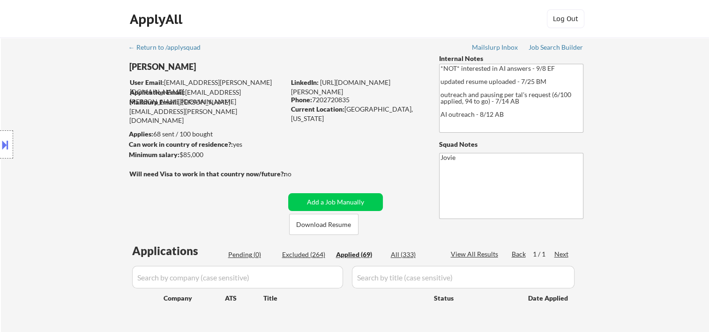
select select ""applied""
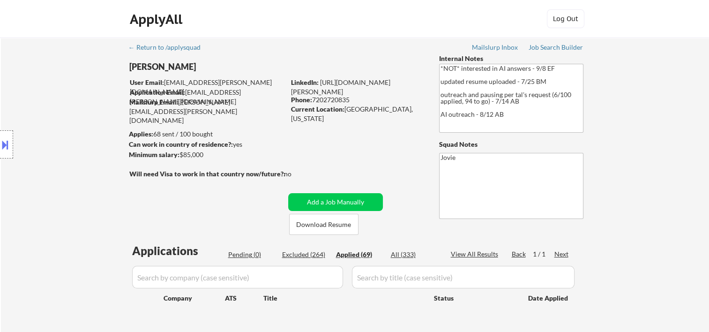
select select ""applied""
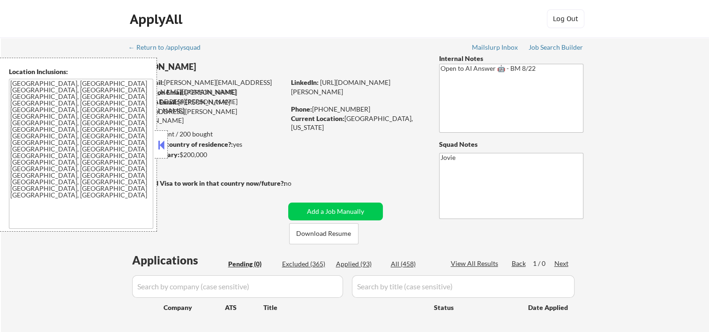
click at [165, 138] on button at bounding box center [161, 145] width 10 height 14
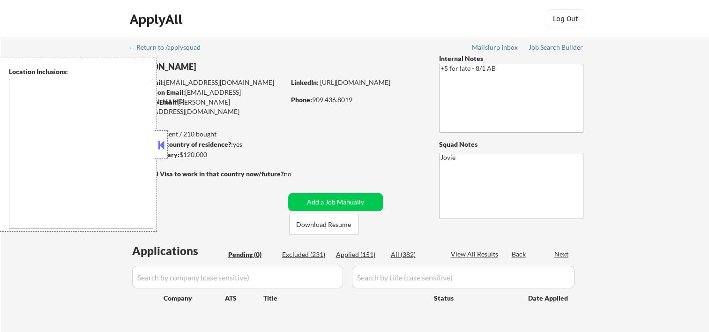
type textarea "Loremip Dolor, SI Amet Consectet, AD Elitsed Doei, TE Incididu, UT Labor Etdolo…"
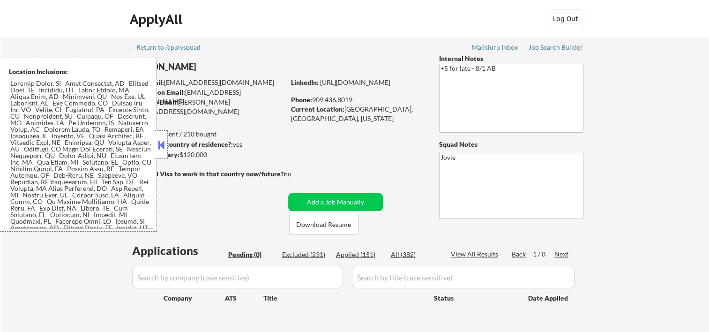
click at [159, 143] on button at bounding box center [161, 145] width 10 height 14
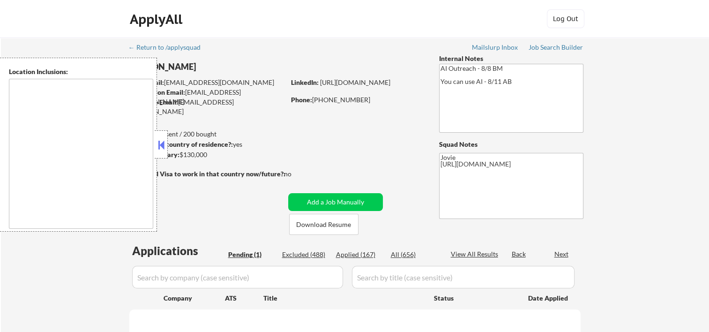
type textarea "remote"
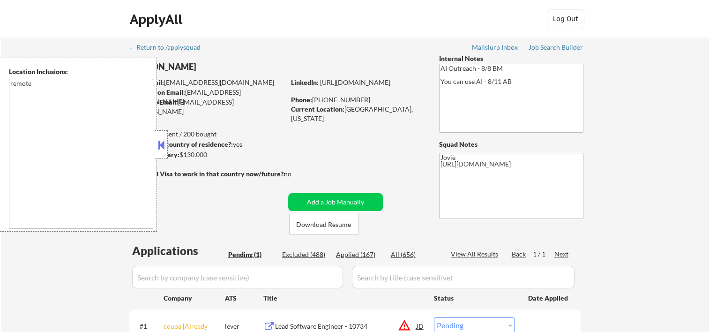
click at [164, 143] on button at bounding box center [161, 145] width 10 height 14
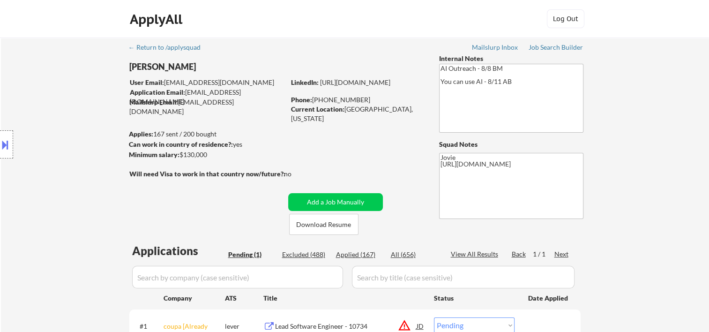
drag, startPoint x: 376, startPoint y: 30, endPoint x: 363, endPoint y: 59, distance: 31.1
click at [376, 30] on div "ApplyAll Log In Sign Up Log Out" at bounding box center [354, 20] width 469 height 23
click at [313, 229] on button "Download Resume" at bounding box center [323, 224] width 69 height 21
click at [392, 42] on div "← Return to /applysquad Mailslurp Inbox Job Search Builder [PERSON_NAME] User E…" at bounding box center [355, 214] width 468 height 353
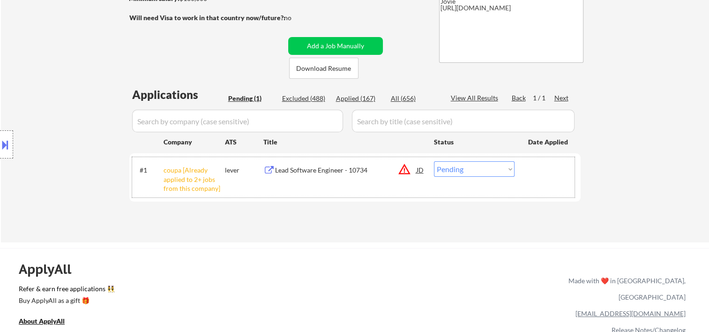
click at [537, 167] on div at bounding box center [548, 169] width 41 height 17
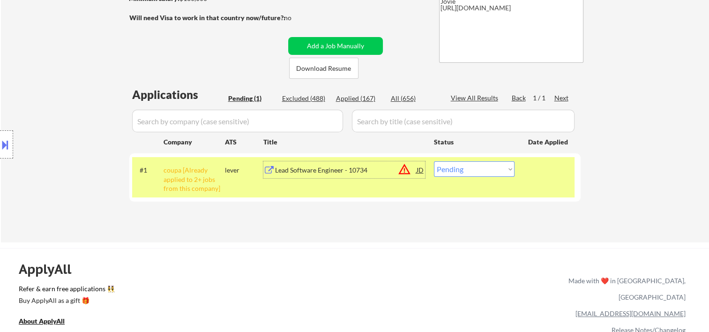
click at [292, 177] on div "Lead Software Engineer - 10734" at bounding box center [346, 169] width 142 height 17
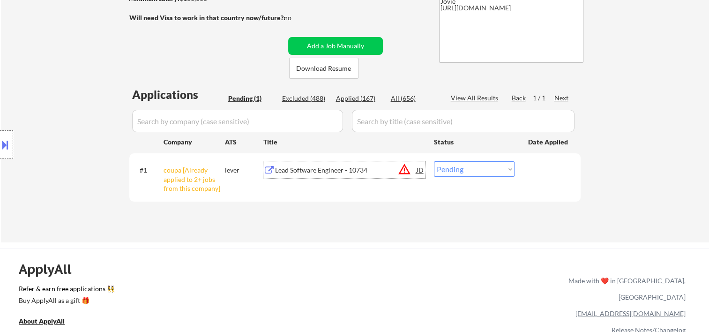
click at [541, 167] on div at bounding box center [548, 169] width 41 height 17
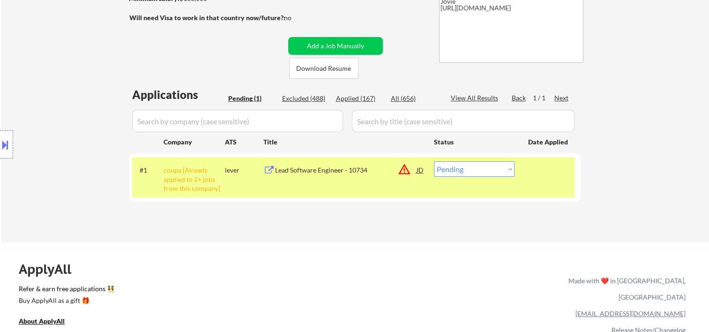
click at [504, 165] on select "Choose an option... Pending Applied Excluded (Questions) Excluded (Expired) Exc…" at bounding box center [474, 168] width 81 height 15
select select ""excluded__bad_match_""
click at [434, 161] on select "Choose an option... Pending Applied Excluded (Questions) Excluded (Expired) Exc…" at bounding box center [474, 168] width 81 height 15
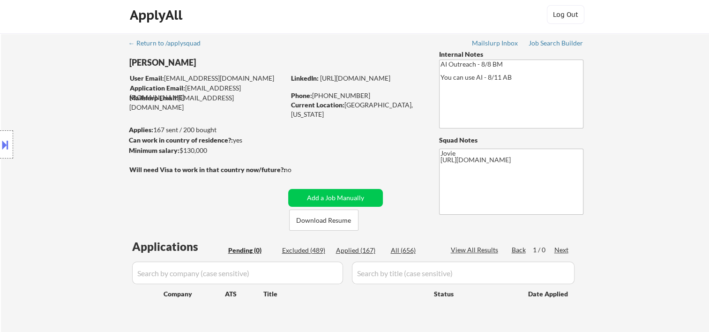
scroll to position [0, 0]
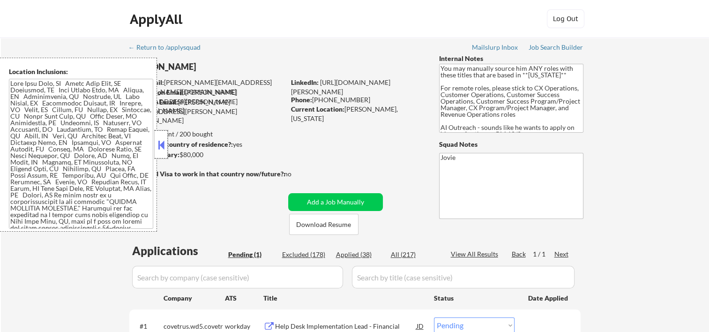
drag, startPoint x: 163, startPoint y: 135, endPoint x: 171, endPoint y: 134, distance: 7.6
click at [163, 135] on div at bounding box center [161, 144] width 13 height 28
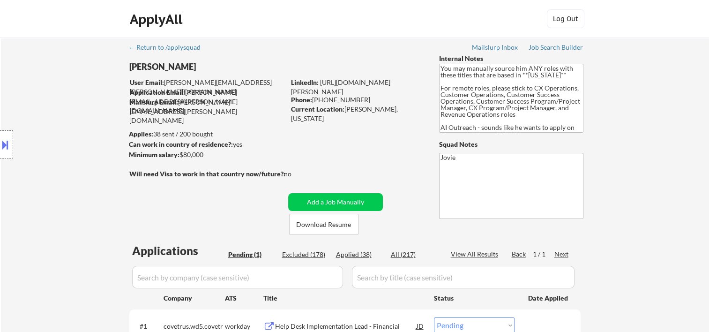
drag, startPoint x: 383, startPoint y: 30, endPoint x: 356, endPoint y: 26, distance: 26.5
click at [383, 30] on div "ApplyAll Log In Sign Up Log Out" at bounding box center [354, 20] width 469 height 23
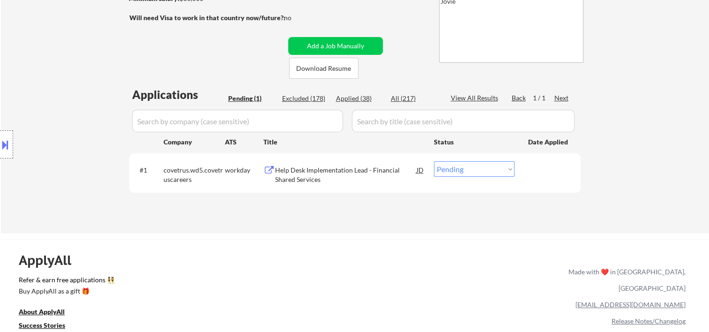
drag, startPoint x: 557, startPoint y: 180, endPoint x: 519, endPoint y: 183, distance: 38.0
click at [549, 182] on div "#1 covetrus.wd5.covetruscareers workday Help Desk Implementation Lead - Financi…" at bounding box center [353, 172] width 443 height 31
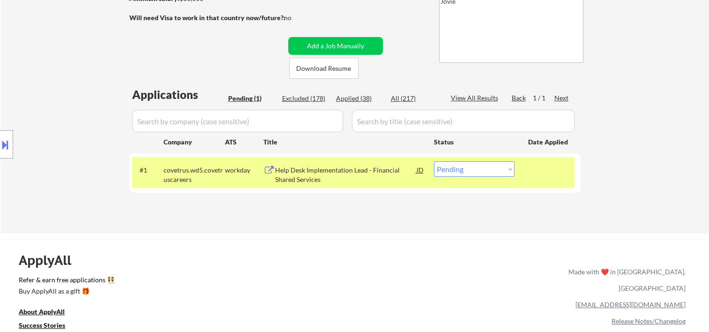
click at [356, 165] on div "Help Desk Implementation Lead - Financial Shared Services" at bounding box center [346, 174] width 142 height 18
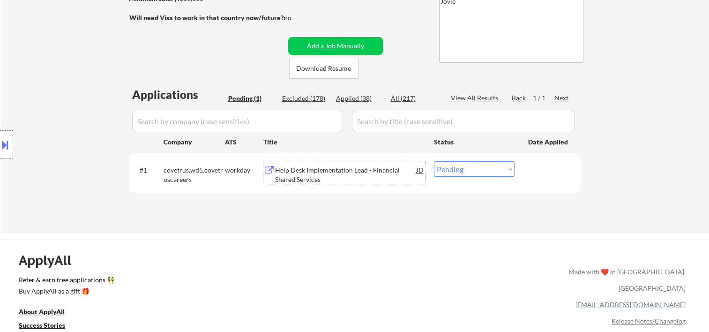
click at [545, 174] on div at bounding box center [548, 169] width 41 height 17
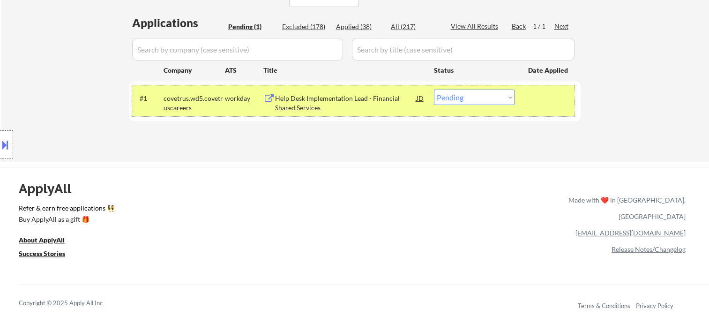
scroll to position [312, 0]
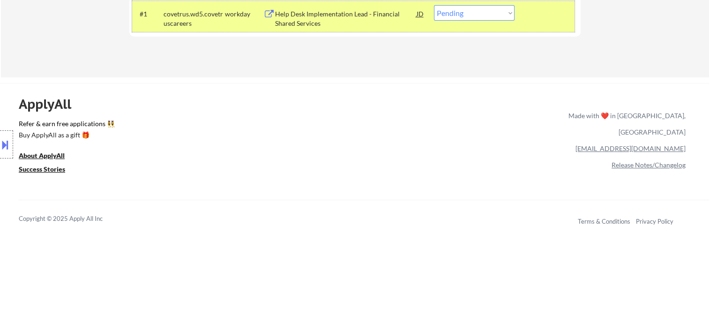
click at [506, 15] on select "Choose an option... Pending Applied Excluded (Questions) Excluded (Expired) Exc…" at bounding box center [474, 12] width 81 height 15
select select ""applied""
click at [434, 5] on select "Choose an option... Pending Applied Excluded (Questions) Excluded (Expired) Exc…" at bounding box center [474, 12] width 81 height 15
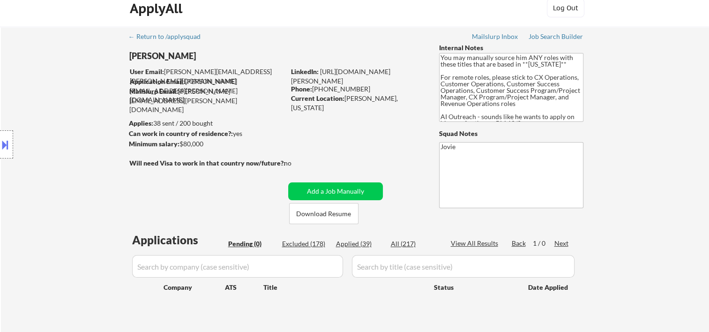
scroll to position [0, 0]
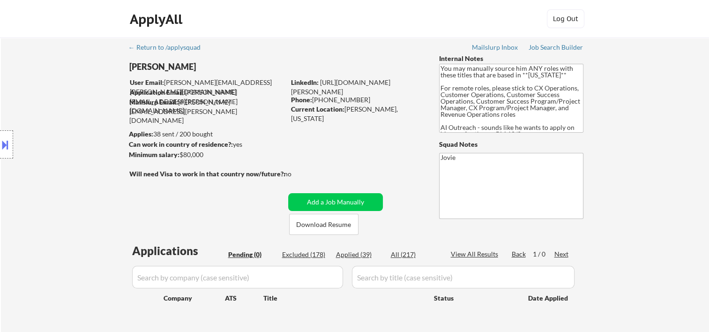
click at [350, 250] on div "Applied (39)" at bounding box center [359, 254] width 47 height 9
select select ""applied""
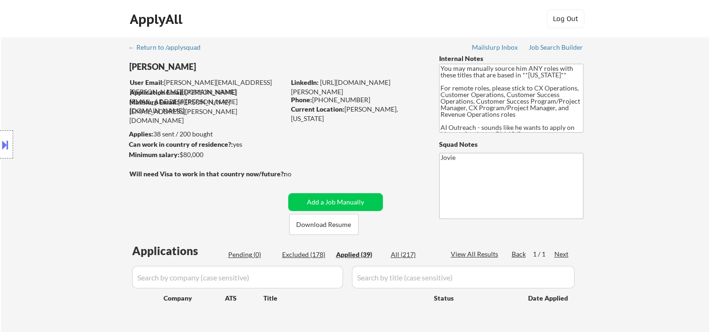
select select ""applied""
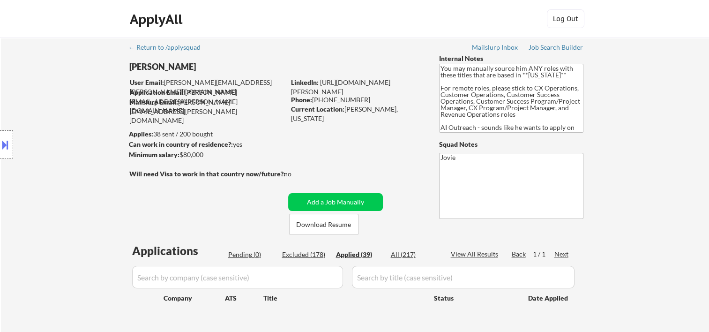
select select ""applied""
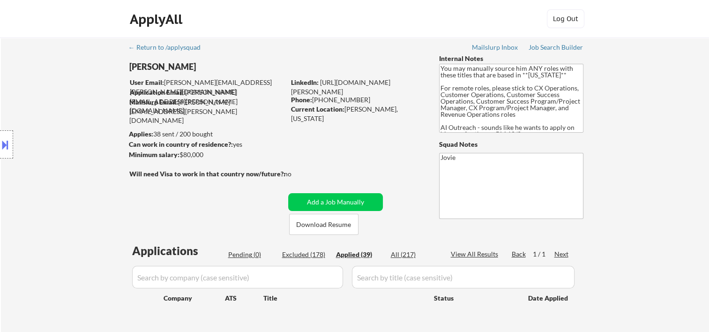
select select ""applied""
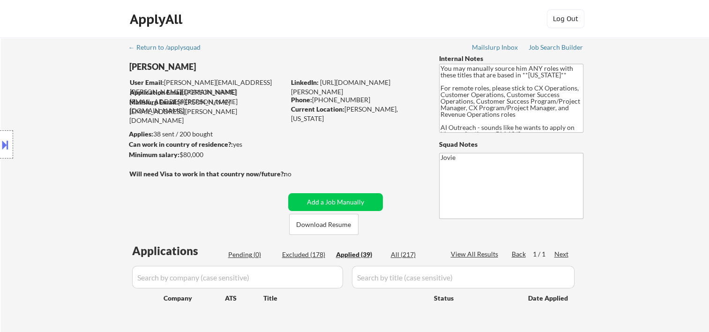
select select ""applied""
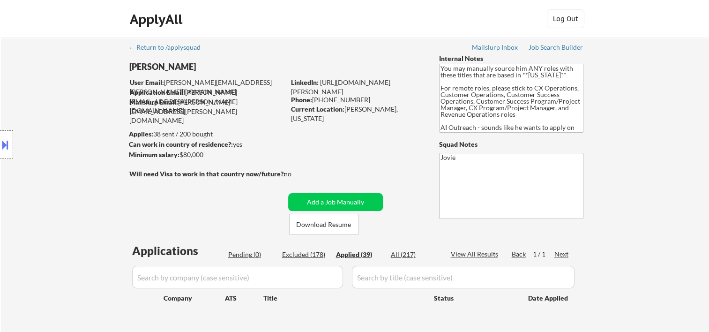
select select ""applied""
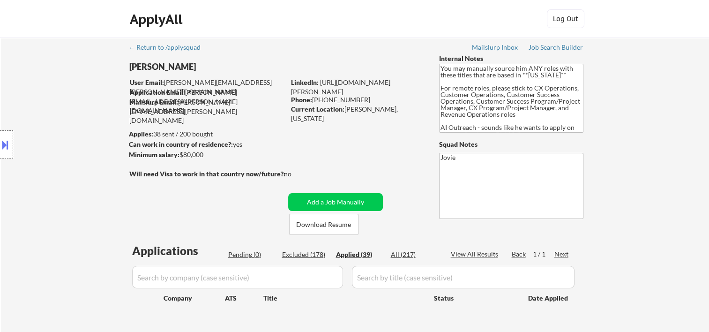
select select ""applied""
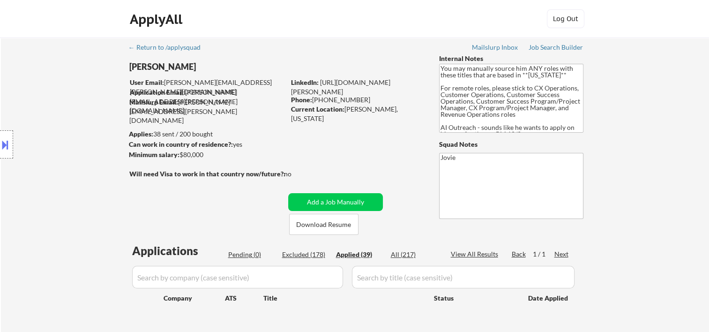
select select ""applied""
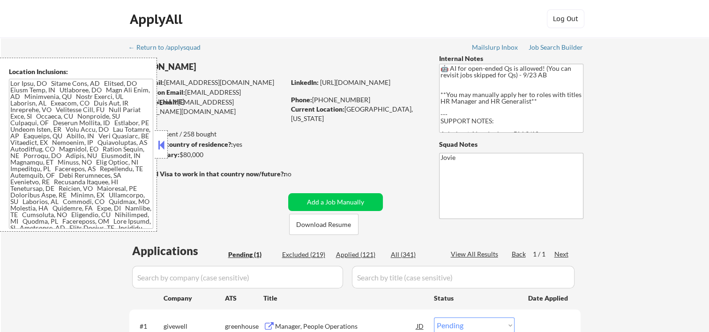
click at [161, 143] on button at bounding box center [161, 145] width 10 height 14
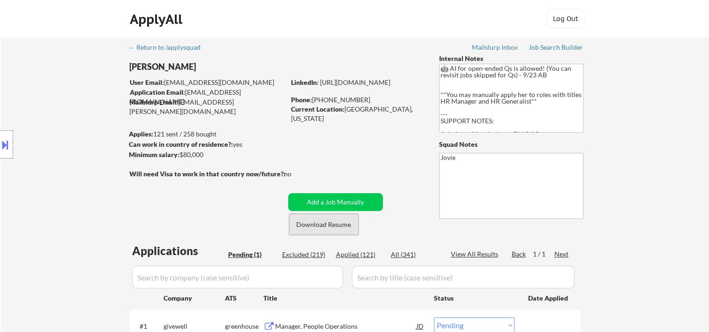
click at [333, 223] on button "Download Resume" at bounding box center [323, 224] width 69 height 21
drag, startPoint x: 415, startPoint y: 11, endPoint x: 404, endPoint y: 15, distance: 12.3
click at [415, 12] on div "ApplyAll Log Out" at bounding box center [354, 20] width 469 height 23
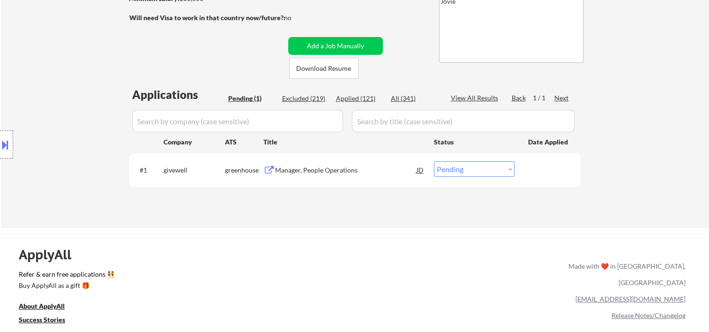
click at [335, 169] on div "Manager, People Operations" at bounding box center [346, 169] width 142 height 9
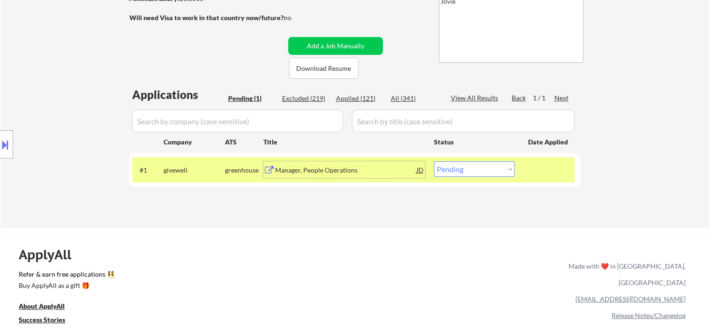
click at [420, 172] on div "JD" at bounding box center [420, 169] width 9 height 17
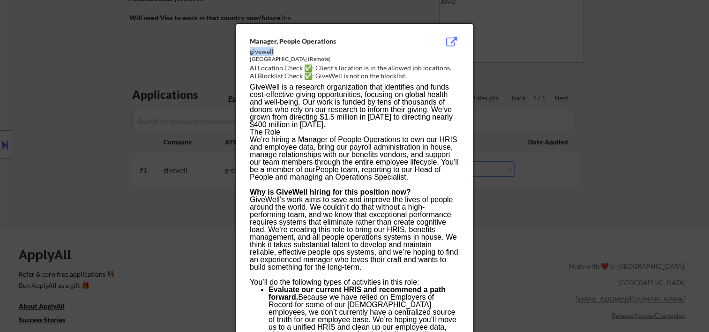
drag, startPoint x: 274, startPoint y: 52, endPoint x: 251, endPoint y: 51, distance: 22.5
click at [251, 51] on div "givewell" at bounding box center [331, 51] width 162 height 9
copy div "givewell"
click at [660, 73] on div at bounding box center [354, 166] width 709 height 332
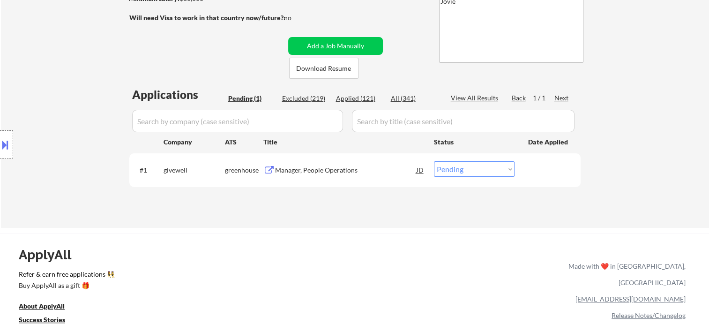
click at [502, 168] on select "Choose an option... Pending Applied Excluded (Questions) Excluded (Expired) Exc…" at bounding box center [474, 168] width 81 height 15
select select ""applied""
click at [434, 161] on select "Choose an option... Pending Applied Excluded (Questions) Excluded (Expired) Exc…" at bounding box center [474, 168] width 81 height 15
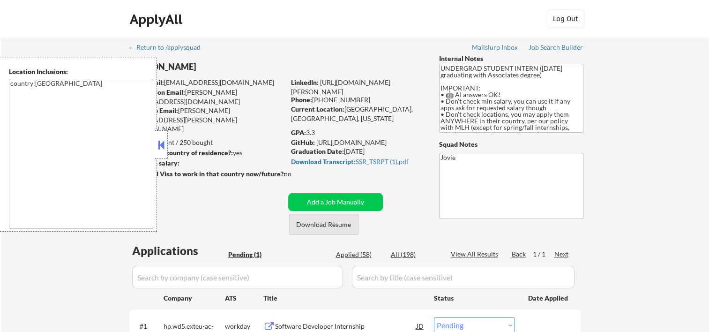
click at [338, 229] on button "Download Resume" at bounding box center [323, 224] width 69 height 21
click at [163, 146] on button at bounding box center [161, 145] width 10 height 14
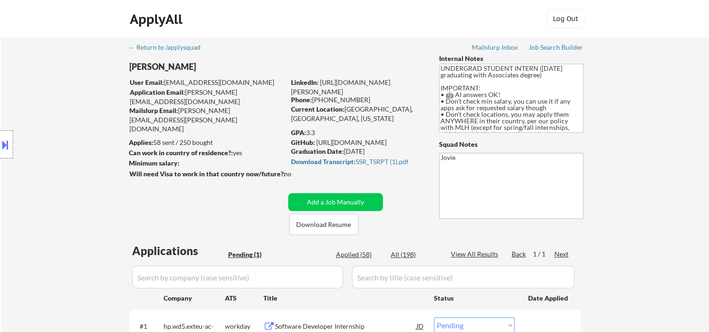
drag, startPoint x: 390, startPoint y: 12, endPoint x: 396, endPoint y: 21, distance: 10.1
click at [390, 12] on div "ApplyAll Log Out" at bounding box center [354, 20] width 469 height 23
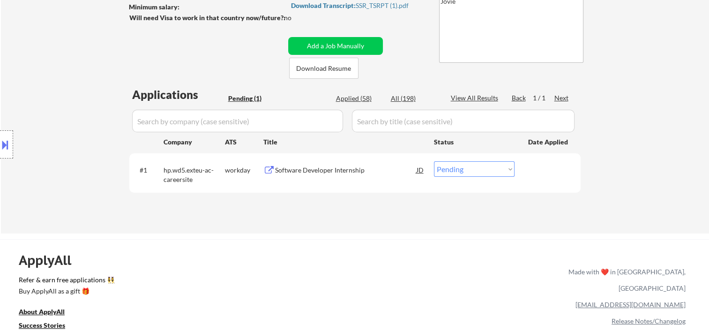
click at [549, 174] on div at bounding box center [548, 169] width 41 height 17
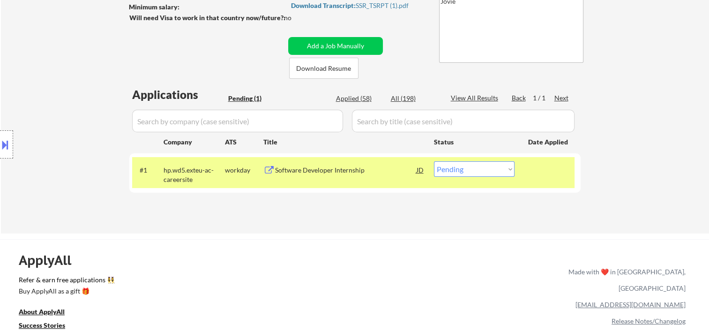
click at [363, 171] on div "Software Developer Internship" at bounding box center [346, 169] width 142 height 9
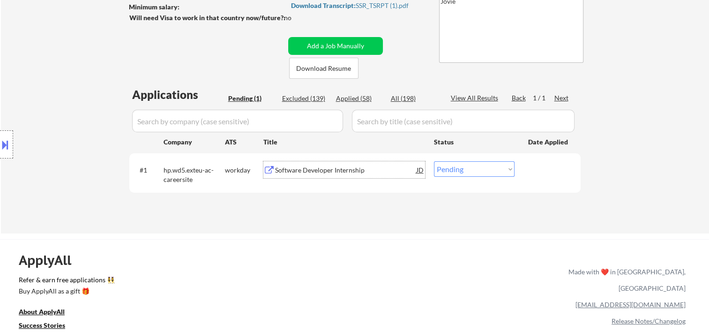
drag, startPoint x: 535, startPoint y: 163, endPoint x: 530, endPoint y: 164, distance: 5.3
click at [534, 163] on div at bounding box center [548, 169] width 41 height 17
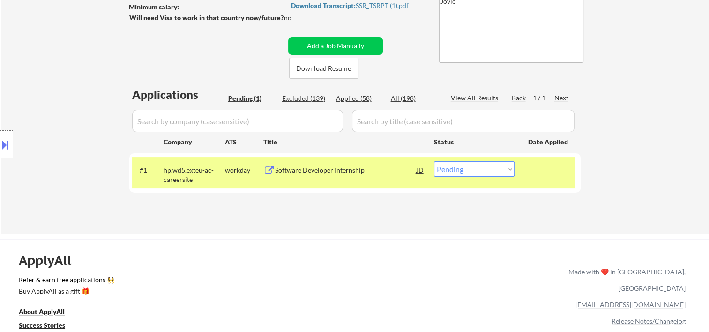
click at [506, 169] on select "Choose an option... Pending Applied Excluded (Questions) Excluded (Expired) Exc…" at bounding box center [474, 168] width 81 height 15
select select ""excluded__bad_match_""
click at [434, 161] on select "Choose an option... Pending Applied Excluded (Questions) Excluded (Expired) Exc…" at bounding box center [474, 168] width 81 height 15
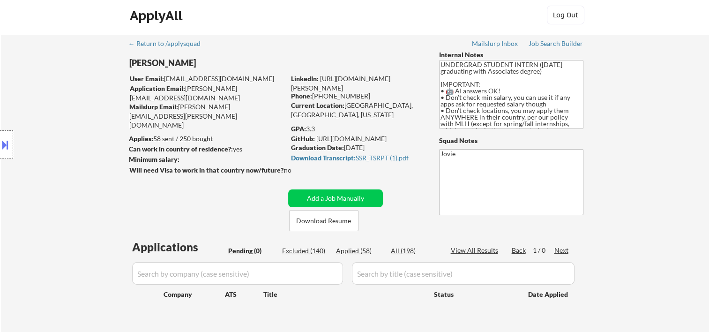
scroll to position [0, 0]
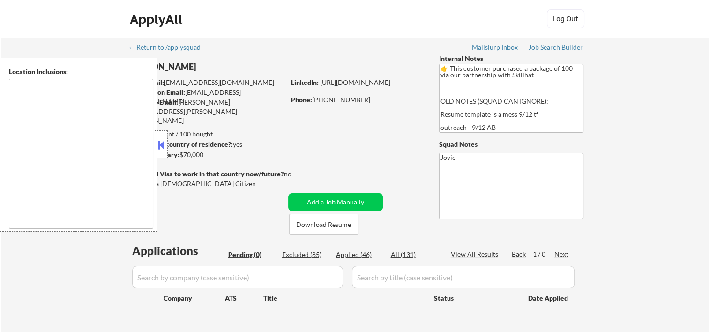
type textarea "remote"
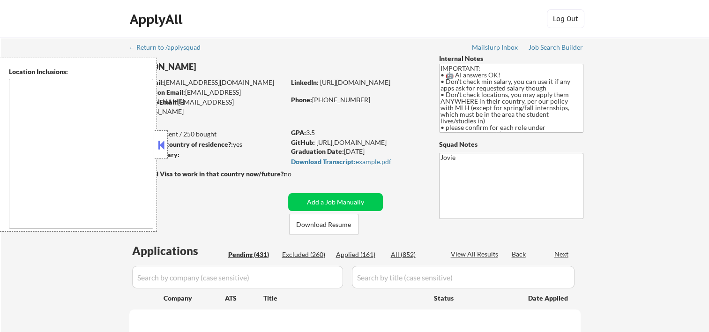
type textarea "country:[GEOGRAPHIC_DATA]"
select select ""pending""
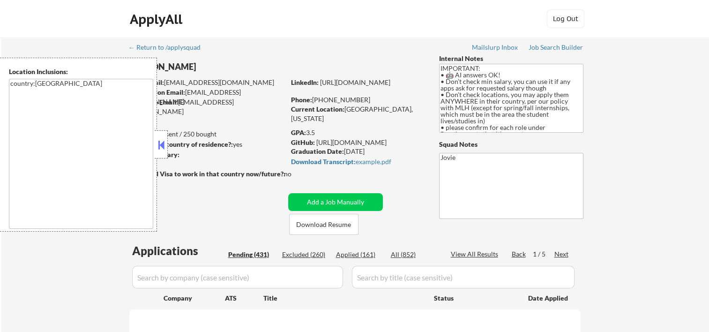
select select ""pending""
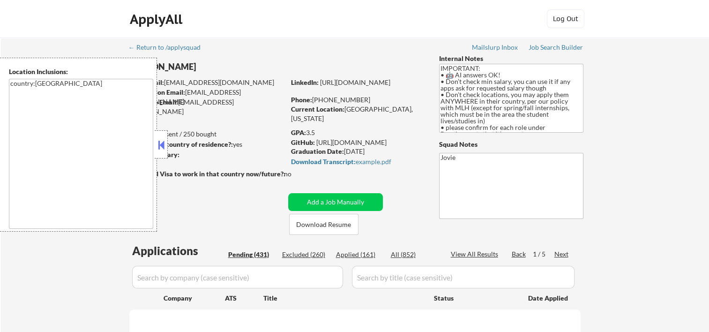
select select ""pending""
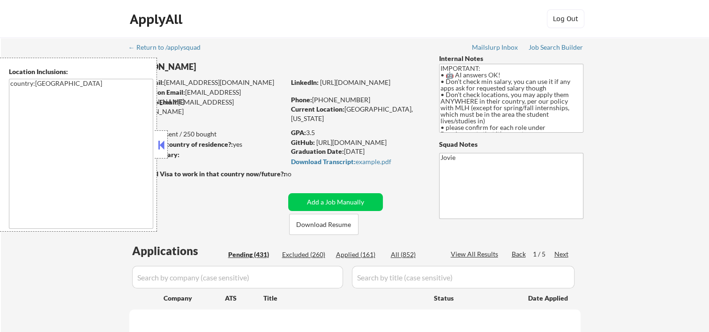
select select ""pending""
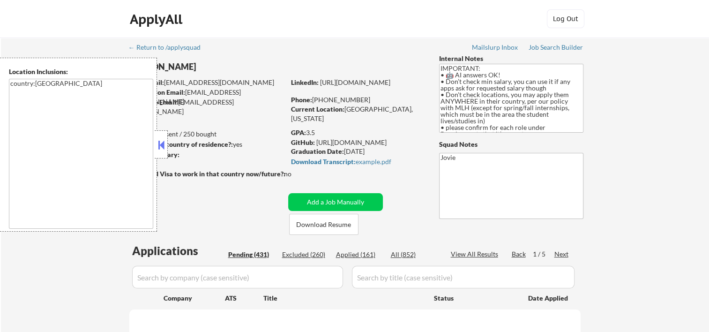
select select ""pending""
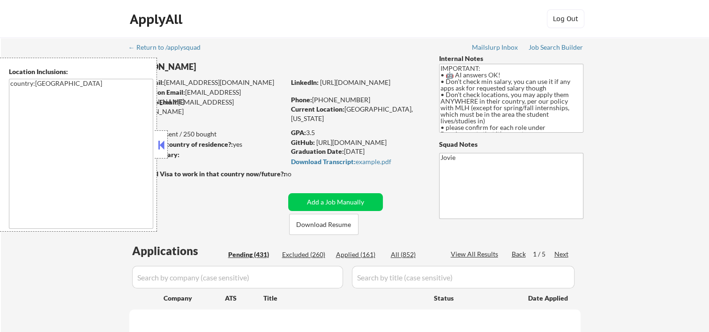
select select ""pending""
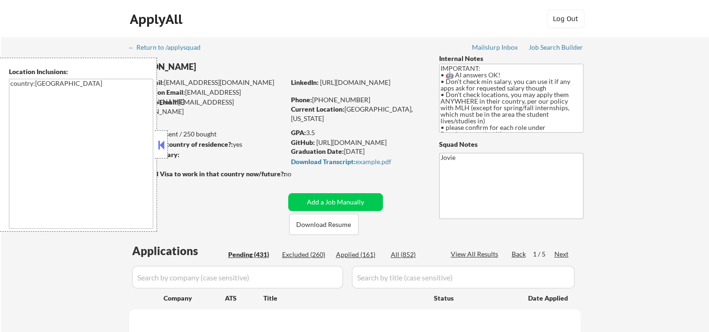
select select ""pending""
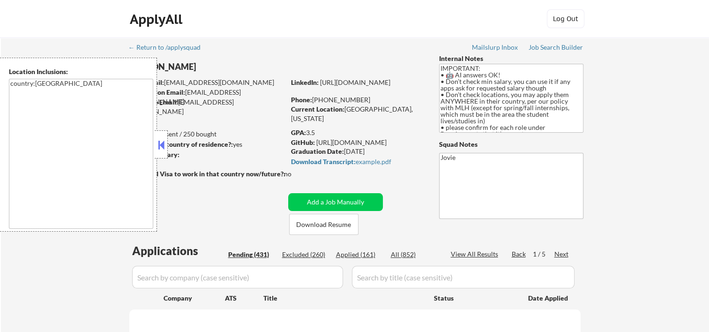
select select ""pending""
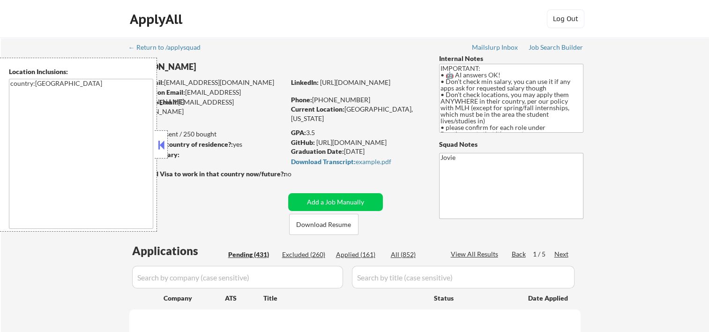
select select ""pending""
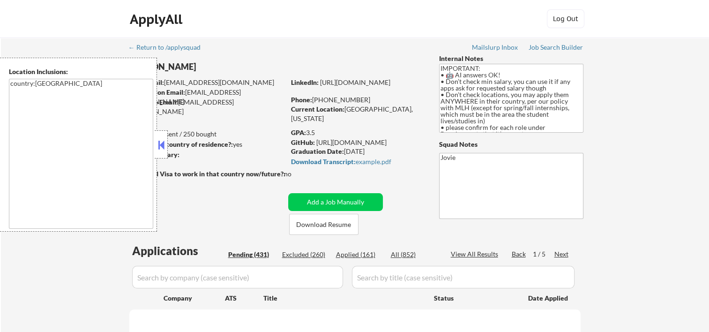
select select ""pending""
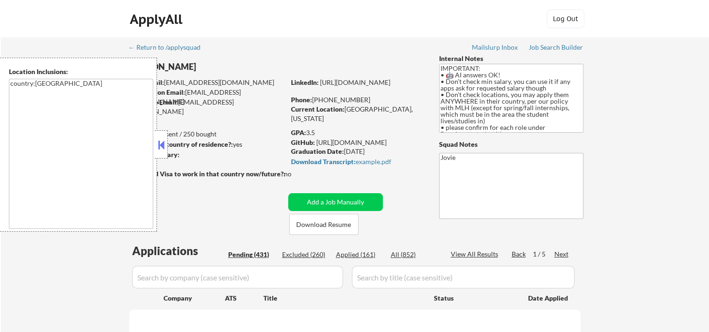
select select ""pending""
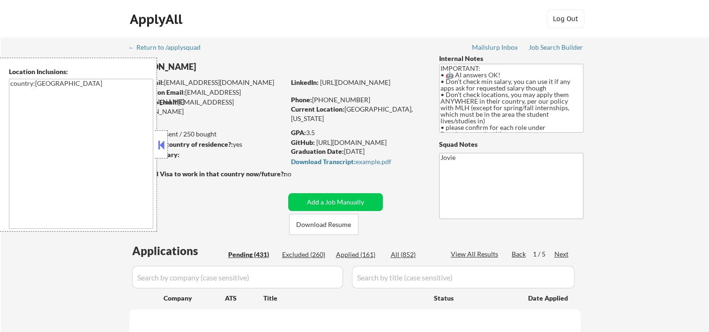
select select ""pending""
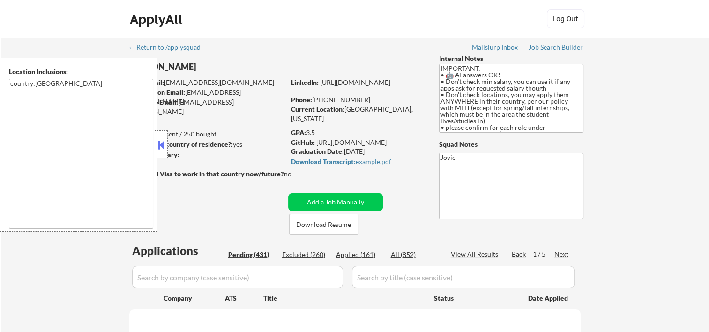
select select ""pending""
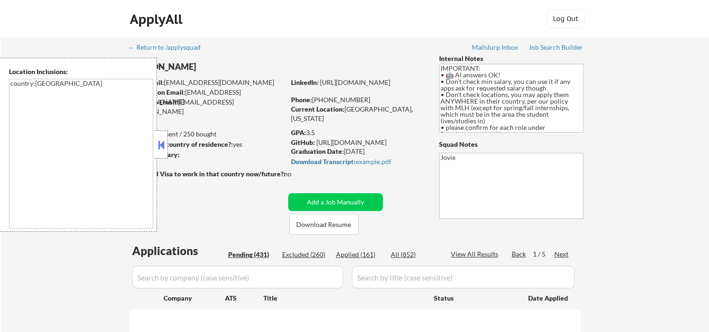
select select ""pending""
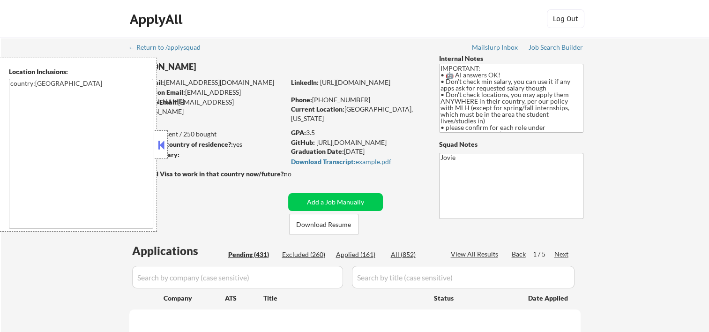
select select ""pending""
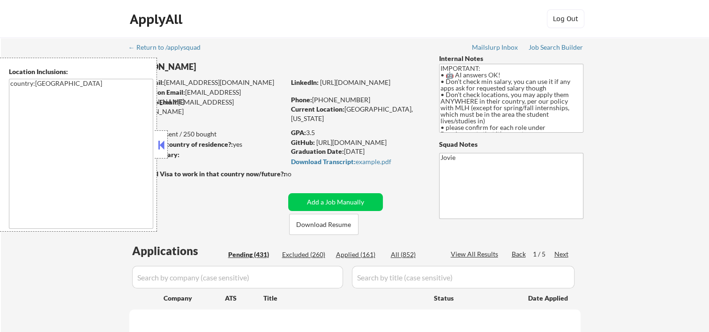
select select ""pending""
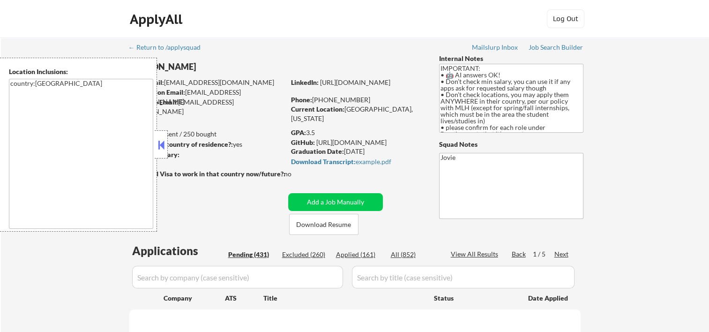
select select ""pending""
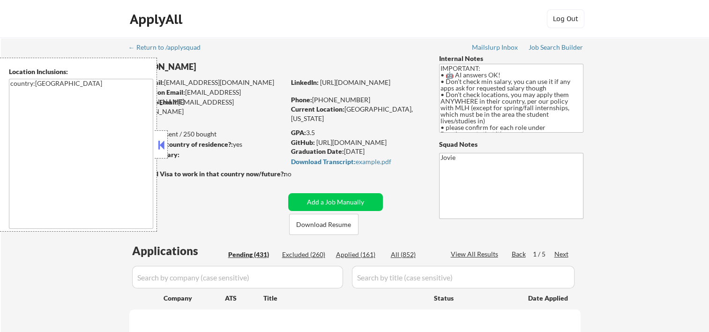
select select ""pending""
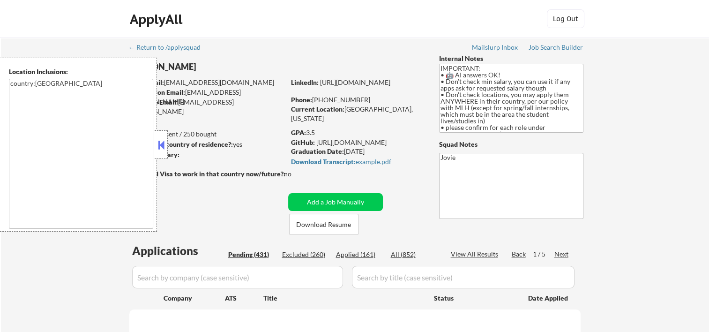
select select ""pending""
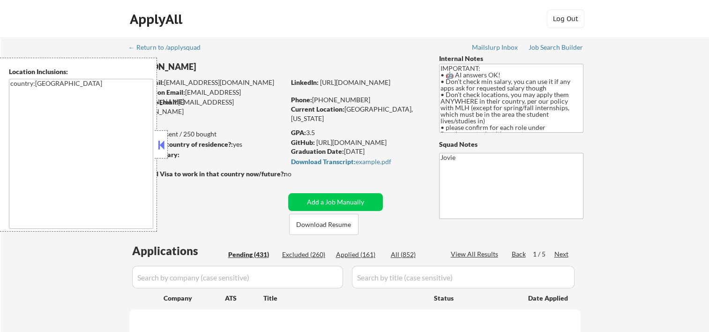
select select ""pending""
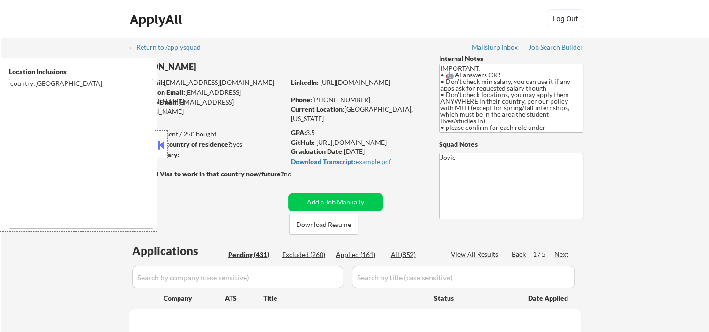
select select ""pending""
click at [164, 143] on button at bounding box center [161, 145] width 10 height 14
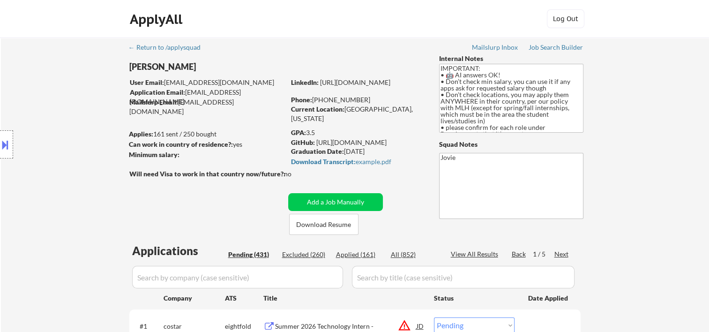
click at [475, 17] on div "ApplyAll Log In Sign Up Log Out" at bounding box center [354, 20] width 469 height 23
click at [335, 223] on button "Download Resume" at bounding box center [323, 224] width 69 height 21
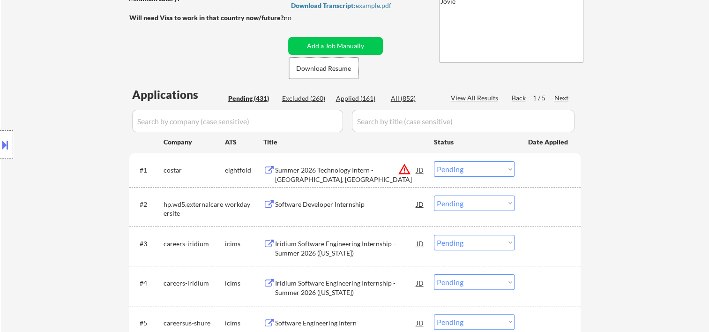
scroll to position [312, 0]
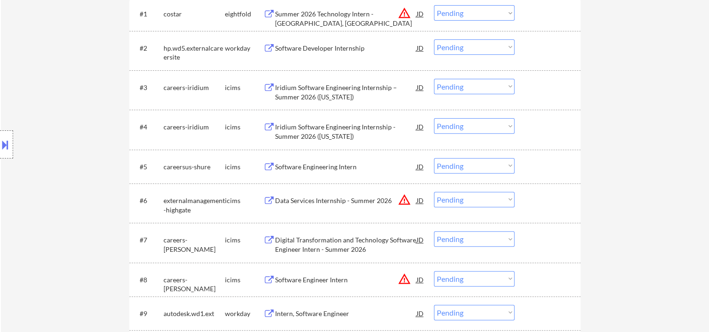
drag, startPoint x: 530, startPoint y: 51, endPoint x: 476, endPoint y: 51, distance: 53.9
click at [530, 51] on div at bounding box center [548, 47] width 41 height 17
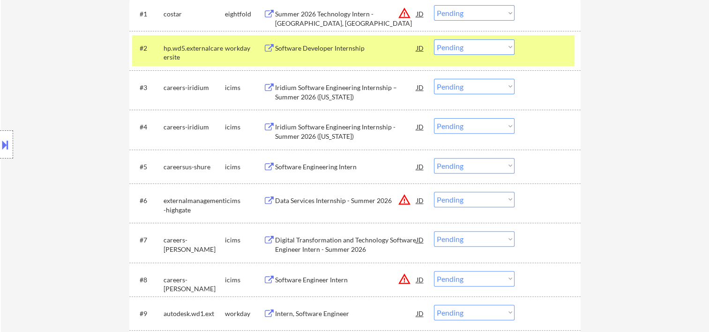
click at [382, 46] on div "Software Developer Internship" at bounding box center [346, 48] width 142 height 9
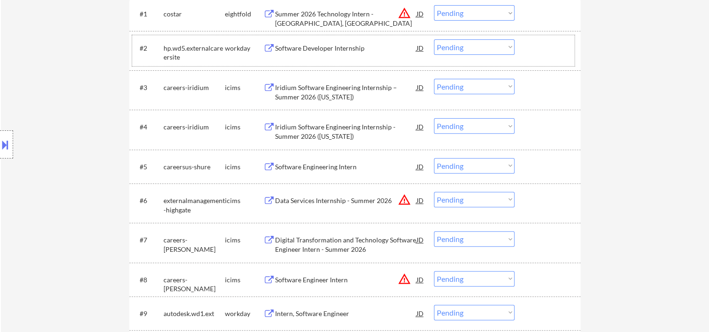
click at [527, 48] on div "#2 hp.wd5.externalcareersite workday Software Developer Internship JD Choose an…" at bounding box center [353, 50] width 443 height 31
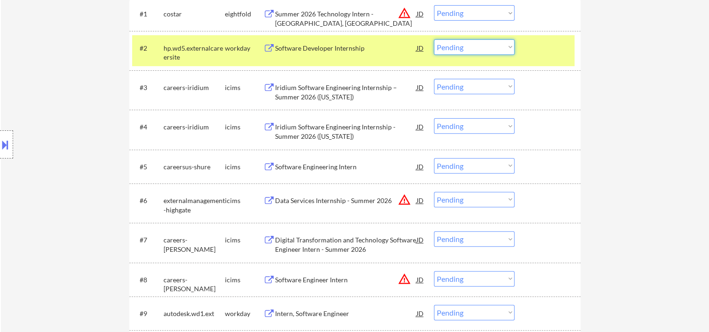
drag, startPoint x: 505, startPoint y: 45, endPoint x: 503, endPoint y: 50, distance: 5.7
click at [505, 45] on select "Choose an option... Pending Applied Excluded (Questions) Excluded (Expired) Exc…" at bounding box center [474, 46] width 81 height 15
click at [434, 39] on select "Choose an option... Pending Applied Excluded (Questions) Excluded (Expired) Exc…" at bounding box center [474, 46] width 81 height 15
select select ""pending""
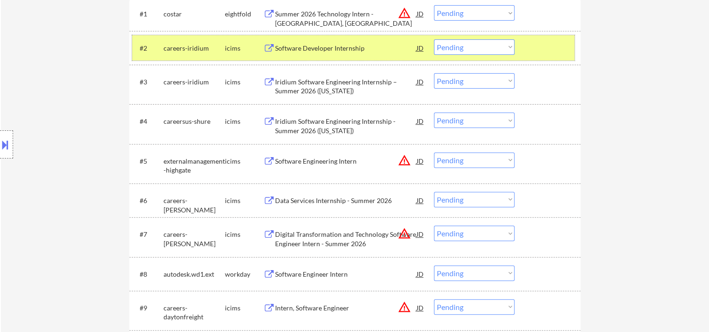
click at [527, 42] on div "#2 careers-iridium icims Software Developer Internship JD Choose an option... P…" at bounding box center [353, 47] width 443 height 25
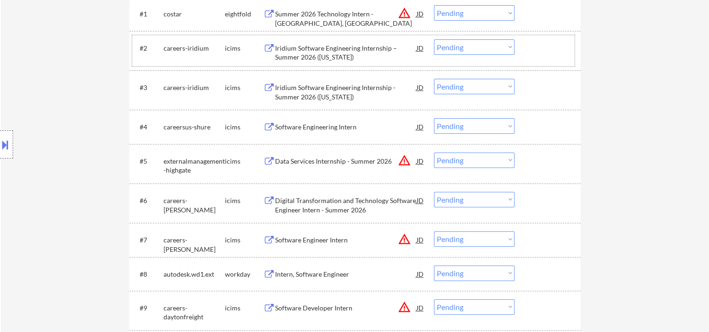
scroll to position [469, 0]
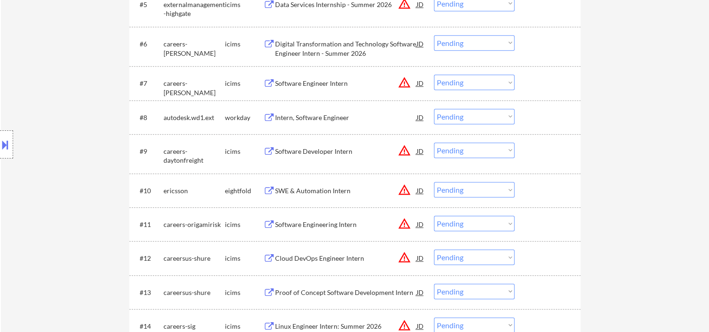
click at [549, 125] on div at bounding box center [548, 117] width 41 height 17
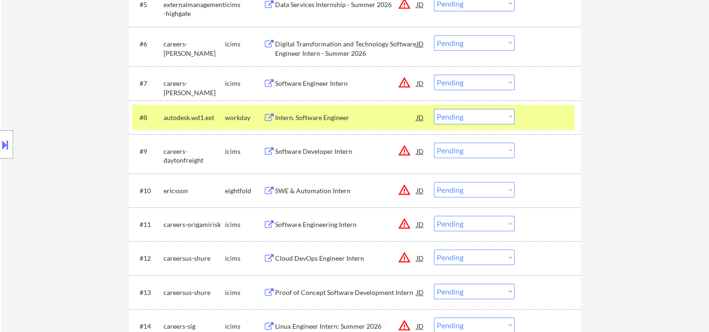
click at [353, 110] on div "Intern, Software Engineer" at bounding box center [346, 117] width 142 height 17
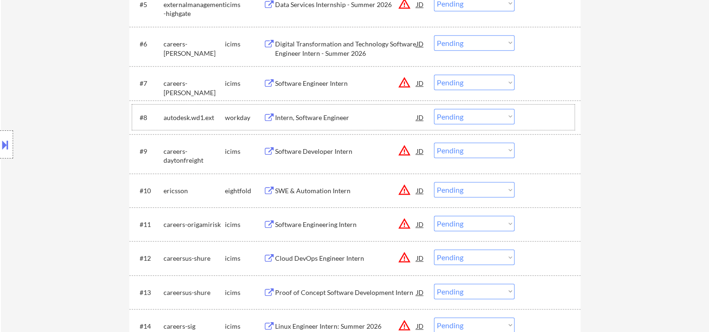
drag, startPoint x: 538, startPoint y: 123, endPoint x: 514, endPoint y: 123, distance: 23.9
click at [536, 123] on div at bounding box center [548, 117] width 41 height 17
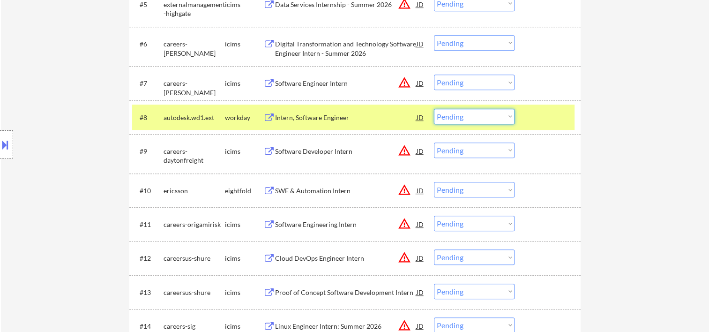
click at [511, 119] on select "Choose an option... Pending Applied Excluded (Questions) Excluded (Expired) Exc…" at bounding box center [474, 116] width 81 height 15
click at [434, 109] on select "Choose an option... Pending Applied Excluded (Questions) Excluded (Expired) Exc…" at bounding box center [474, 116] width 81 height 15
select select ""pending""
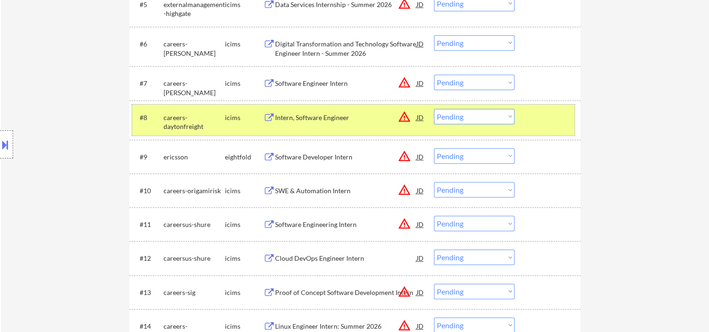
click at [527, 125] on div "#8 careers-daytonfreight icims Intern, Software Engineer JD warning_amber Choos…" at bounding box center [353, 120] width 443 height 31
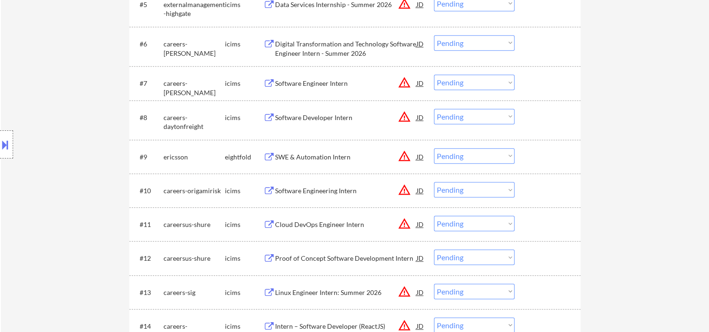
scroll to position [781, 0]
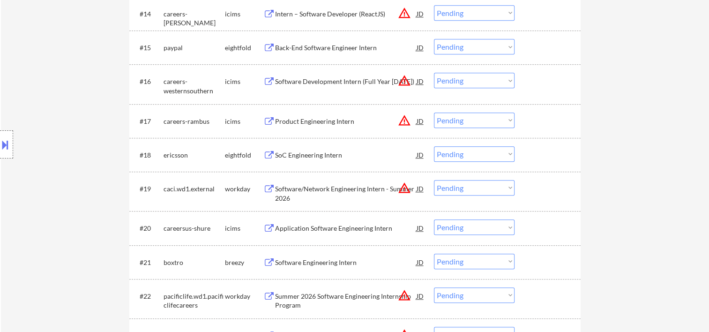
click at [532, 191] on div at bounding box center [548, 188] width 41 height 17
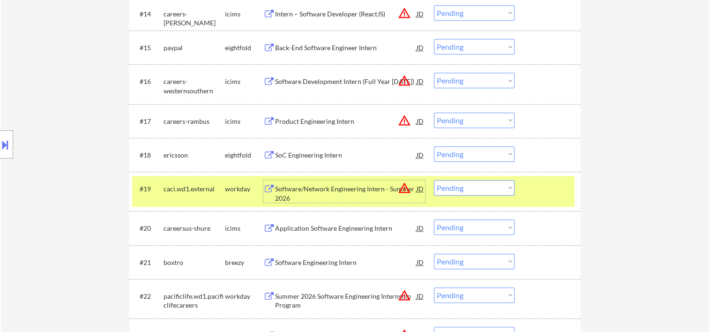
click at [314, 187] on div "Software/Network Engineering Intern - Summer 2026" at bounding box center [346, 193] width 142 height 18
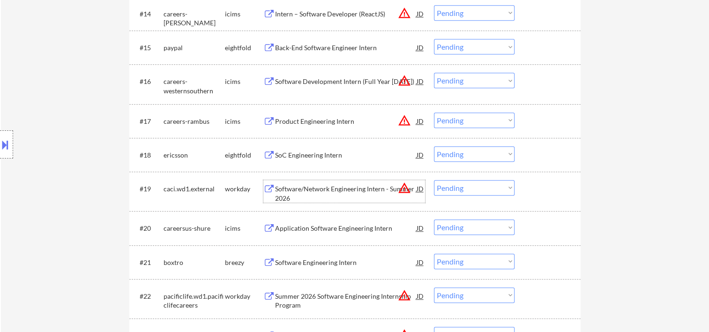
drag, startPoint x: 539, startPoint y: 194, endPoint x: 526, endPoint y: 195, distance: 13.1
click at [533, 195] on div at bounding box center [548, 188] width 41 height 17
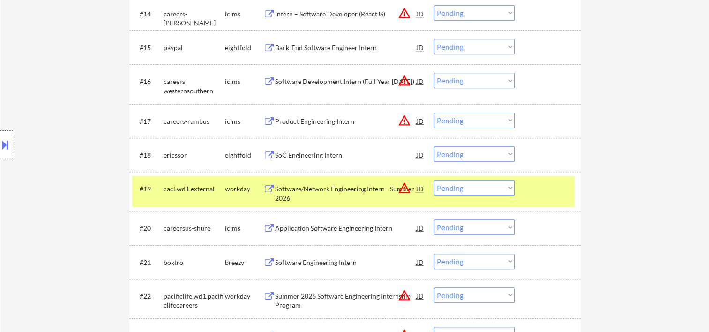
click at [508, 191] on select "Choose an option... Pending Applied Excluded (Questions) Excluded (Expired) Exc…" at bounding box center [474, 187] width 81 height 15
click at [434, 180] on select "Choose an option... Pending Applied Excluded (Questions) Excluded (Expired) Exc…" at bounding box center [474, 187] width 81 height 15
click at [540, 180] on div at bounding box center [548, 188] width 41 height 17
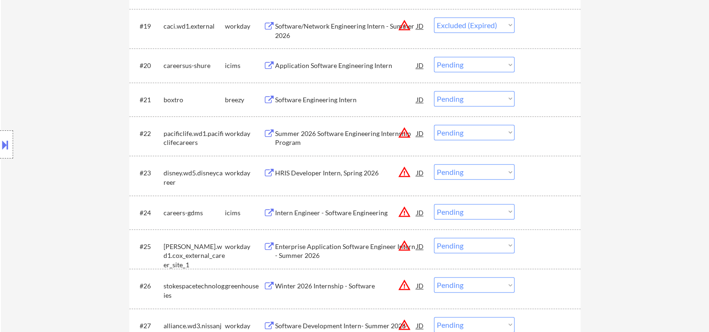
scroll to position [981, 0]
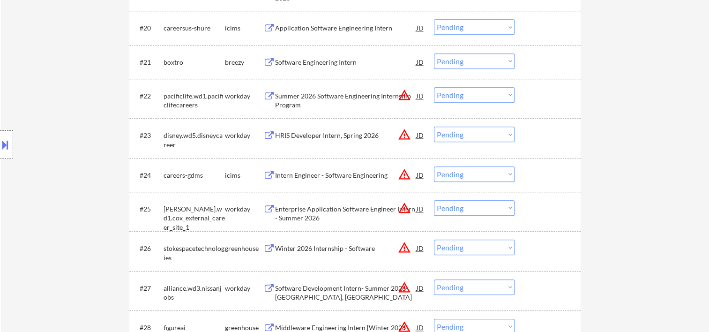
click at [534, 83] on div "#22 pacificlife.wd1.pacificlifecareers workday Summer 2026 Software Engineering…" at bounding box center [353, 98] width 443 height 31
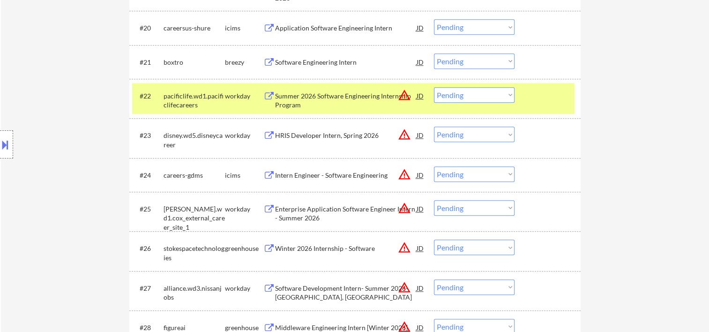
click at [346, 85] on div "#22 pacificlife.wd1.pacificlifecareers workday Summer 2026 Software Engineering…" at bounding box center [353, 98] width 443 height 31
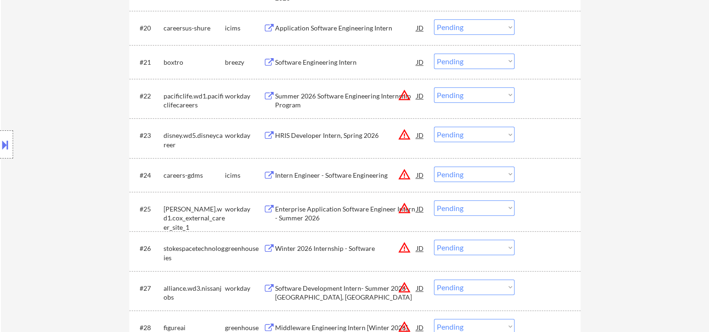
click at [538, 83] on div "#22 pacificlife.wd1.pacificlifecareers workday Summer 2026 Software Engineering…" at bounding box center [353, 98] width 443 height 31
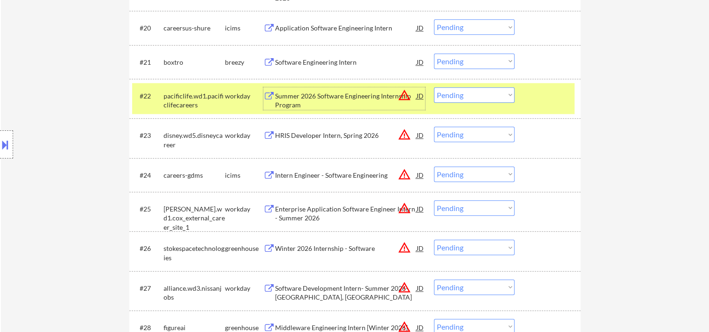
click at [296, 95] on div "Summer 2026 Software Engineering Internship Program" at bounding box center [346, 100] width 142 height 18
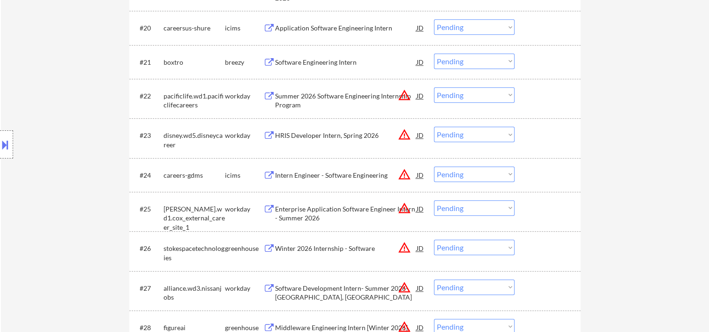
select select ""pending""
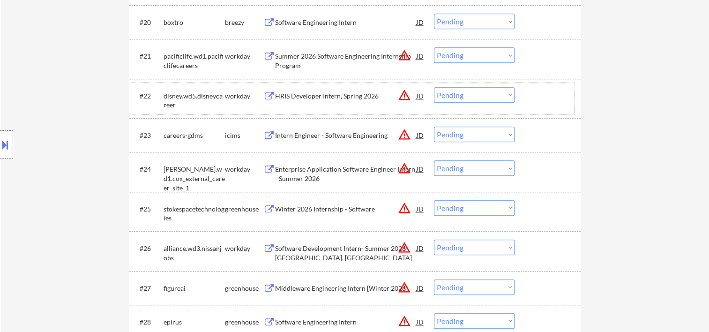
click at [532, 89] on div at bounding box center [548, 95] width 41 height 17
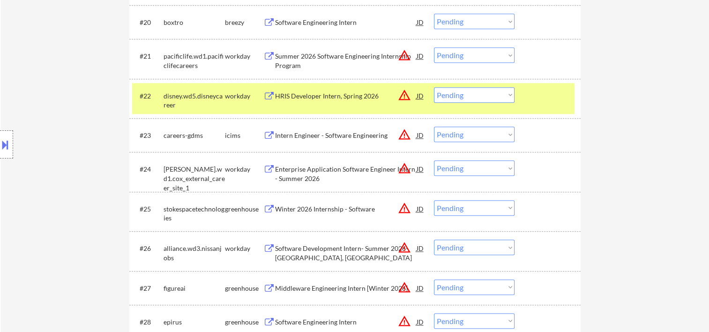
click at [542, 96] on div at bounding box center [548, 95] width 41 height 17
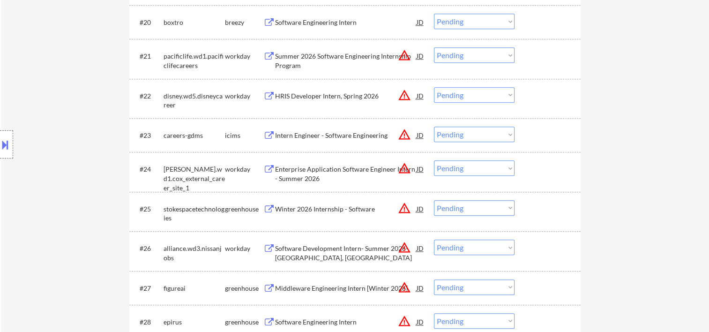
click at [541, 96] on div at bounding box center [548, 95] width 41 height 17
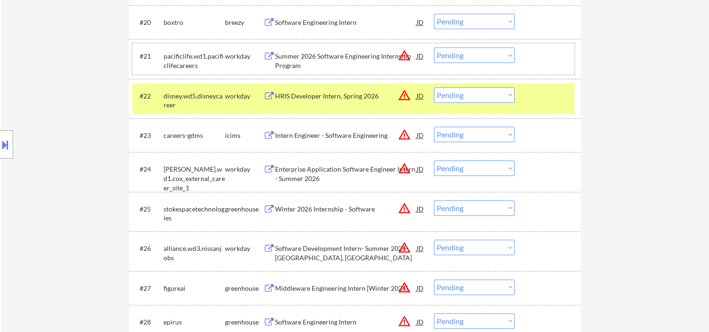
drag, startPoint x: 564, startPoint y: 57, endPoint x: 553, endPoint y: 75, distance: 21.6
click at [564, 59] on div at bounding box center [548, 55] width 41 height 17
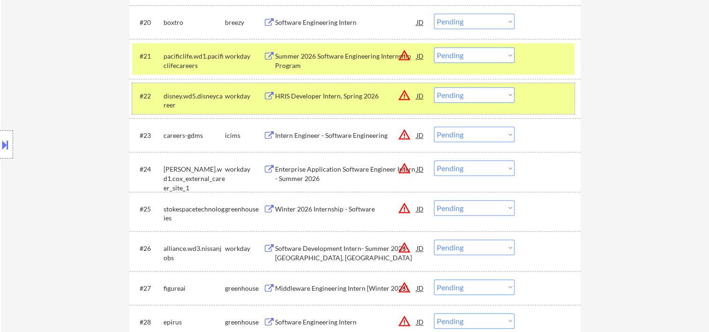
click at [523, 96] on div "#22 disney.wd5.disneycareer workday HRIS Developer Intern, Spring 2026 JD warni…" at bounding box center [353, 98] width 443 height 31
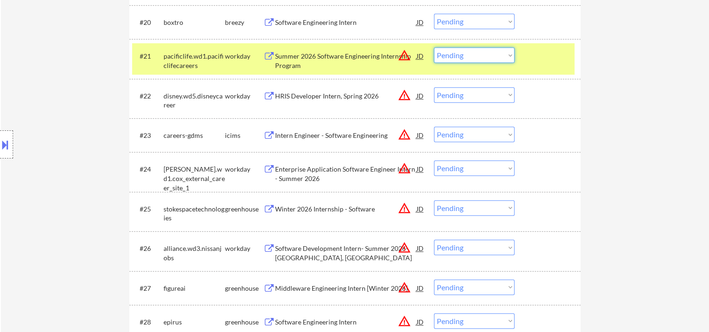
click at [507, 57] on select "Choose an option... Pending Applied Excluded (Questions) Excluded (Expired) Exc…" at bounding box center [474, 54] width 81 height 15
click at [434, 47] on select "Choose an option... Pending Applied Excluded (Questions) Excluded (Expired) Exc…" at bounding box center [474, 54] width 81 height 15
select select ""pending""
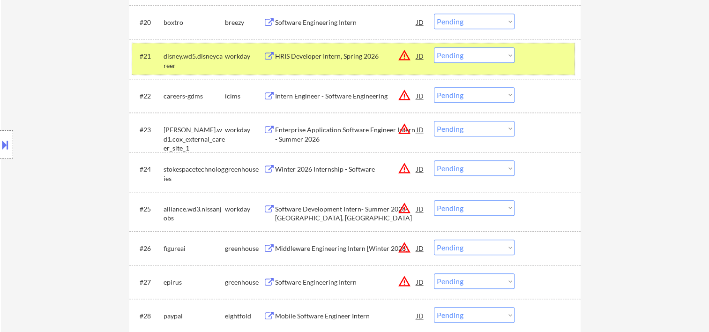
click at [544, 61] on div at bounding box center [548, 55] width 41 height 17
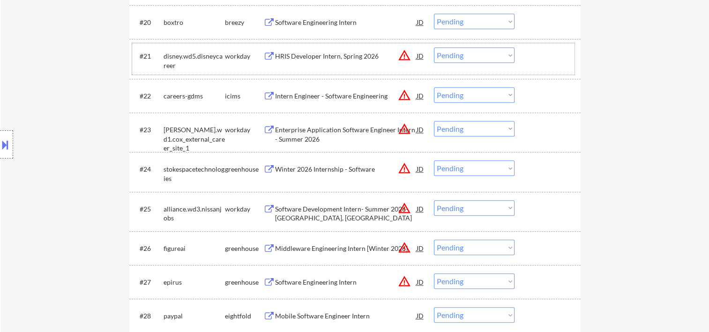
click at [536, 174] on div at bounding box center [548, 168] width 41 height 17
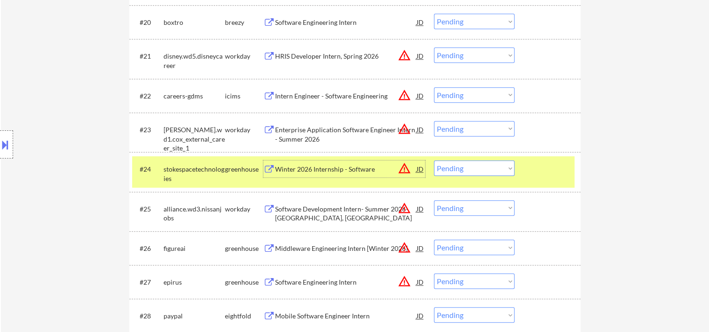
click at [354, 167] on div "Winter 2026 Internship - Software" at bounding box center [346, 169] width 142 height 9
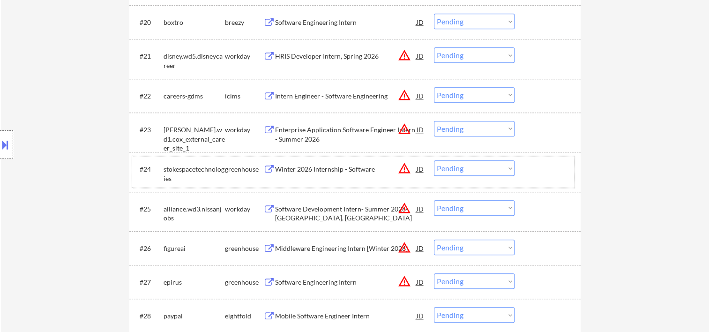
click at [525, 164] on div "#24 stokespacetechnologies greenhouse Winter 2026 Internship - Software JD warn…" at bounding box center [353, 171] width 443 height 31
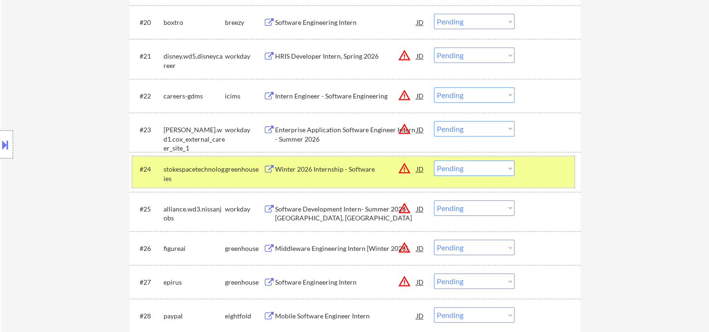
click at [510, 170] on select "Choose an option... Pending Applied Excluded (Questions) Excluded (Expired) Exc…" at bounding box center [474, 167] width 81 height 15
click at [434, 160] on select "Choose an option... Pending Applied Excluded (Questions) Excluded (Expired) Exc…" at bounding box center [474, 167] width 81 height 15
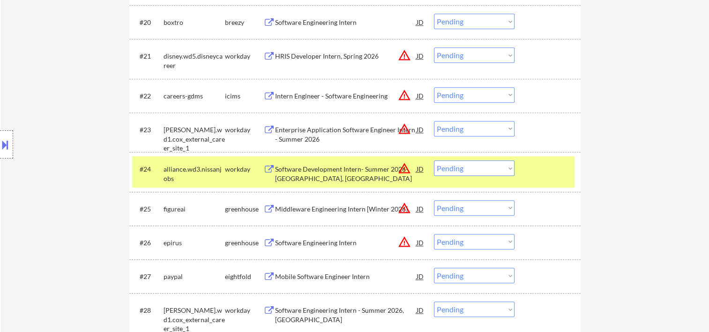
click at [527, 162] on div "#24 alliance.wd3.nissanjobs workday Software Development Intern- Summer 2026- […" at bounding box center [353, 171] width 443 height 31
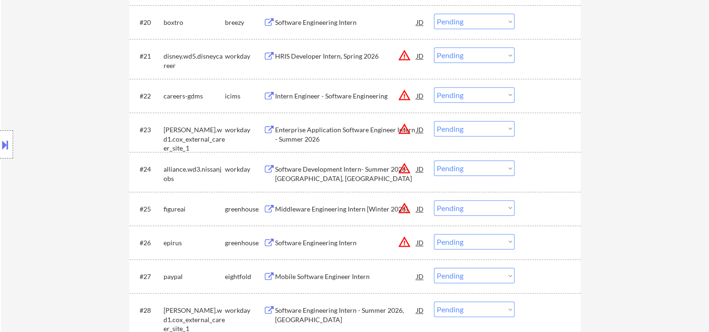
click at [532, 164] on div at bounding box center [548, 168] width 41 height 17
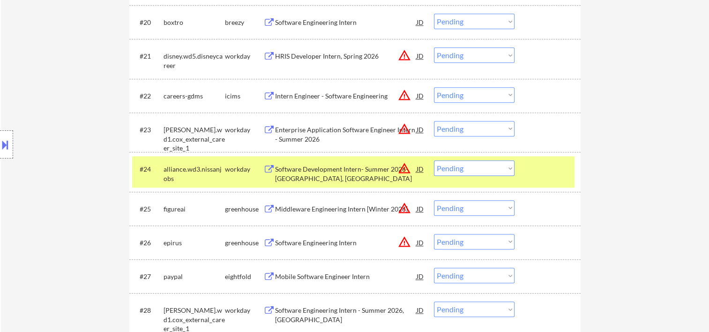
click at [370, 169] on div "Software Development Intern- Summer 2026- [GEOGRAPHIC_DATA], [GEOGRAPHIC_DATA]" at bounding box center [346, 174] width 142 height 18
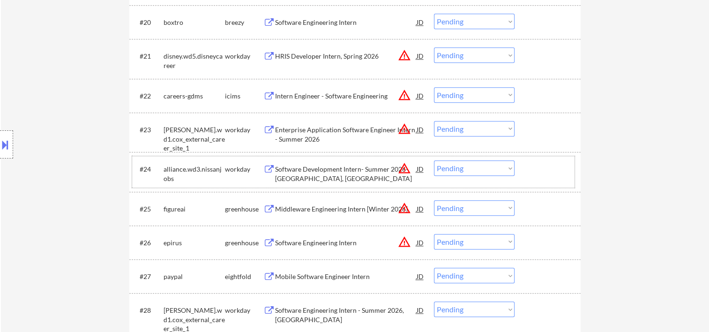
click at [525, 160] on div "#24 alliance.wd3.nissanjobs workday Software Development Intern- Summer 2026- […" at bounding box center [353, 171] width 443 height 31
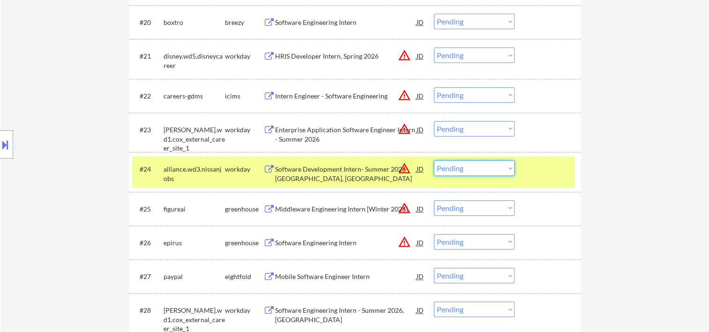
click at [505, 167] on select "Choose an option... Pending Applied Excluded (Questions) Excluded (Expired) Exc…" at bounding box center [474, 167] width 81 height 15
click at [434, 160] on select "Choose an option... Pending Applied Excluded (Questions) Excluded (Expired) Exc…" at bounding box center [474, 167] width 81 height 15
select select ""pending""
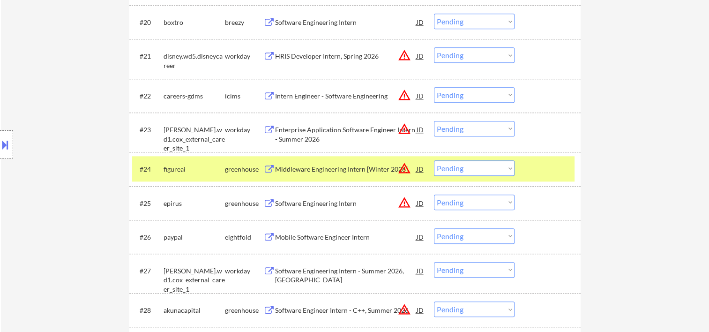
click at [549, 169] on div at bounding box center [548, 168] width 41 height 17
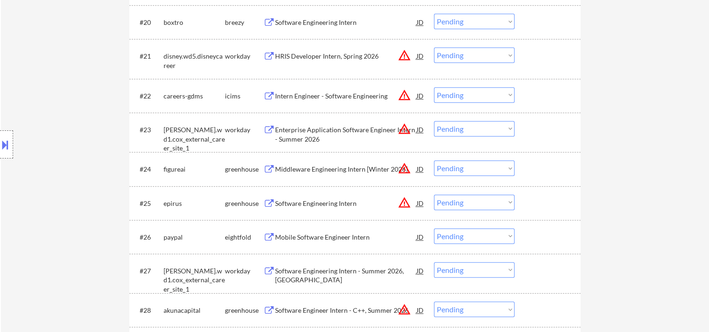
click at [548, 168] on div at bounding box center [548, 168] width 41 height 17
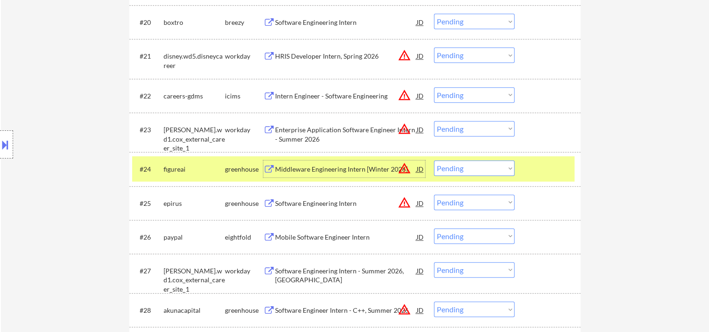
click at [327, 170] on div "Middleware Engineering Intern [Winter 2026]" at bounding box center [346, 169] width 142 height 9
